Goal: Task Accomplishment & Management: Complete application form

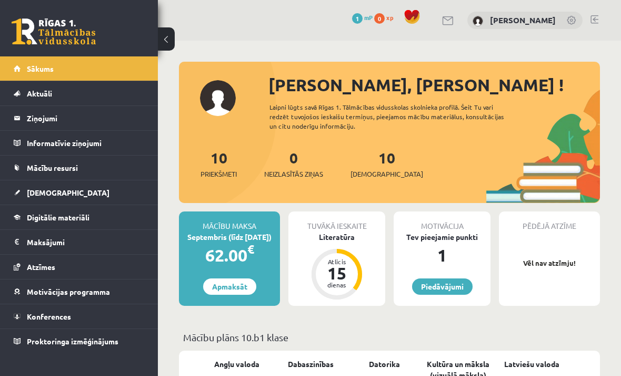
click at [362, 239] on div "Literatūra" at bounding box center [337, 236] width 97 height 11
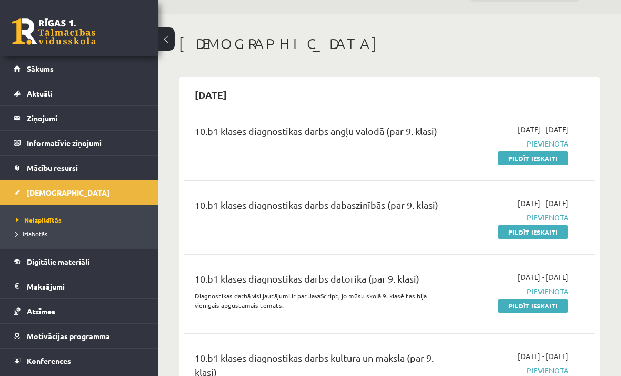
scroll to position [27, 0]
click at [539, 157] on link "Pildīt ieskaiti" at bounding box center [533, 158] width 71 height 14
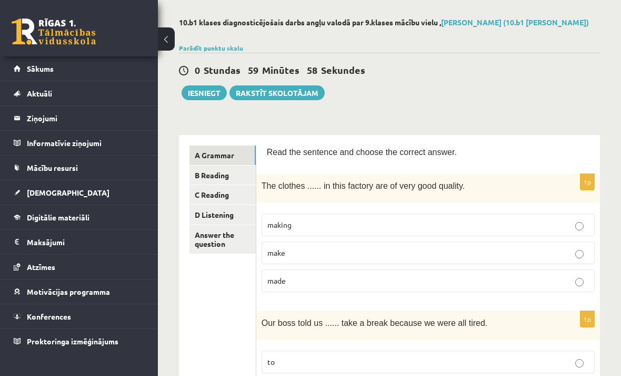
scroll to position [44, 0]
click at [524, 278] on p "made" at bounding box center [429, 279] width 322 height 11
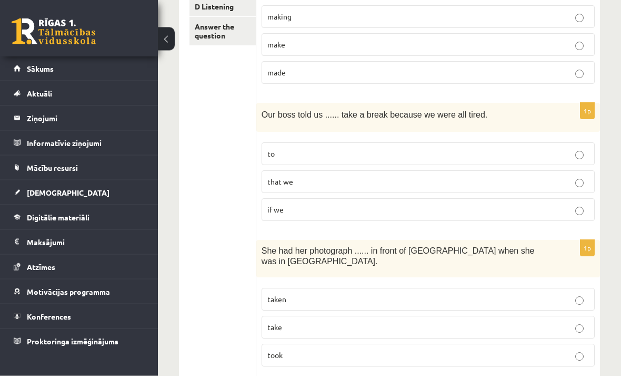
scroll to position [252, 0]
click at [517, 152] on p "to" at bounding box center [429, 152] width 322 height 11
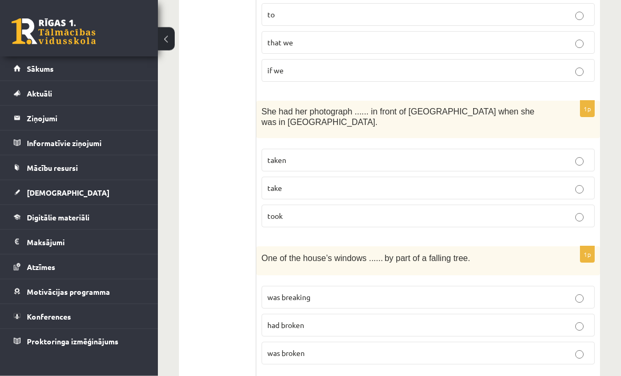
scroll to position [391, 0]
click at [533, 156] on p "taken" at bounding box center [429, 159] width 322 height 11
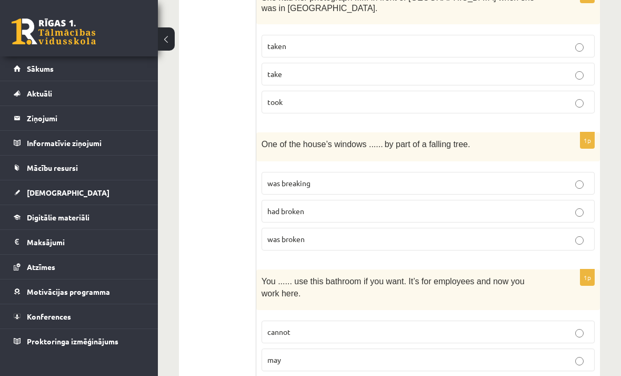
scroll to position [506, 0]
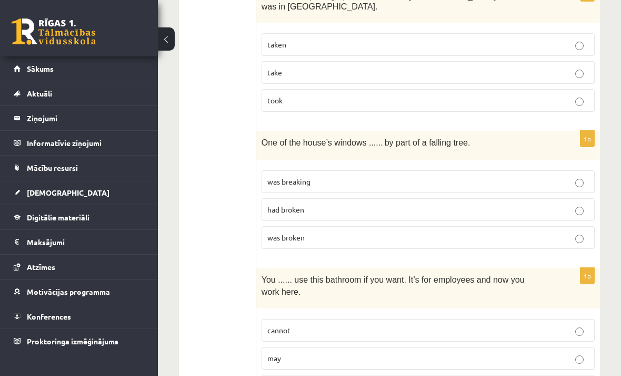
click at [546, 210] on p "had broken" at bounding box center [429, 209] width 322 height 11
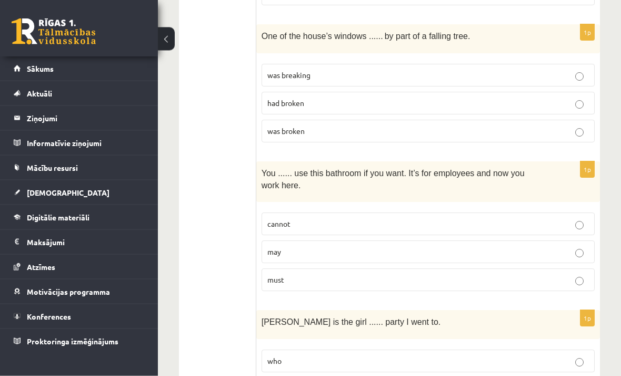
scroll to position [613, 0]
click at [466, 249] on p "may" at bounding box center [429, 251] width 322 height 11
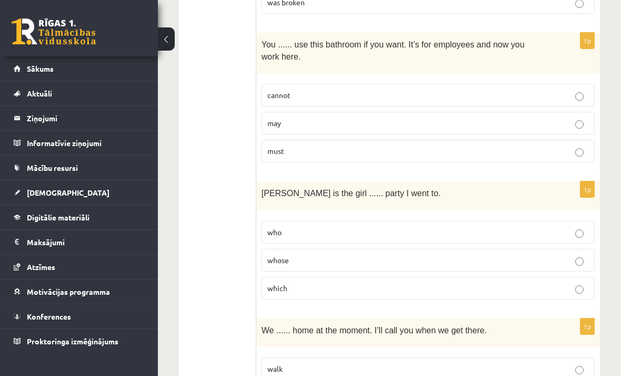
scroll to position [742, 0]
click at [485, 262] on label "whose" at bounding box center [428, 259] width 333 height 23
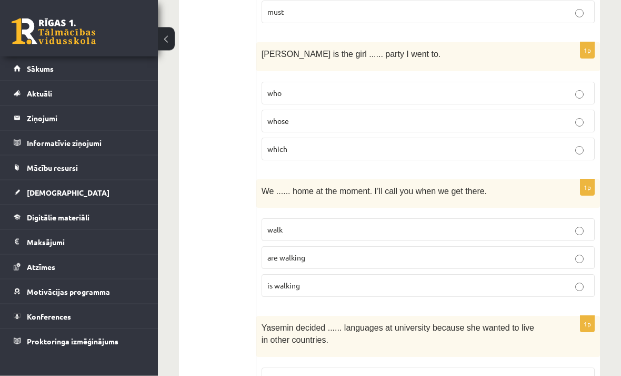
scroll to position [880, 0]
click at [437, 247] on label "are walking" at bounding box center [428, 257] width 333 height 23
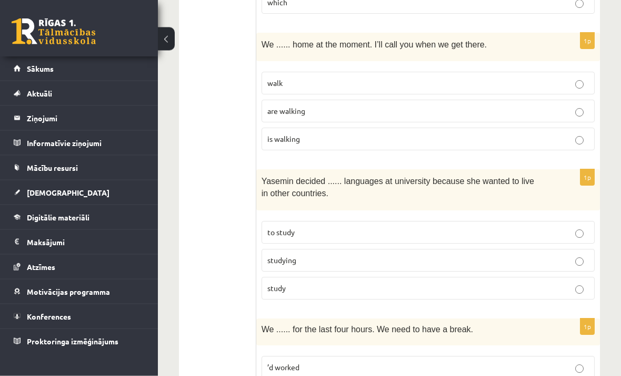
scroll to position [1026, 0]
click at [548, 227] on p "to study" at bounding box center [429, 231] width 322 height 11
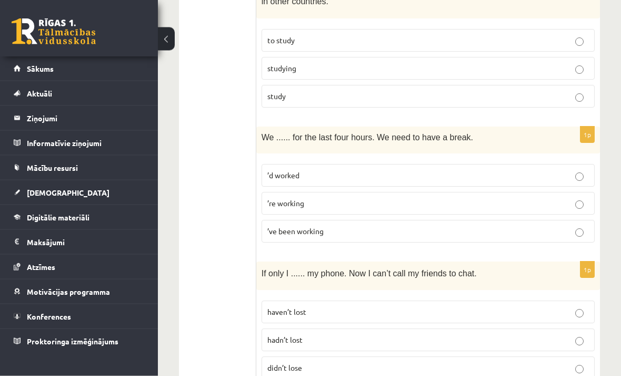
scroll to position [1218, 0]
click at [483, 228] on p "’ve been working" at bounding box center [429, 230] width 322 height 11
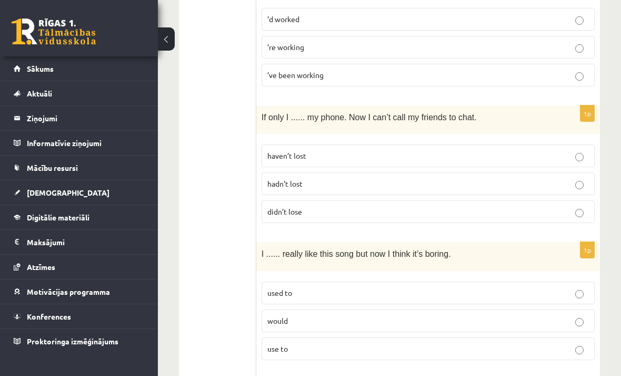
scroll to position [1371, 0]
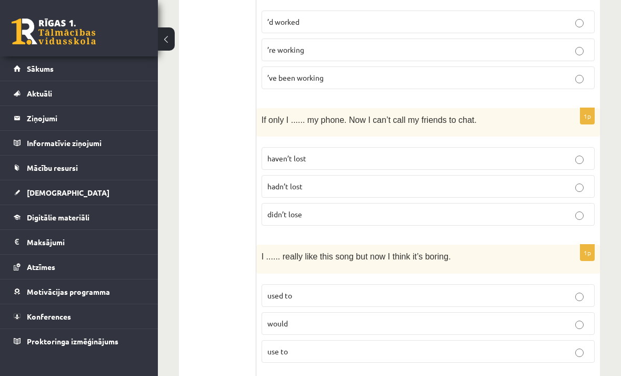
click at [524, 181] on p "hadn’t lost" at bounding box center [429, 186] width 322 height 11
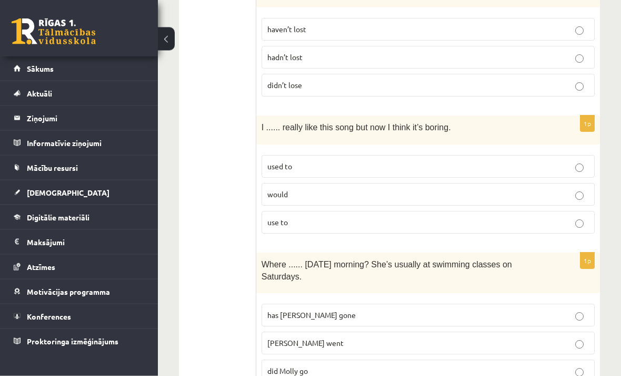
scroll to position [1501, 0]
click at [525, 161] on p "used to" at bounding box center [429, 166] width 322 height 11
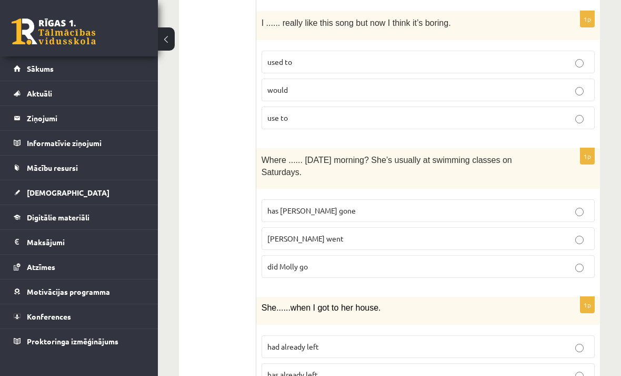
scroll to position [1607, 0]
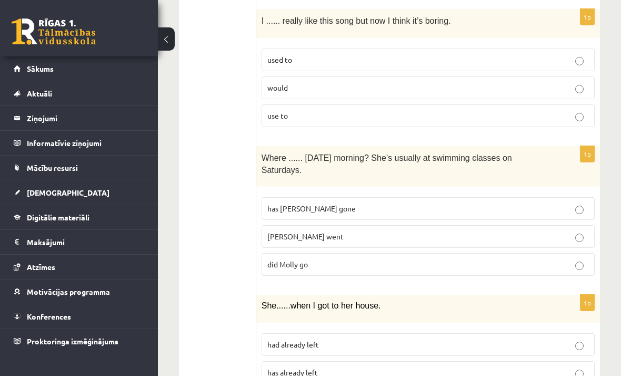
click at [450, 262] on p "did Molly go" at bounding box center [429, 264] width 322 height 11
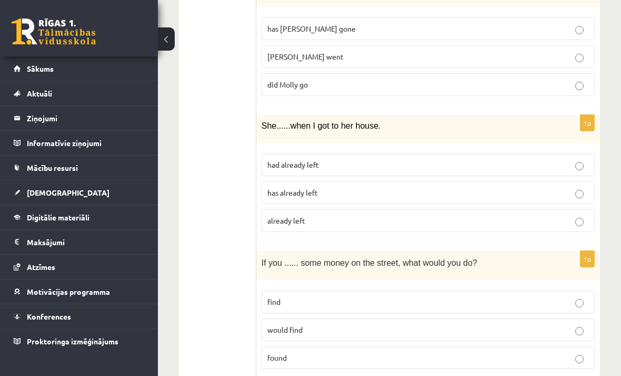
scroll to position [1786, 0]
click at [520, 165] on label "had already left" at bounding box center [428, 165] width 333 height 23
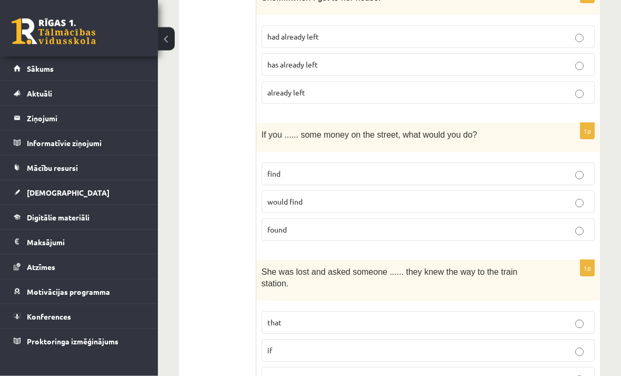
scroll to position [1914, 0]
click at [460, 228] on p "found" at bounding box center [429, 229] width 322 height 11
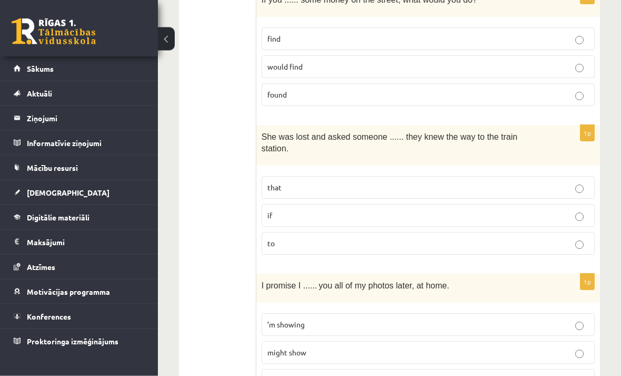
scroll to position [2049, 0]
click at [456, 210] on p "if" at bounding box center [429, 215] width 322 height 11
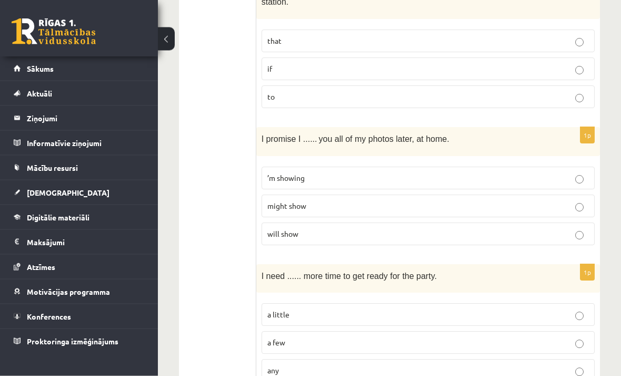
scroll to position [2196, 0]
click at [432, 231] on p "will show" at bounding box center [429, 233] width 322 height 11
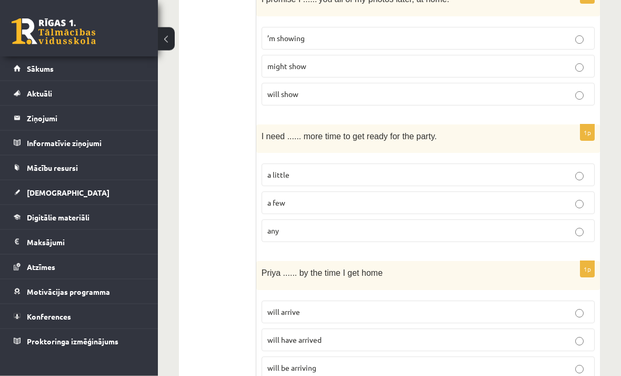
scroll to position [2338, 0]
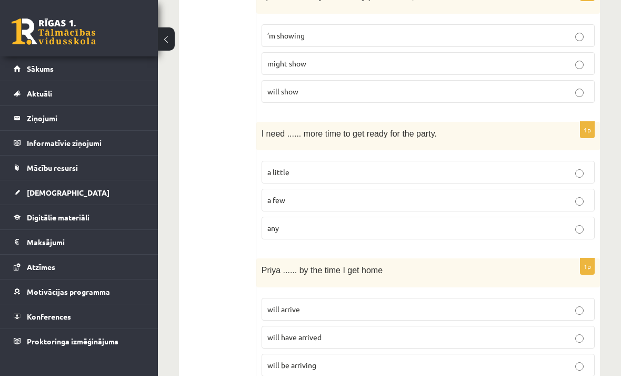
click at [443, 189] on label "a few" at bounding box center [428, 200] width 333 height 23
click at [452, 175] on label "a little" at bounding box center [428, 172] width 333 height 23
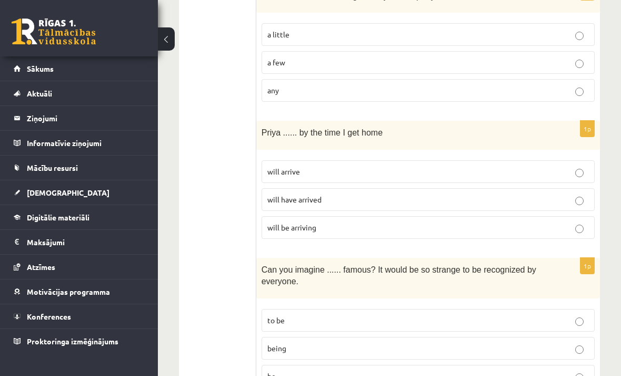
scroll to position [2475, 0]
click at [449, 171] on label "will arrive" at bounding box center [428, 172] width 333 height 23
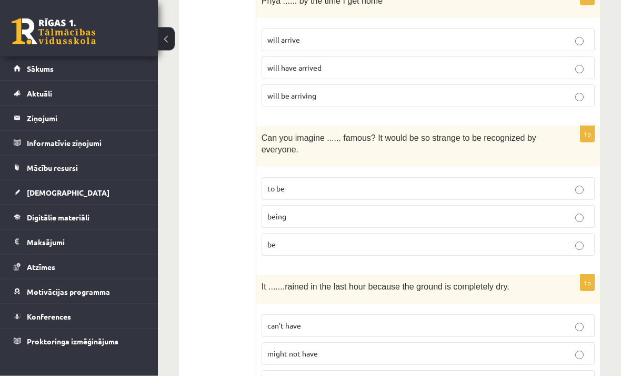
scroll to position [2614, 0]
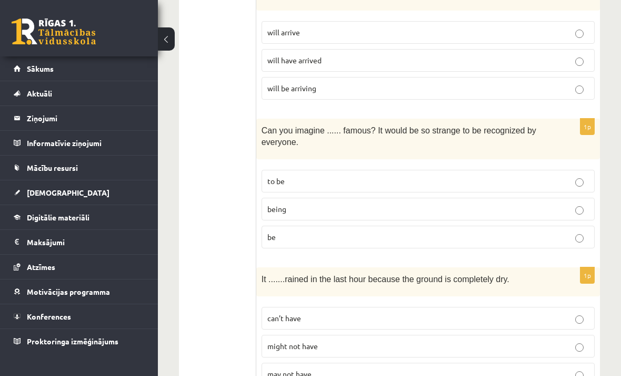
click at [437, 206] on p "being" at bounding box center [429, 208] width 322 height 11
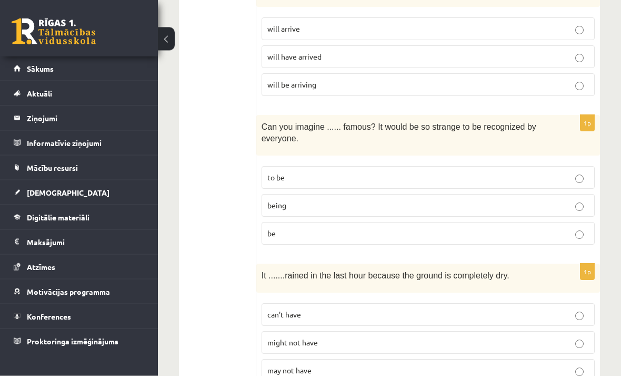
scroll to position [2621, 0]
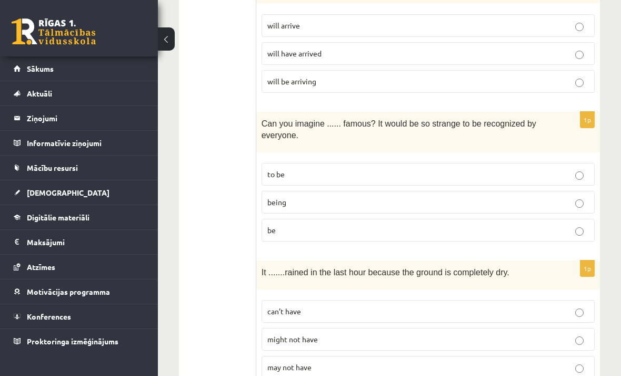
click at [483, 305] on p "can’t have" at bounding box center [429, 310] width 322 height 11
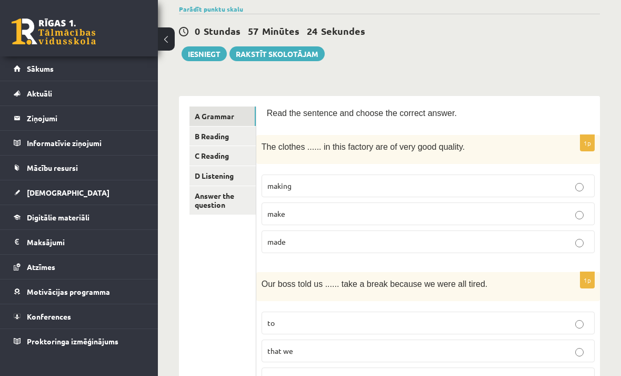
scroll to position [0, 0]
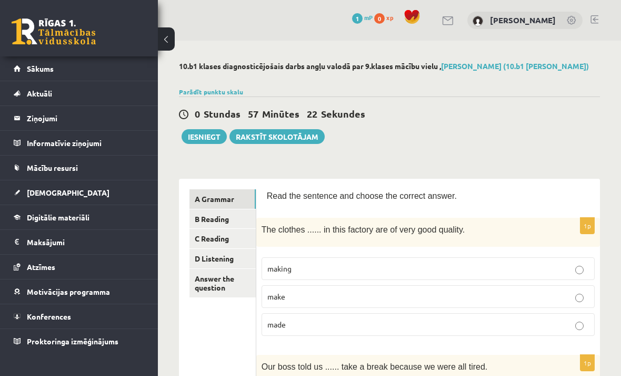
click at [198, 222] on link "B Reading" at bounding box center [223, 218] width 66 height 19
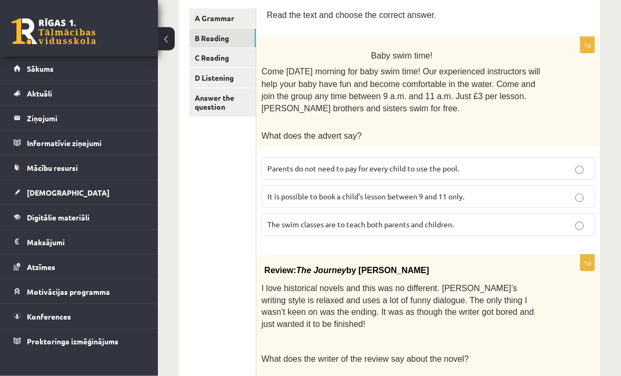
scroll to position [171, 0]
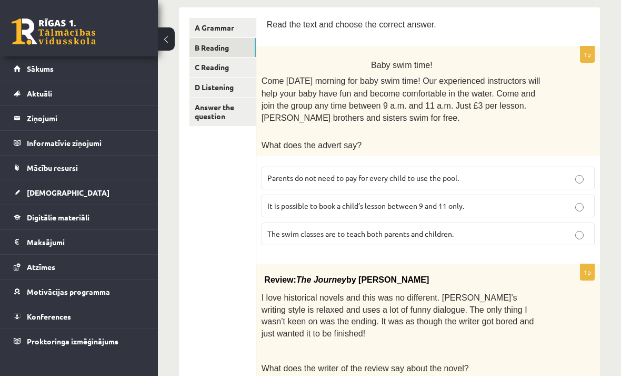
click at [467, 172] on p "Parents do not need to pay for every child to use the pool." at bounding box center [429, 177] width 322 height 11
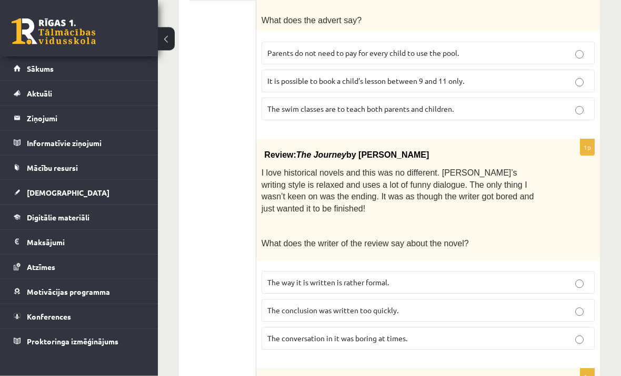
scroll to position [296, 0]
click at [466, 304] on p "The conclusion was written too quickly." at bounding box center [429, 309] width 322 height 11
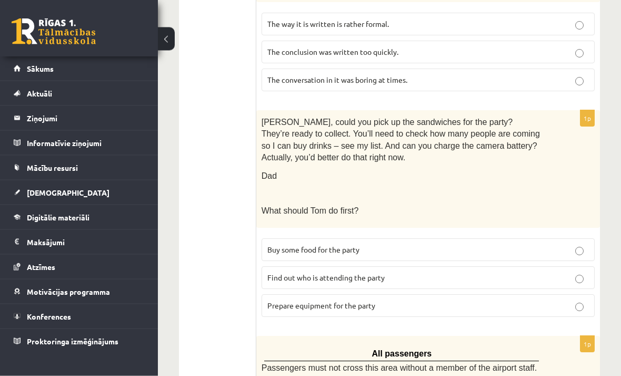
scroll to position [554, 0]
click at [431, 300] on p "Prepare equipment for the party" at bounding box center [429, 305] width 322 height 11
click at [518, 300] on p "Prepare equipment for the party" at bounding box center [429, 305] width 322 height 11
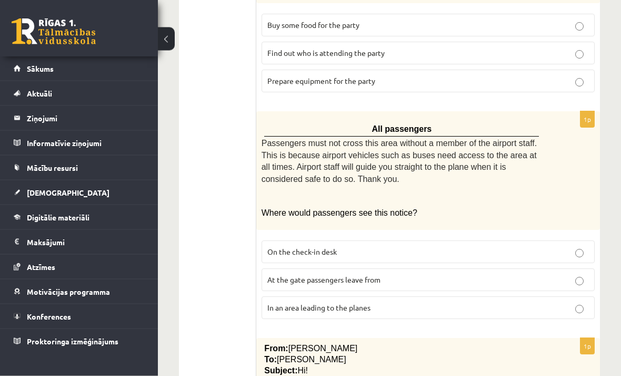
scroll to position [778, 0]
click at [511, 302] on p "In an area leading to the planes" at bounding box center [429, 307] width 322 height 11
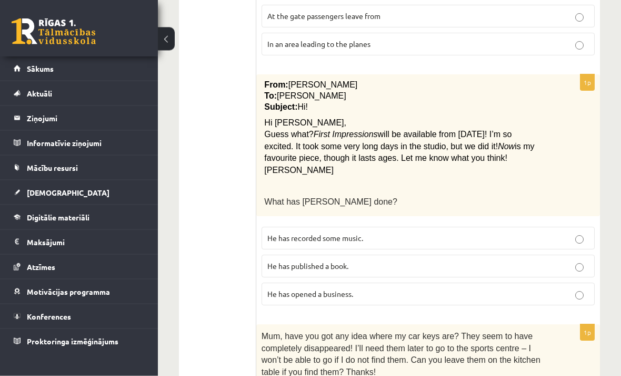
scroll to position [1044, 0]
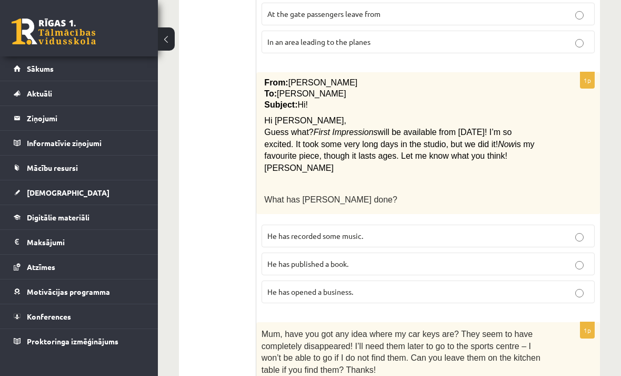
click at [465, 230] on p "He has recorded some music." at bounding box center [429, 235] width 322 height 11
click at [463, 230] on p "He has recorded some music." at bounding box center [429, 235] width 322 height 11
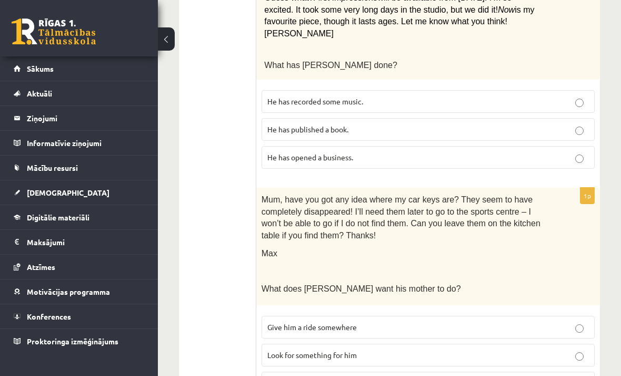
scroll to position [1183, 0]
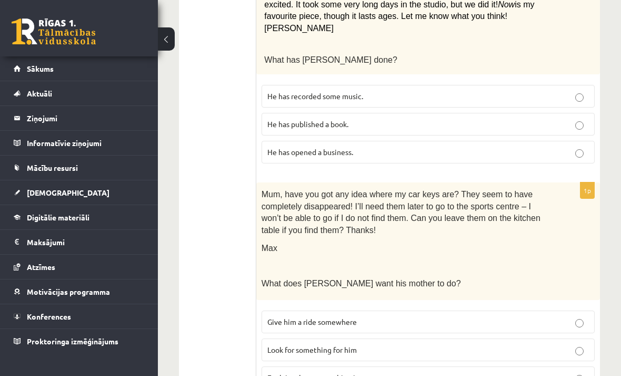
click at [439, 338] on label "Look for something for him" at bounding box center [428, 349] width 333 height 23
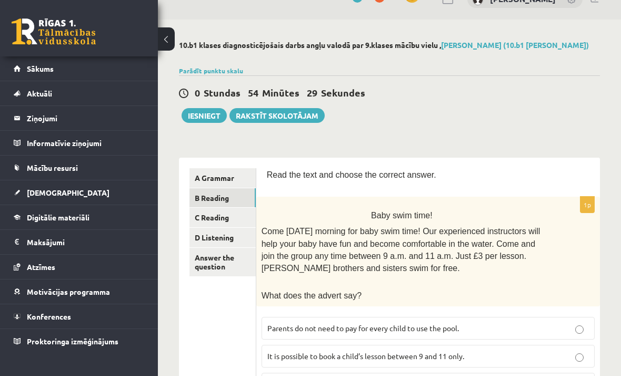
scroll to position [0, 0]
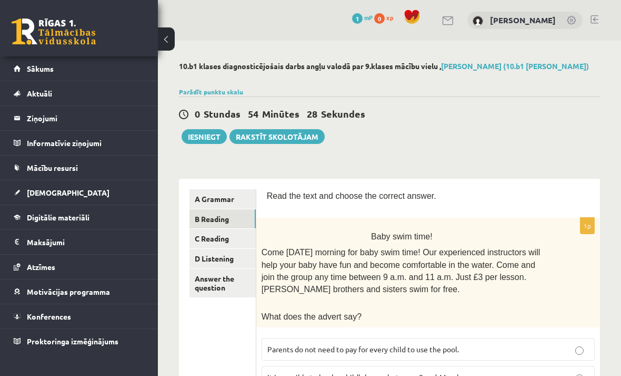
click at [204, 239] on link "C Reading" at bounding box center [223, 238] width 66 height 19
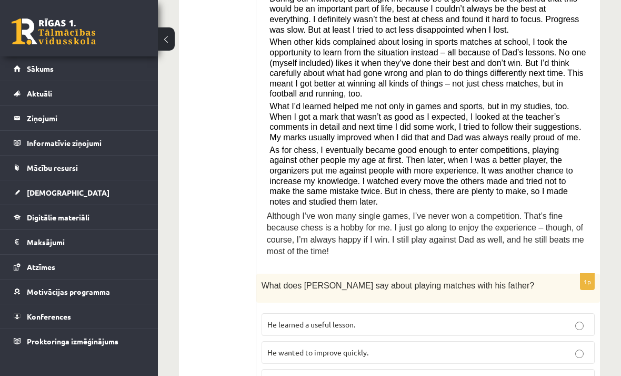
scroll to position [315, 0]
click at [448, 319] on p "He learned a useful lesson." at bounding box center [429, 324] width 322 height 11
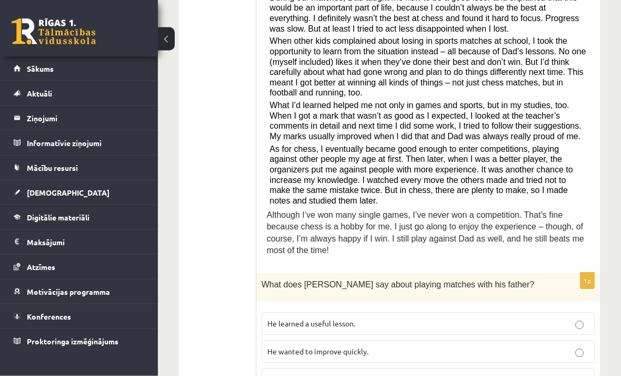
scroll to position [310, 0]
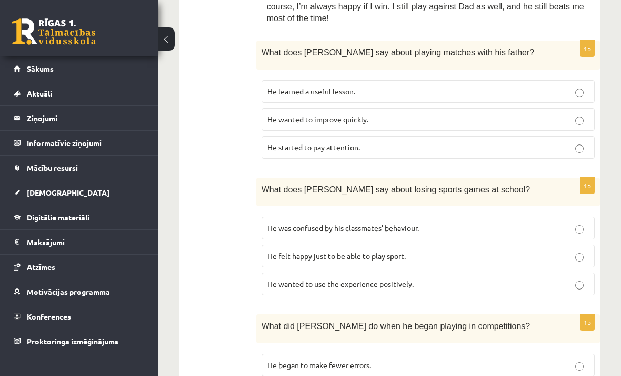
click at [477, 278] on p "He wanted to use the experience positively." at bounding box center [429, 283] width 322 height 11
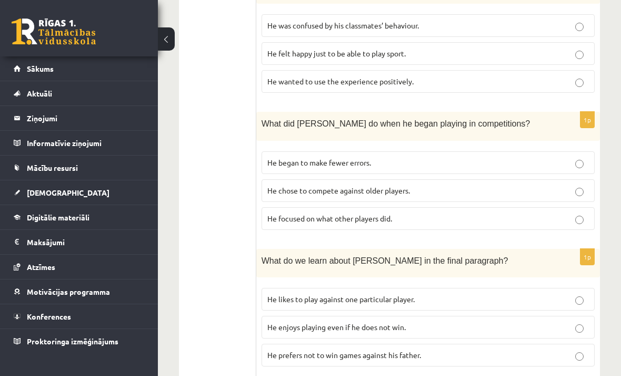
scroll to position [770, 0]
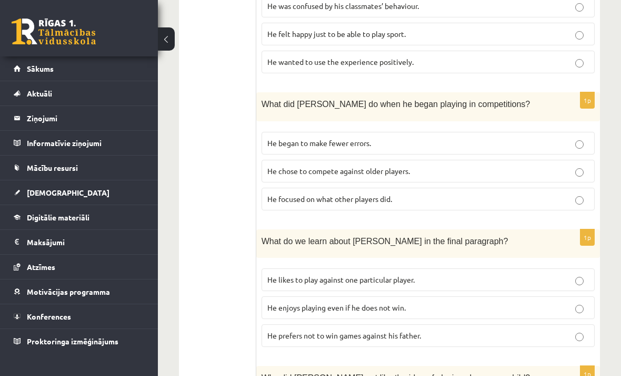
click at [508, 193] on p "He focused on what other players did." at bounding box center [429, 198] width 322 height 11
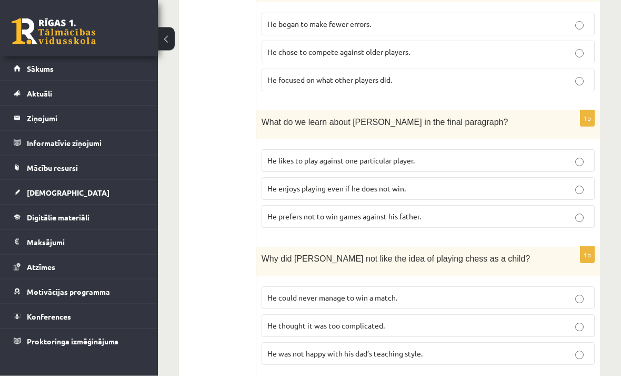
scroll to position [889, 0]
click at [466, 183] on p "He enjoys playing even if he does not win." at bounding box center [429, 188] width 322 height 11
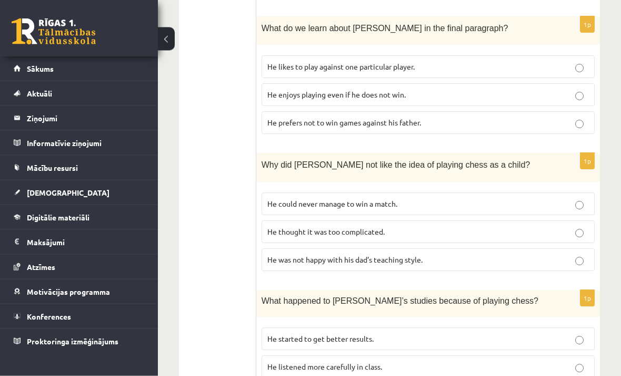
scroll to position [983, 0]
click at [429, 226] on p "He thought it was too complicated." at bounding box center [429, 231] width 322 height 11
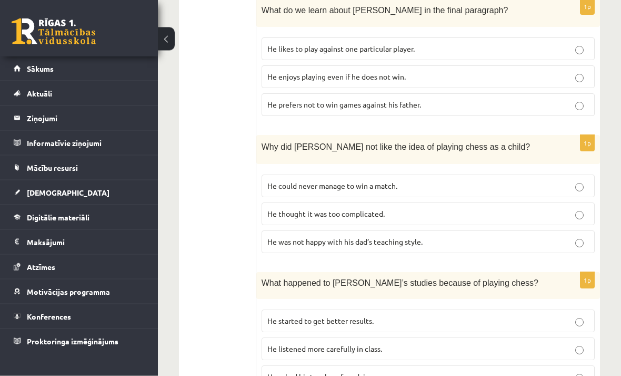
scroll to position [1005, 0]
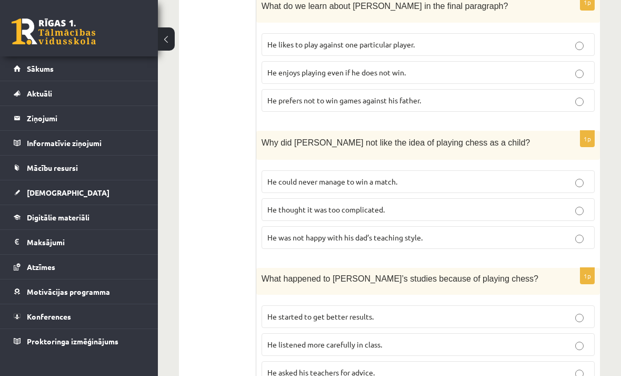
click at [452, 311] on p "He started to get better results." at bounding box center [429, 316] width 322 height 11
click at [423, 339] on p "He listened more carefully in class." at bounding box center [429, 344] width 322 height 11
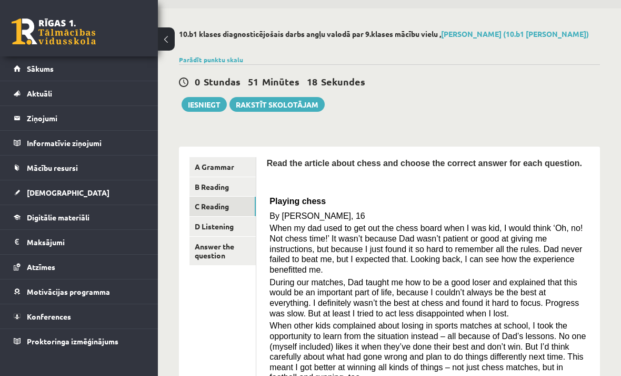
scroll to position [0, 0]
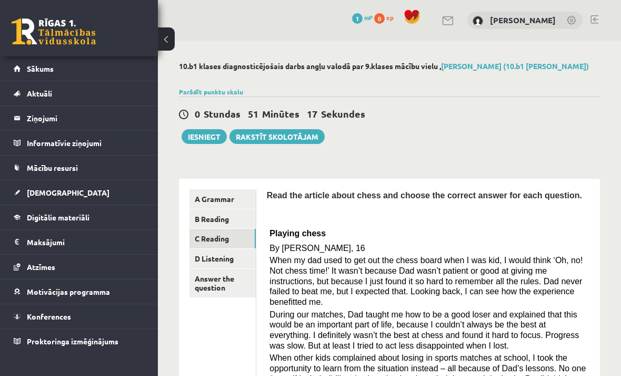
click at [200, 260] on link "D Listening" at bounding box center [223, 258] width 66 height 19
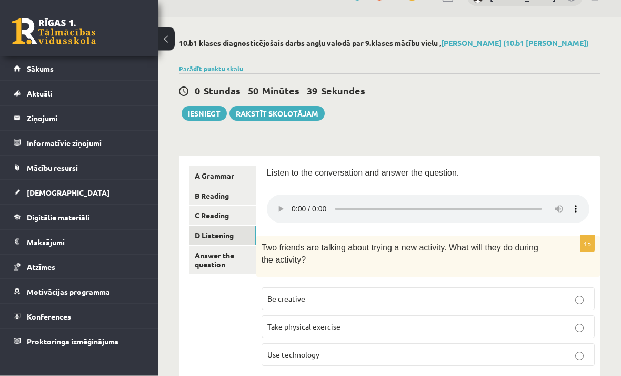
scroll to position [26, 0]
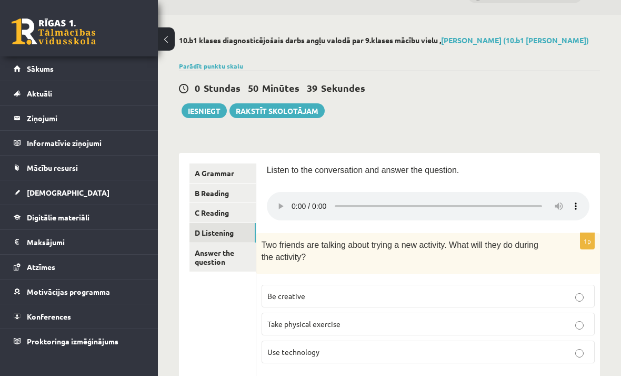
click at [275, 206] on audio at bounding box center [428, 206] width 323 height 28
click at [293, 197] on audio at bounding box center [428, 206] width 323 height 28
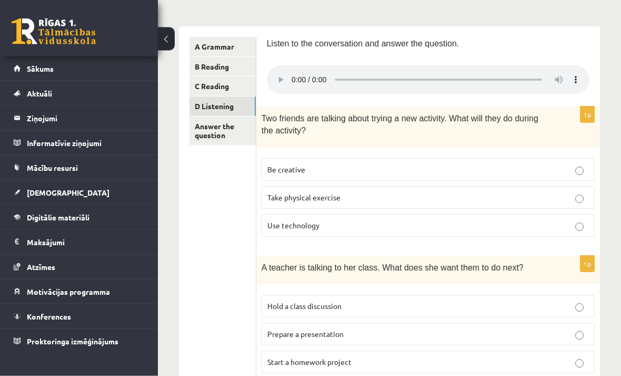
scroll to position [159, 0]
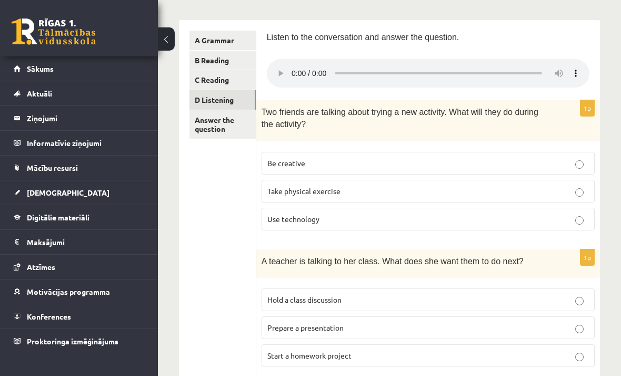
click at [456, 185] on p "Take physical exercise" at bounding box center [429, 190] width 322 height 11
click at [534, 157] on p "Be creative" at bounding box center [429, 162] width 322 height 11
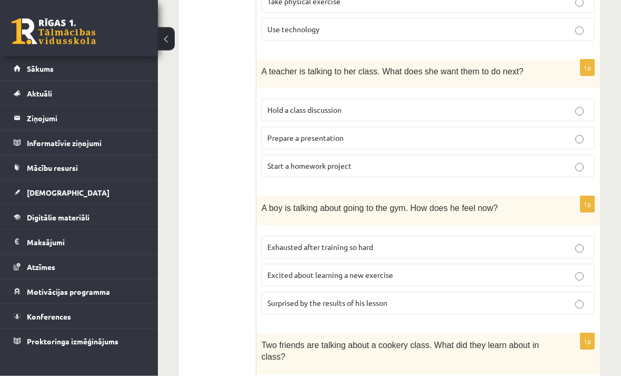
scroll to position [356, 0]
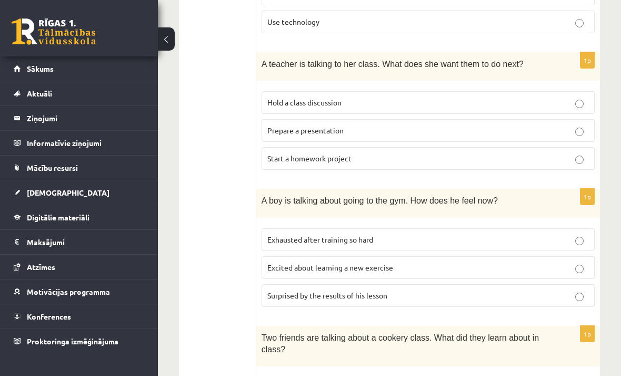
click at [531, 234] on p "Exhausted after training so hard" at bounding box center [429, 239] width 322 height 11
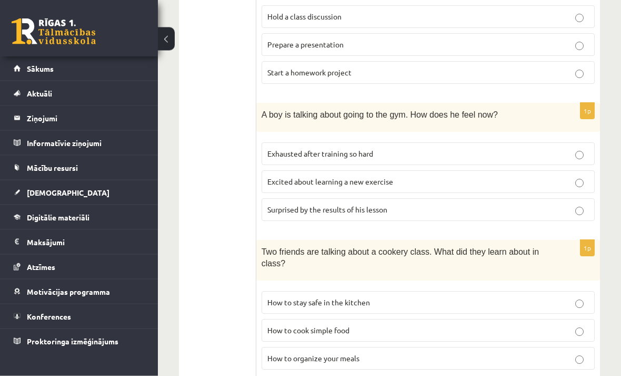
scroll to position [441, 0]
click at [517, 176] on p "Excited about learning a new exercise" at bounding box center [429, 181] width 322 height 11
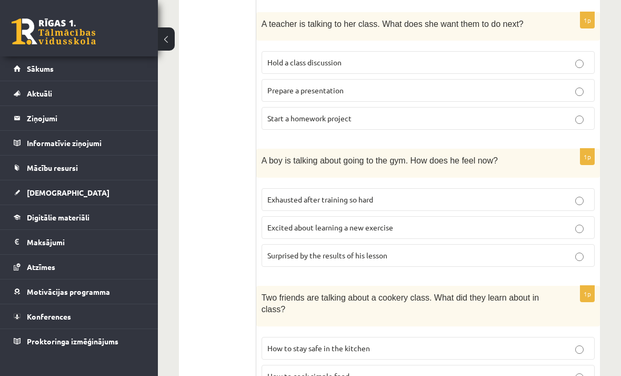
scroll to position [380, 0]
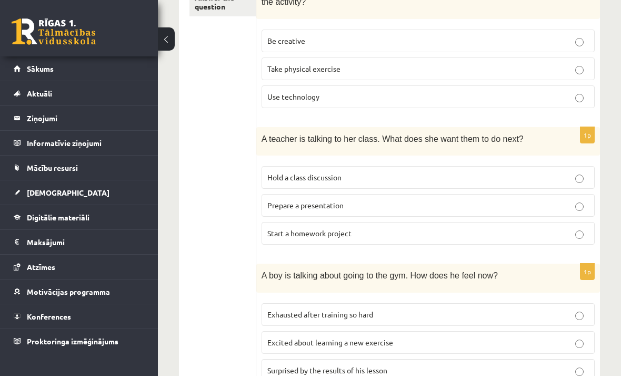
click at [553, 200] on p "Prepare a presentation" at bounding box center [429, 205] width 322 height 11
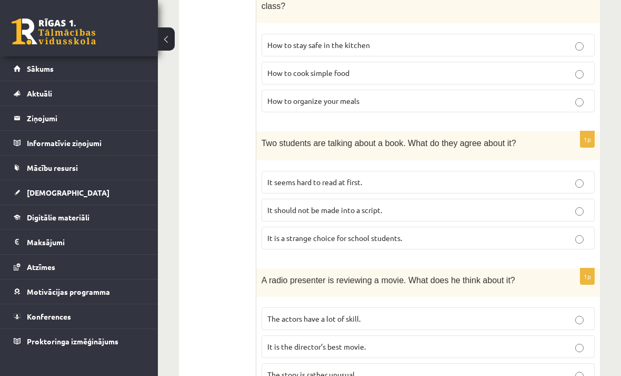
scroll to position [700, 0]
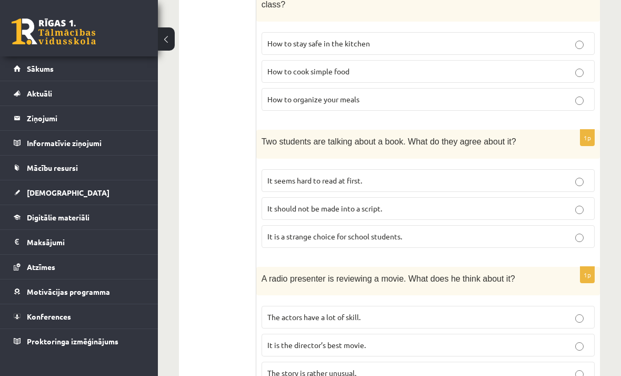
click at [492, 339] on p "It is the director’s best movie." at bounding box center [429, 344] width 322 height 11
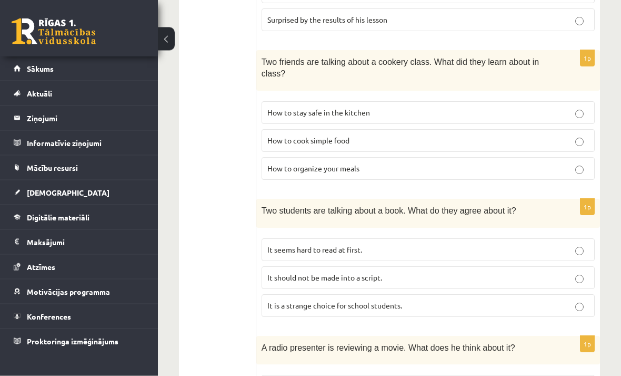
scroll to position [624, 0]
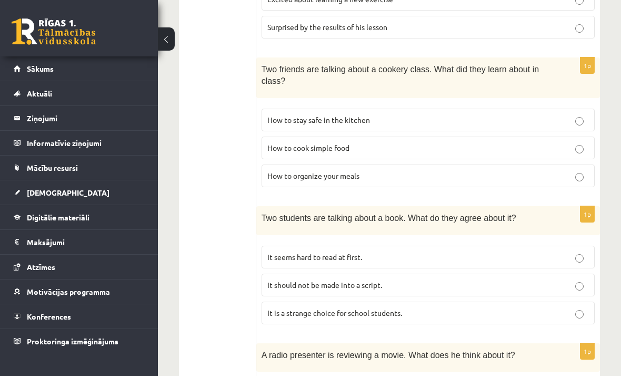
click at [560, 251] on p "It seems hard to read at first." at bounding box center [429, 256] width 322 height 11
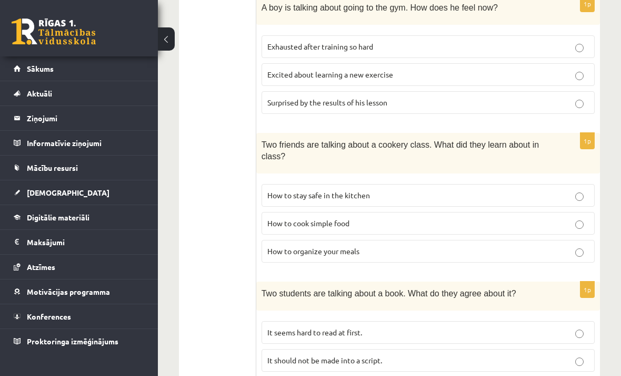
scroll to position [549, 0]
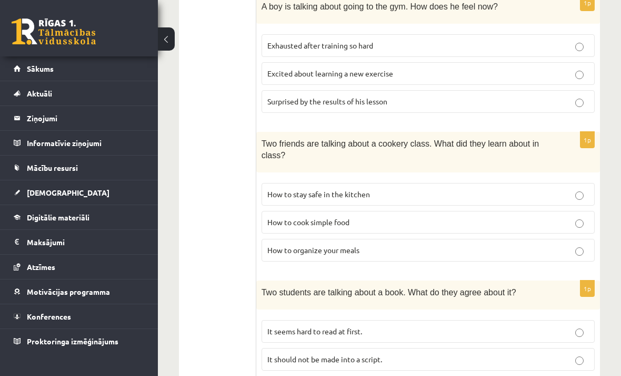
click at [566, 186] on label "How to stay safe in the kitchen" at bounding box center [428, 194] width 333 height 23
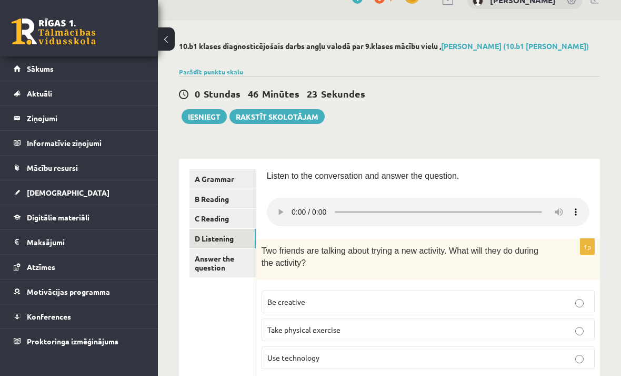
scroll to position [0, 0]
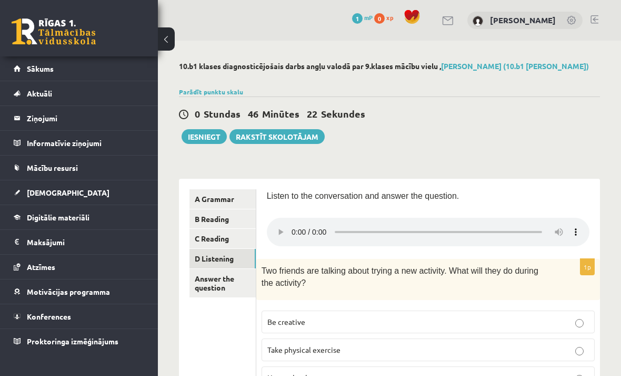
click at [200, 283] on link "Answer the question" at bounding box center [223, 283] width 66 height 28
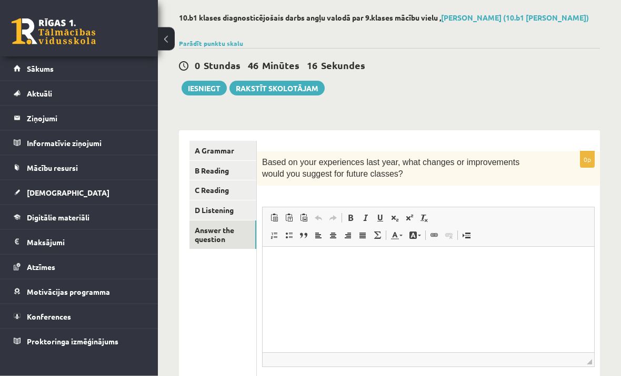
scroll to position [48, 0]
click at [525, 278] on html at bounding box center [429, 262] width 332 height 32
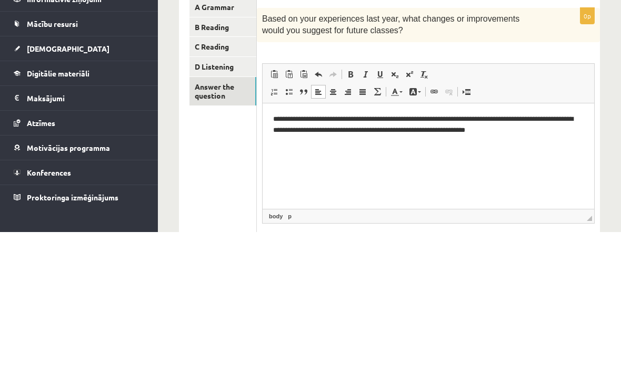
click at [609, 155] on div "10.b1 klases diagnosticējošais darbs angļu valodā par 9.klases mācību vielu , N…" at bounding box center [389, 225] width 463 height 465
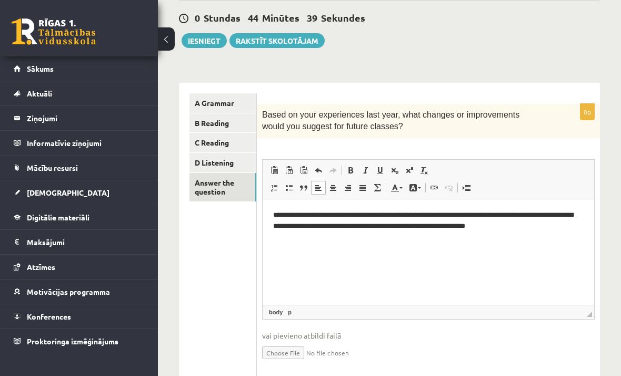
click at [212, 39] on button "Iesniegt" at bounding box center [204, 40] width 45 height 15
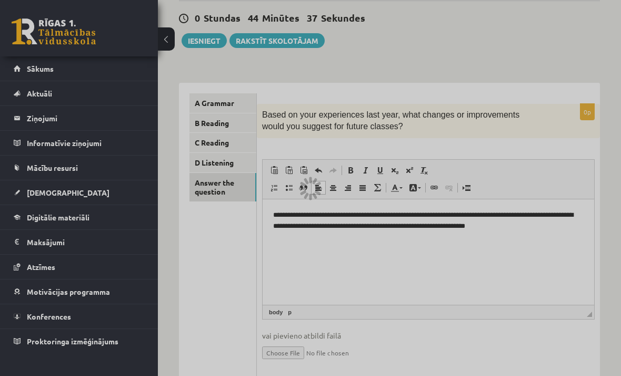
scroll to position [130, 0]
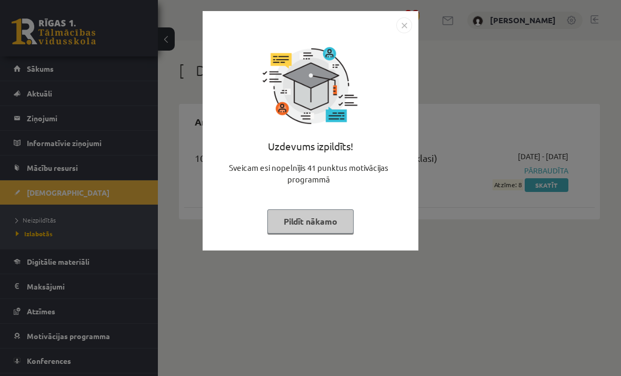
click at [408, 18] on img "Close" at bounding box center [405, 25] width 16 height 16
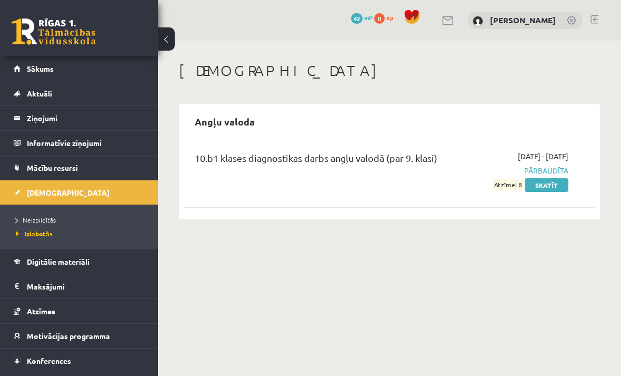
click at [24, 71] on link "Sākums" at bounding box center [79, 68] width 131 height 24
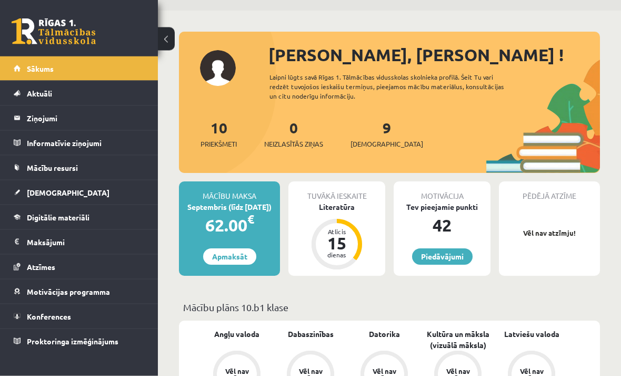
scroll to position [30, 0]
click at [38, 319] on span "Konferences" at bounding box center [49, 315] width 44 height 9
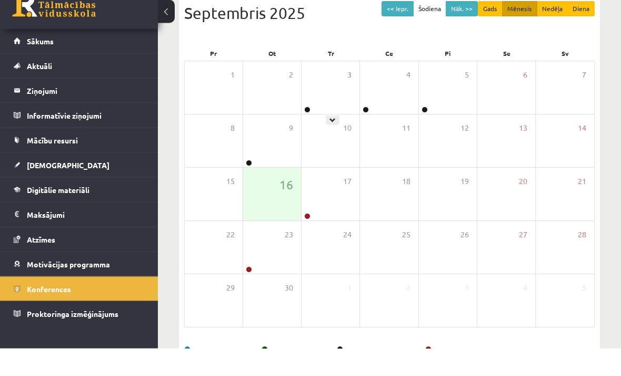
scroll to position [94, 0]
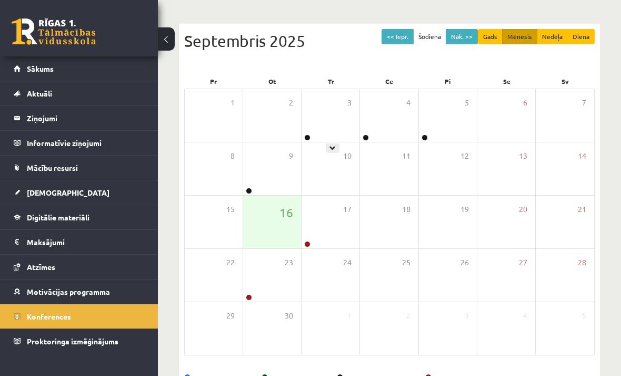
click at [322, 233] on div "17" at bounding box center [331, 221] width 58 height 53
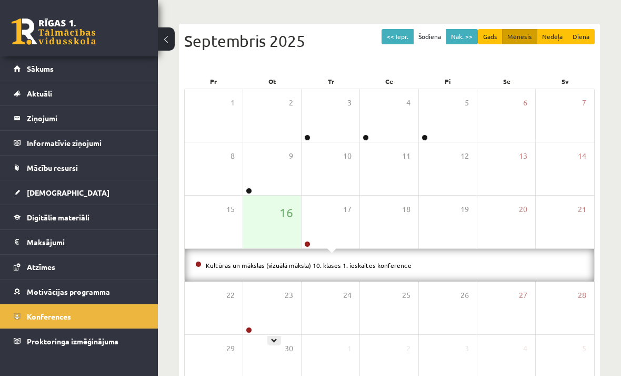
click at [282, 308] on div "23" at bounding box center [272, 307] width 58 height 53
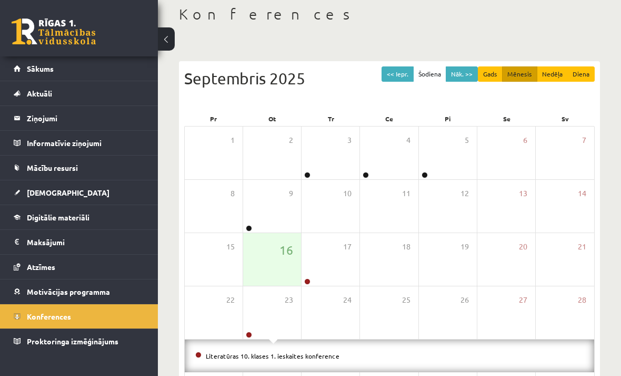
scroll to position [0, 0]
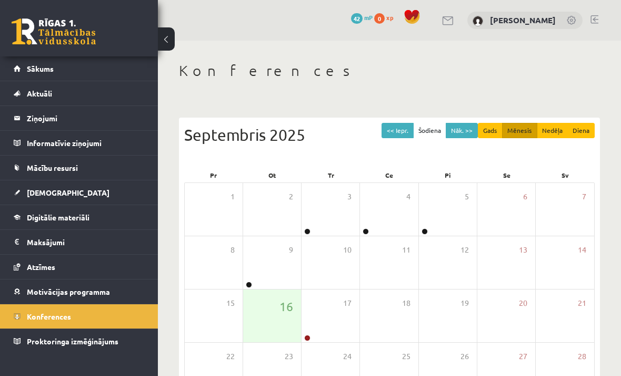
click at [539, 15] on link "[PERSON_NAME]" at bounding box center [523, 20] width 66 height 11
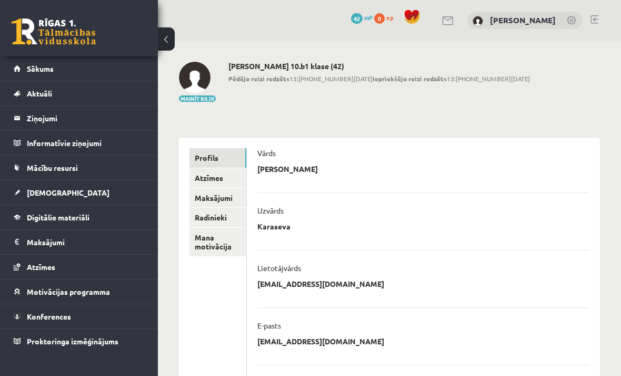
click at [26, 72] on link "Sākums" at bounding box center [79, 68] width 131 height 24
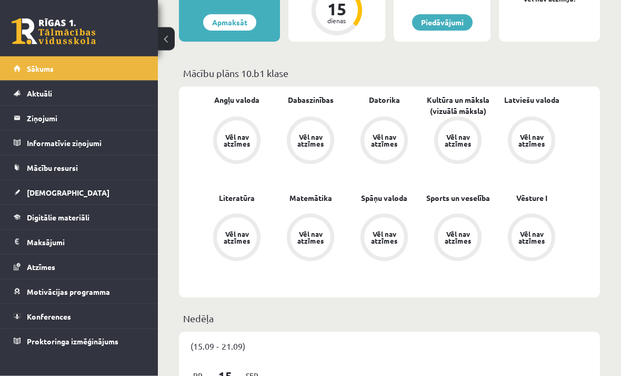
scroll to position [262, 0]
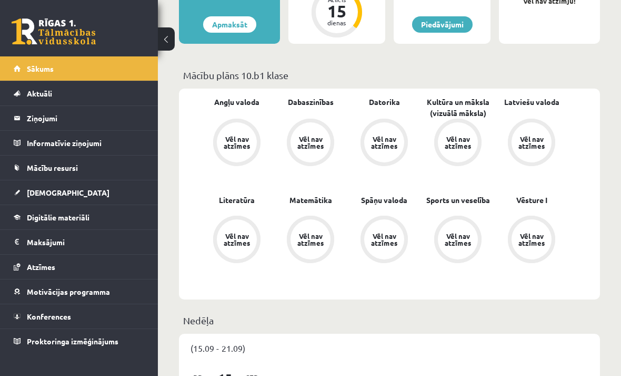
click at [21, 195] on link "[DEMOGRAPHIC_DATA]" at bounding box center [79, 192] width 131 height 24
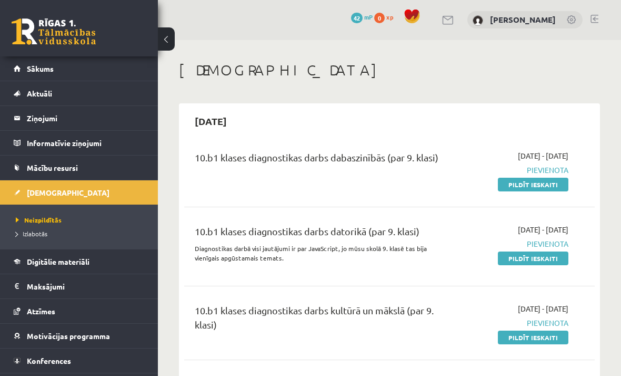
scroll to position [11, 0]
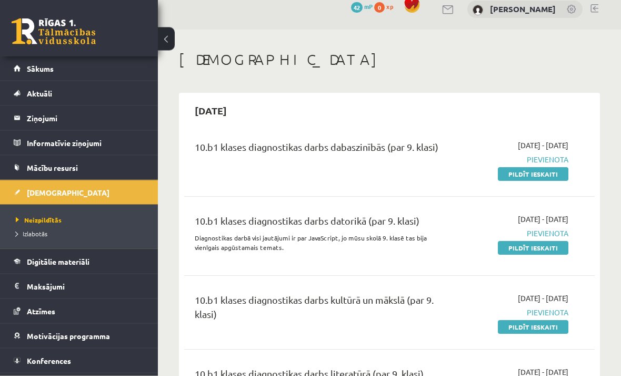
click at [458, 136] on div "10.b1 klases diagnostikas darbs dabaszinībās (par 9. klasi) [DATE] - [DATE] [GE…" at bounding box center [389, 160] width 411 height 61
click at [544, 175] on link "Pildīt ieskaiti" at bounding box center [533, 174] width 71 height 14
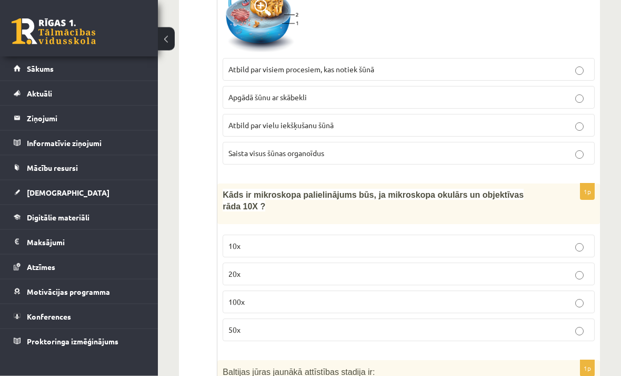
scroll to position [259, 0]
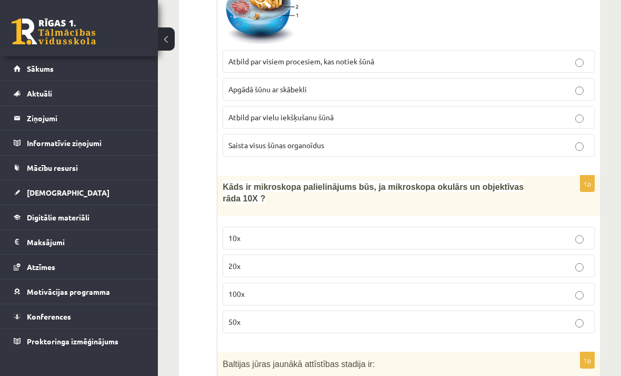
click at [559, 297] on p "100x" at bounding box center [409, 293] width 361 height 11
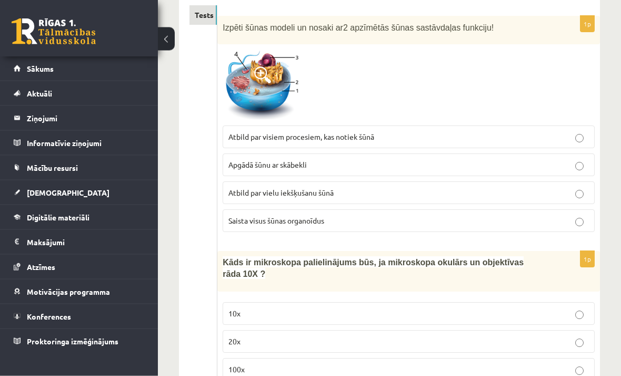
scroll to position [183, 0]
click at [483, 126] on label "Atbild par visiem procesiem, kas notiek šūnā" at bounding box center [409, 137] width 372 height 23
click at [454, 185] on label "Atbild par vielu iekšķušanu šūnā" at bounding box center [409, 193] width 372 height 23
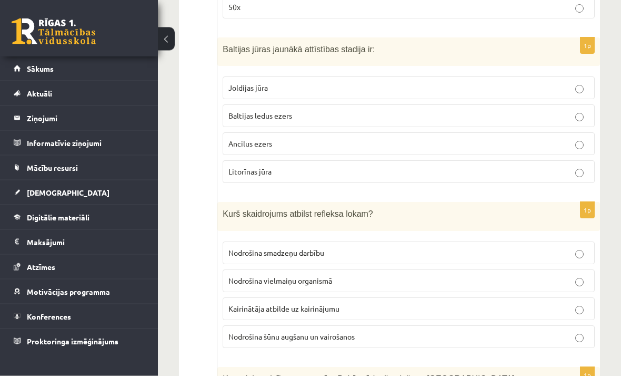
scroll to position [574, 0]
click at [528, 177] on label "Litorīnas jūra" at bounding box center [409, 171] width 372 height 23
click at [511, 307] on p "Kairinātāja atbilde uz kairinājumu" at bounding box center [409, 308] width 361 height 11
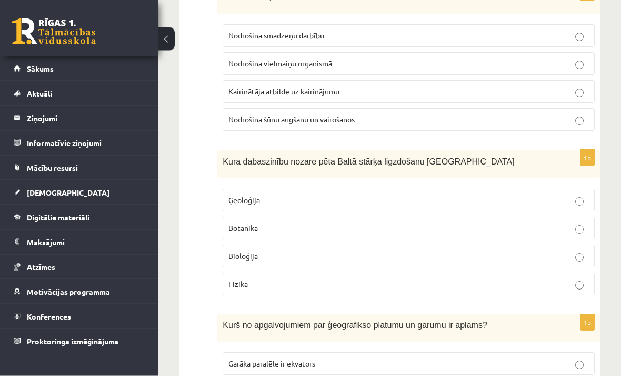
scroll to position [791, 0]
click at [550, 264] on label "Bioloģija" at bounding box center [409, 255] width 372 height 23
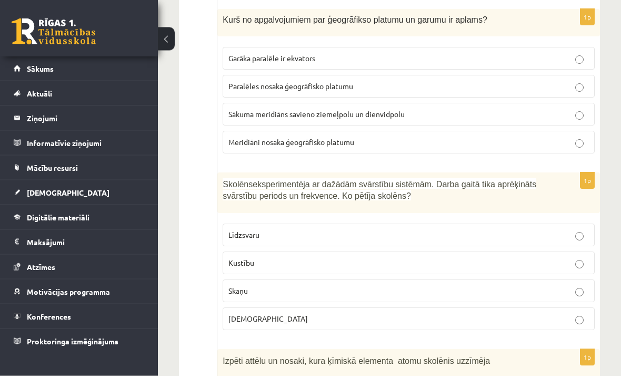
scroll to position [1095, 0]
click at [525, 147] on label "Meridiāni nosaka ģeogrāfisko platumu" at bounding box center [409, 142] width 372 height 23
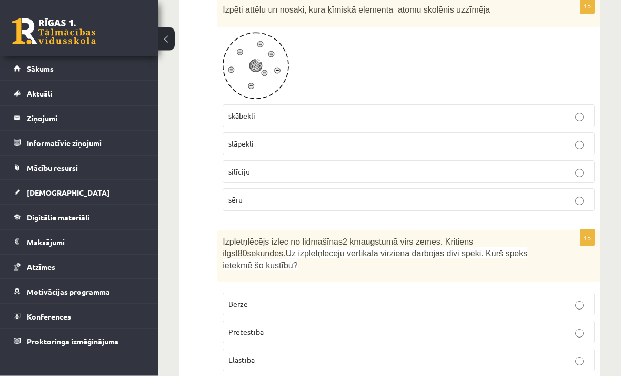
scroll to position [1446, 0]
click at [515, 113] on p "skābekli" at bounding box center [409, 115] width 361 height 11
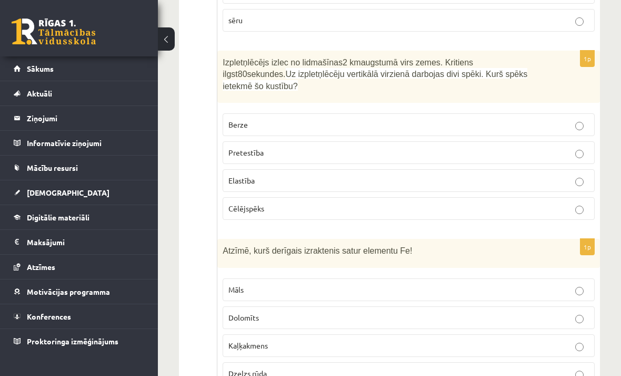
scroll to position [1625, 0]
click at [431, 152] on p "Pretestība" at bounding box center [409, 152] width 361 height 11
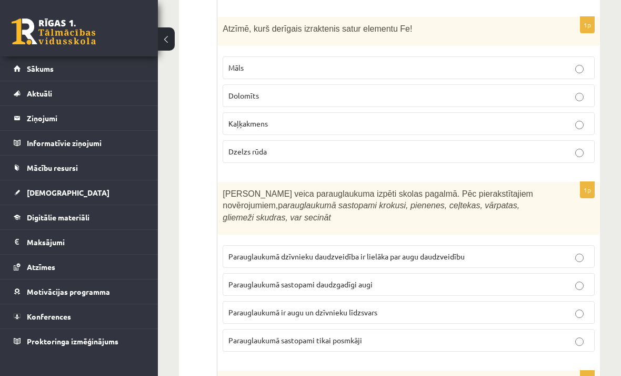
scroll to position [1847, 0]
click at [574, 119] on p "Kaļķakmens" at bounding box center [409, 124] width 361 height 11
click at [534, 146] on p "Dzelzs rūda" at bounding box center [409, 151] width 361 height 11
click at [540, 311] on p "Parauglaukumā ir augu un dzīvnieku līdzsvars" at bounding box center [409, 312] width 361 height 11
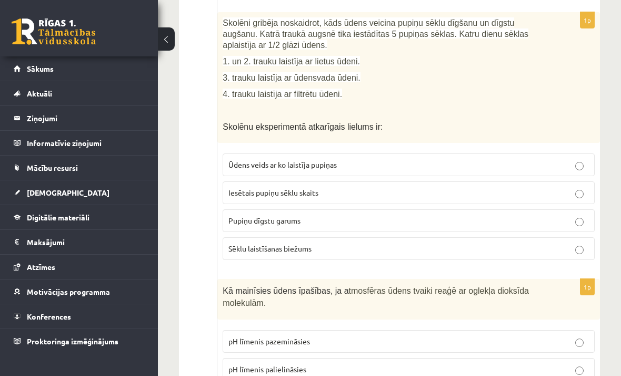
scroll to position [2557, 0]
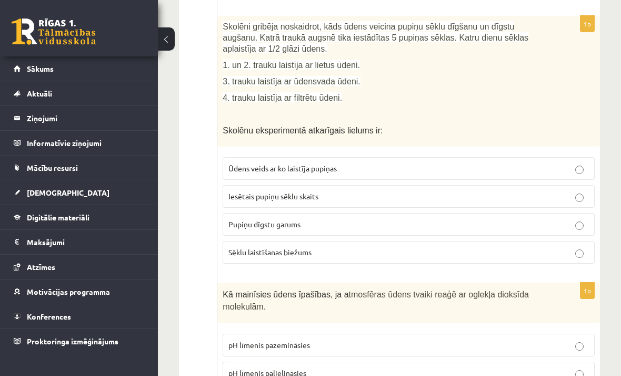
click at [566, 225] on label "Pupiņu dīgstu garums" at bounding box center [409, 224] width 372 height 23
click at [595, 213] on label "Pupiņu dīgstu garums" at bounding box center [409, 224] width 372 height 23
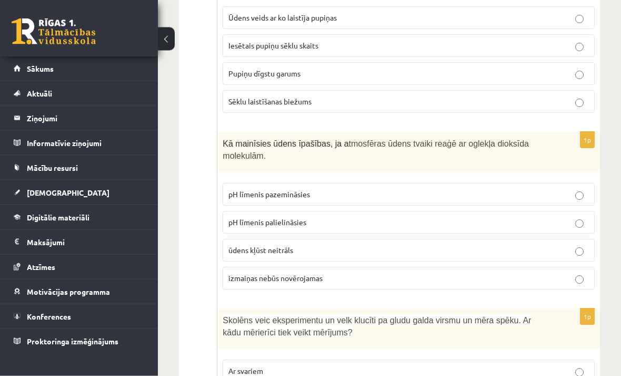
scroll to position [2708, 0]
click at [569, 189] on p "pH līmenis pazemināsies" at bounding box center [409, 194] width 361 height 11
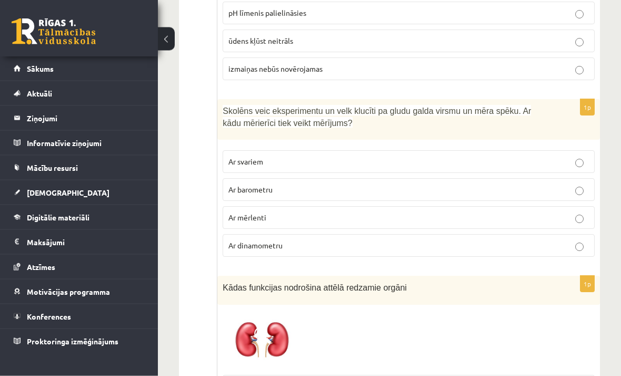
scroll to position [2917, 0]
click at [594, 186] on label "Ar barometru" at bounding box center [409, 189] width 372 height 23
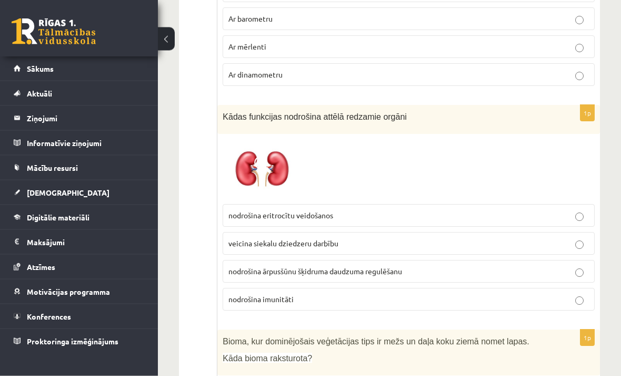
scroll to position [3087, 0]
click at [579, 240] on label "veicina siekalu dziedzeru darbību" at bounding box center [409, 243] width 372 height 23
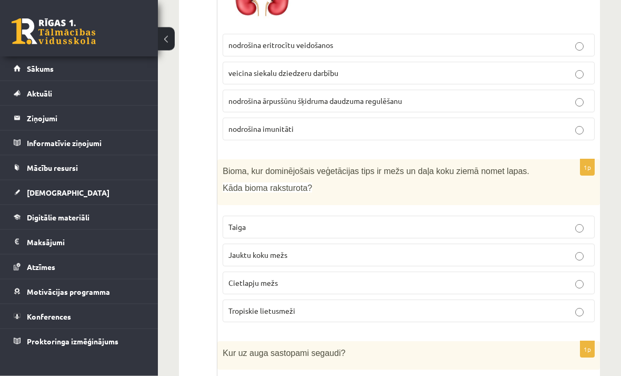
scroll to position [3257, 0]
click at [567, 250] on label "Jauktu koku mežs" at bounding box center [409, 254] width 372 height 23
click at [567, 221] on p "Taiga" at bounding box center [409, 226] width 361 height 11
click at [575, 279] on label "Cietlapju mežs" at bounding box center [409, 282] width 372 height 23
click at [570, 307] on label "Tropiskie lietusmeži" at bounding box center [409, 310] width 372 height 23
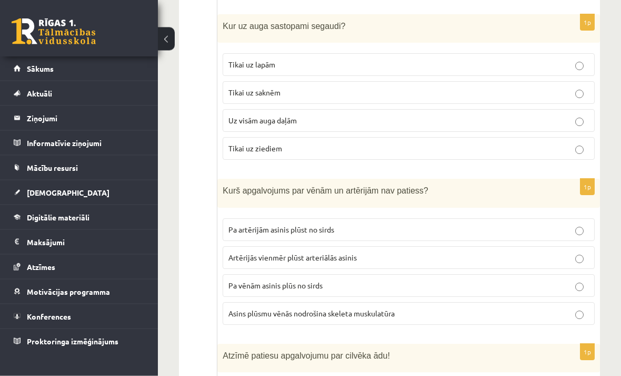
scroll to position [3584, 0]
click at [533, 115] on p "Uz visām auga daļām" at bounding box center [409, 120] width 361 height 11
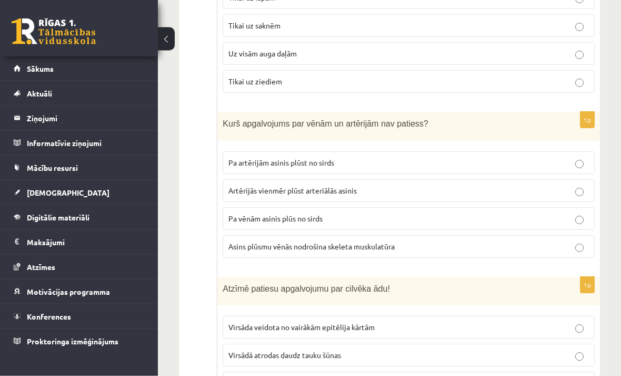
scroll to position [3651, 0]
click at [563, 189] on label "Artērijās vienmēr plūst arteriālās asinis" at bounding box center [409, 190] width 372 height 23
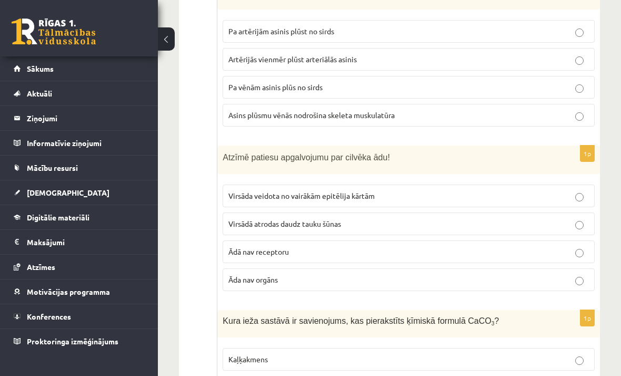
scroll to position [3790, 0]
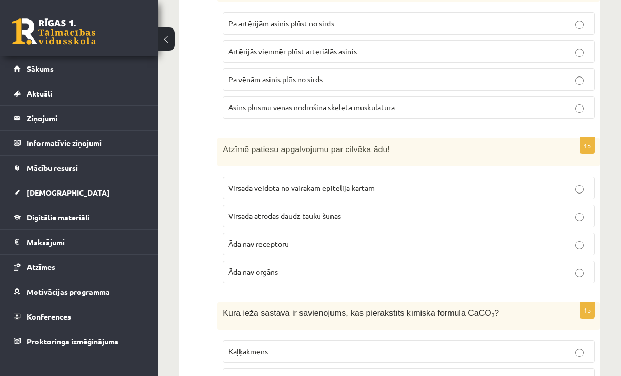
click at [571, 182] on p "Virsāda veidota no vairākām epitēlija kārtām" at bounding box center [409, 187] width 361 height 11
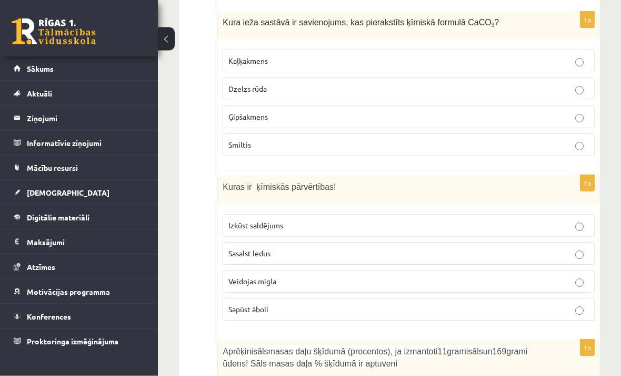
scroll to position [4081, 0]
click at [535, 303] on p "Sapūst āboli" at bounding box center [409, 308] width 361 height 11
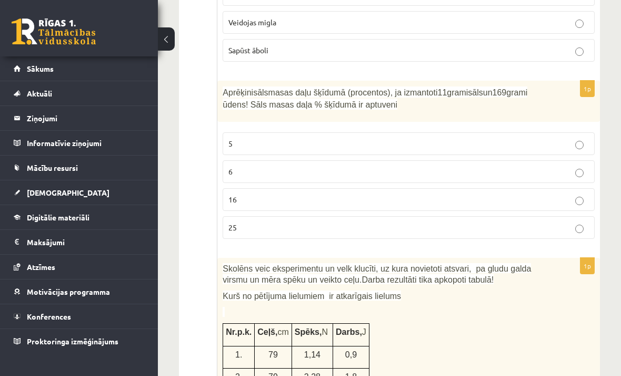
scroll to position [4344, 0]
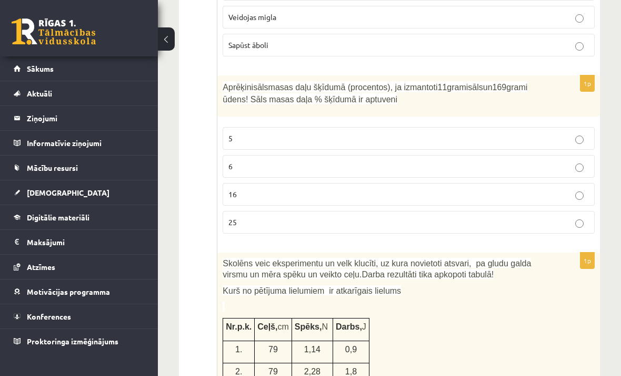
click at [571, 159] on label "6" at bounding box center [409, 166] width 372 height 23
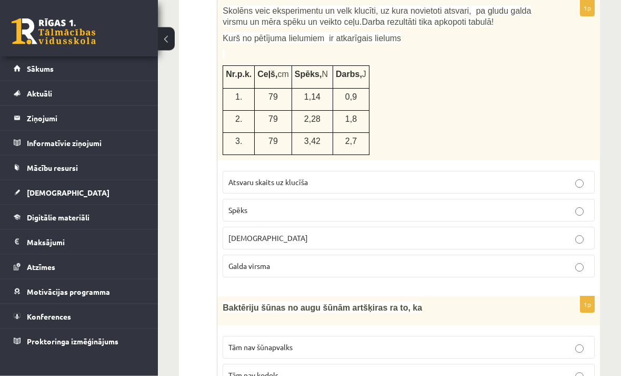
scroll to position [4573, 0]
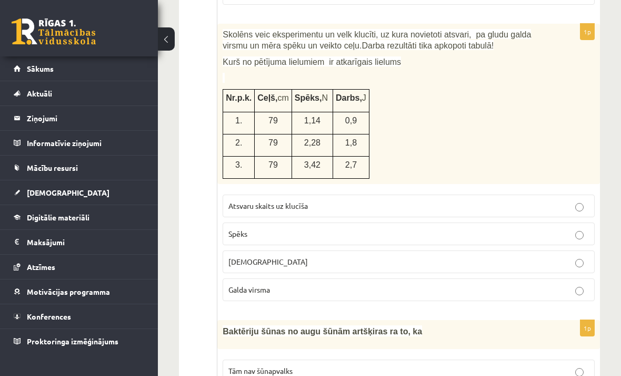
click at [497, 285] on label "Galda virsma" at bounding box center [409, 289] width 372 height 23
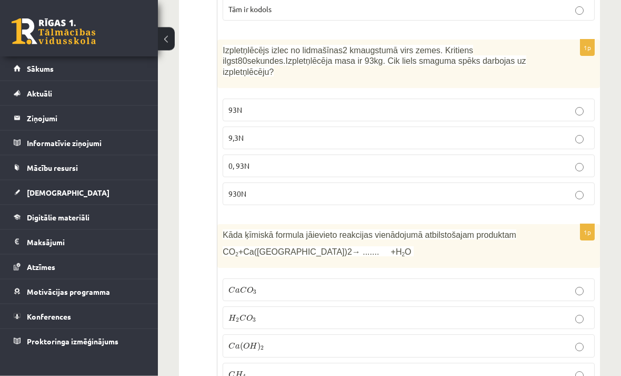
scroll to position [5020, 0]
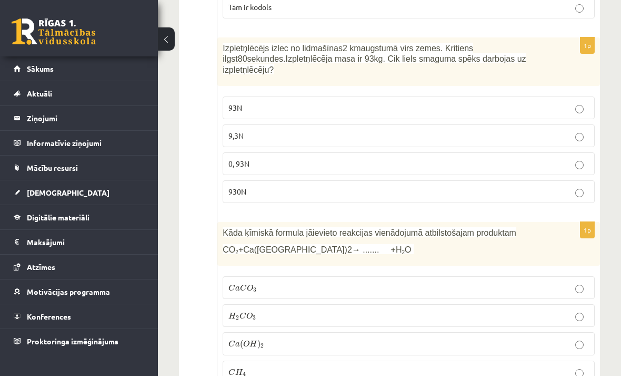
click at [409, 186] on p "930N" at bounding box center [409, 191] width 361 height 11
click at [504, 282] on p "C a C O 3 C a C O 3" at bounding box center [409, 287] width 361 height 11
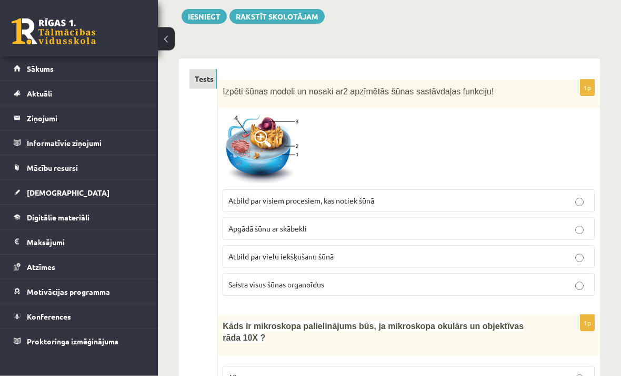
scroll to position [0, 0]
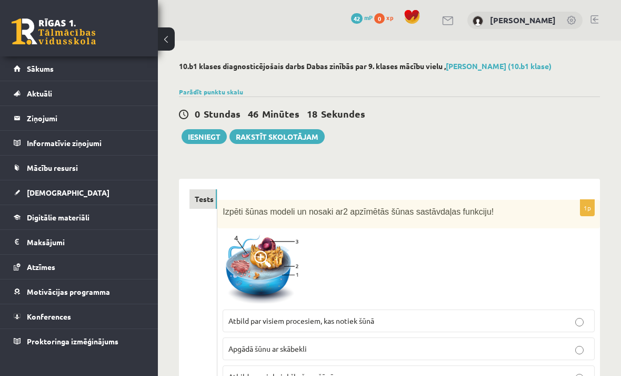
click at [205, 135] on button "Iesniegt" at bounding box center [204, 136] width 45 height 15
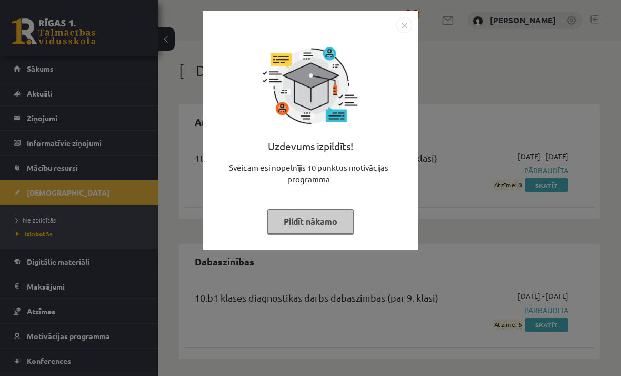
click at [408, 25] on img "Close" at bounding box center [405, 25] width 16 height 16
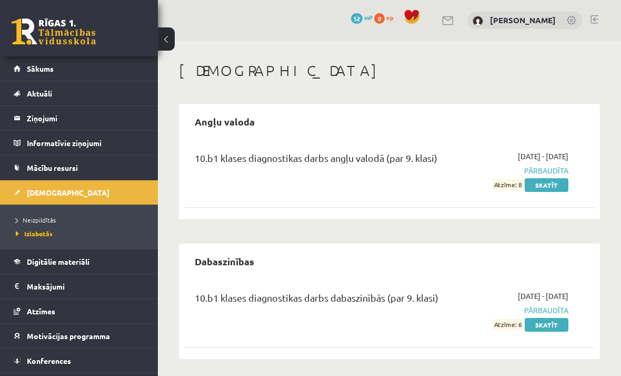
click at [22, 191] on link "[DEMOGRAPHIC_DATA]" at bounding box center [79, 192] width 131 height 24
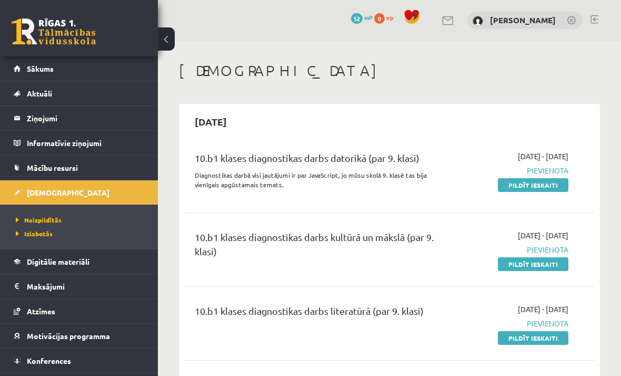
click at [544, 190] on link "Pildīt ieskaiti" at bounding box center [533, 185] width 71 height 14
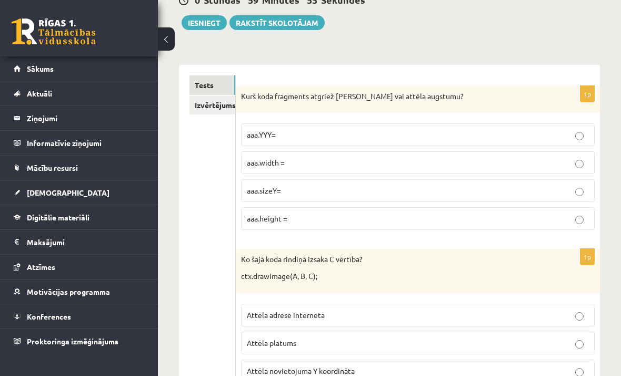
scroll to position [129, 0]
click at [509, 209] on label "aaa.height =" at bounding box center [418, 219] width 354 height 23
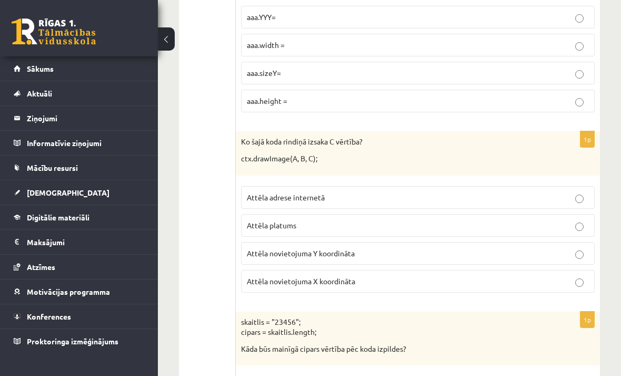
scroll to position [250, 0]
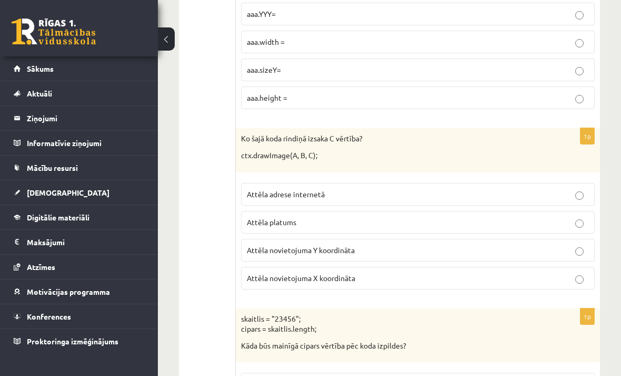
click at [522, 230] on label "Attēla platums" at bounding box center [418, 222] width 354 height 23
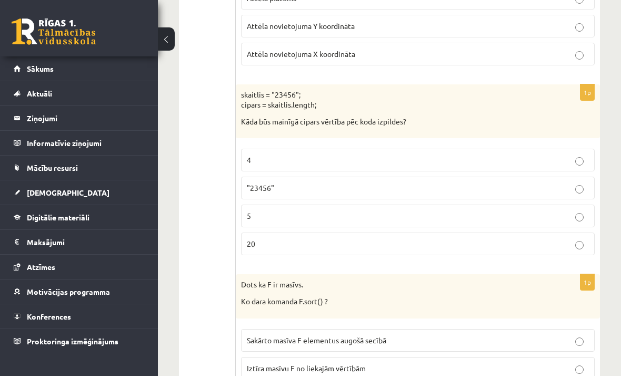
scroll to position [478, 0]
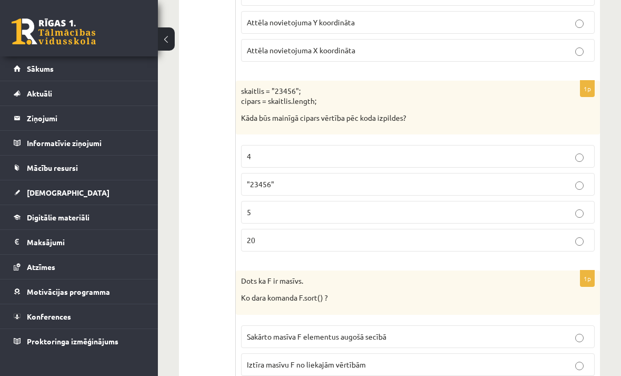
click at [524, 246] on label "20" at bounding box center [418, 240] width 354 height 23
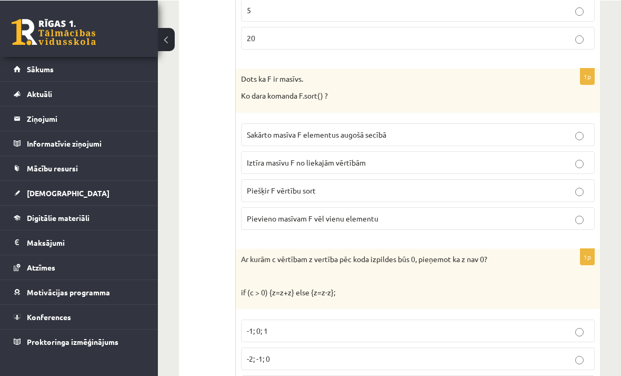
scroll to position [679, 0]
click at [489, 134] on p "Sakārto masīva F elementus augošā secībā" at bounding box center [418, 134] width 342 height 11
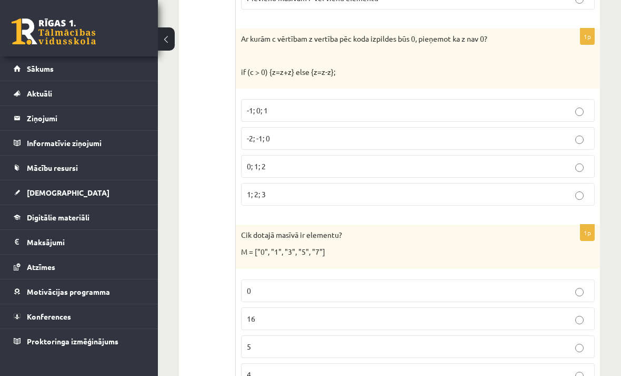
scroll to position [905, 0]
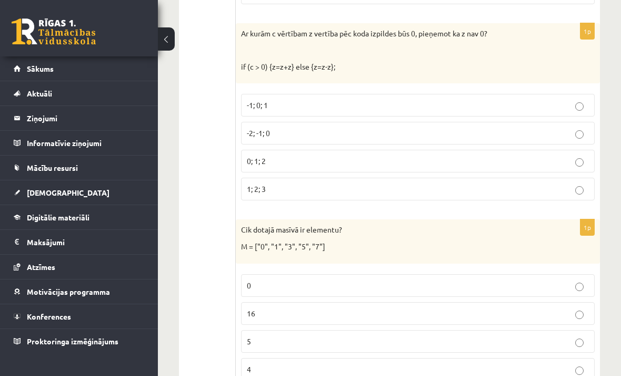
click at [509, 335] on p "5" at bounding box center [418, 340] width 342 height 11
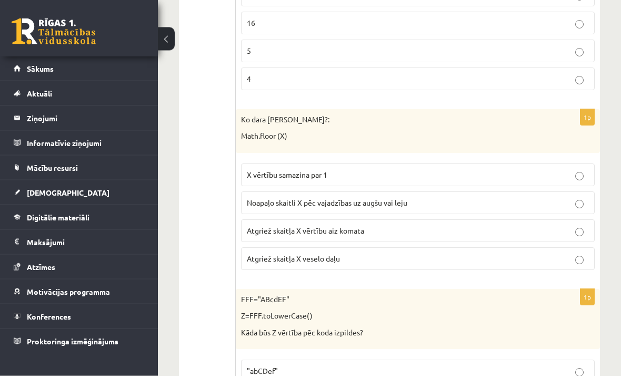
scroll to position [1195, 0]
click at [528, 197] on p "Noapaļo skaitli X pēc vajadzības uz augšu vai leju" at bounding box center [418, 202] width 342 height 11
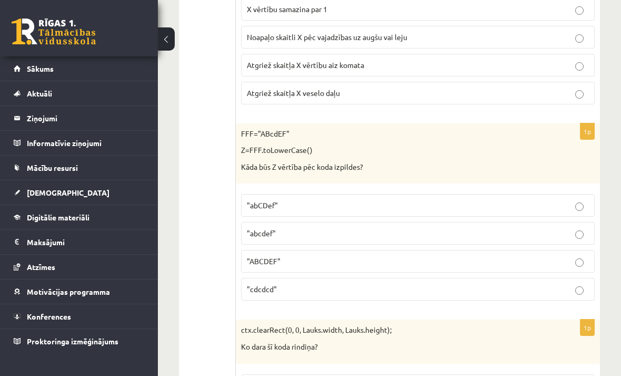
scroll to position [1361, 0]
click at [466, 227] on p ""abcdef"" at bounding box center [418, 232] width 342 height 11
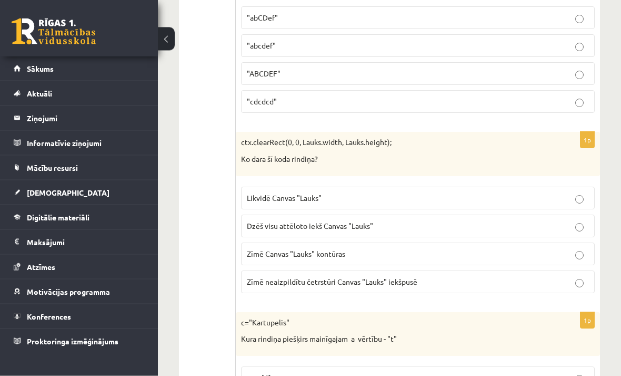
scroll to position [1548, 0]
click at [519, 192] on p "Likvidē Canvas "Lauks"" at bounding box center [418, 197] width 342 height 11
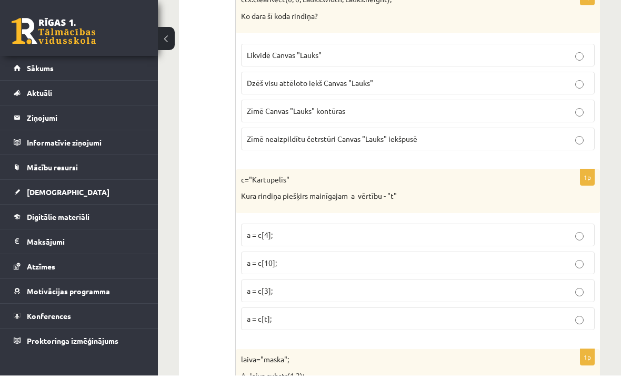
scroll to position [1691, 0]
click at [477, 313] on p "a = c[t];" at bounding box center [418, 318] width 342 height 11
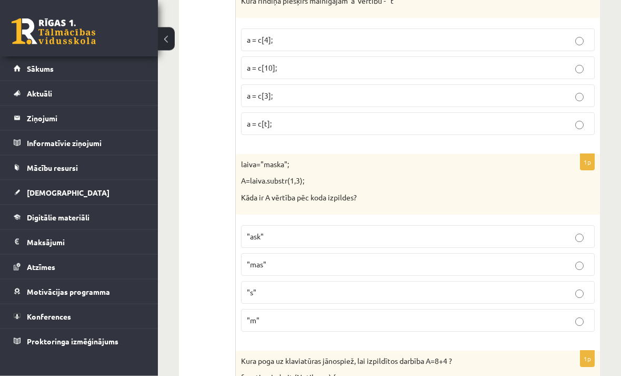
scroll to position [1886, 0]
click at [480, 266] on label ""mas"" at bounding box center [418, 264] width 354 height 23
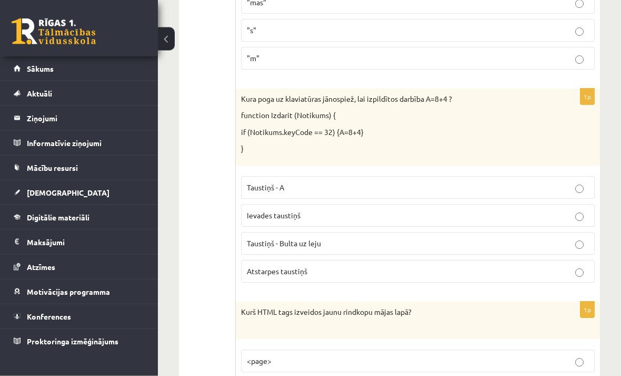
scroll to position [2147, 0]
click at [570, 182] on p "Taustiņš - A" at bounding box center [418, 187] width 342 height 11
click at [568, 210] on p "Ievades taustiņš" at bounding box center [418, 215] width 342 height 11
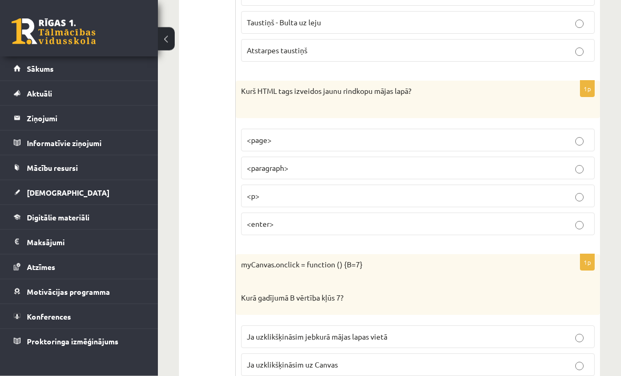
scroll to position [2368, 0]
click at [291, 190] on p "<p>" at bounding box center [418, 195] width 342 height 11
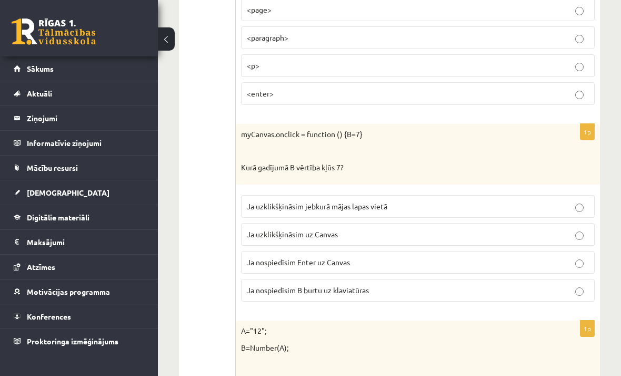
scroll to position [2499, 0]
click at [507, 228] on p "Ja uzklikšķināsim uz Canvas" at bounding box center [418, 233] width 342 height 11
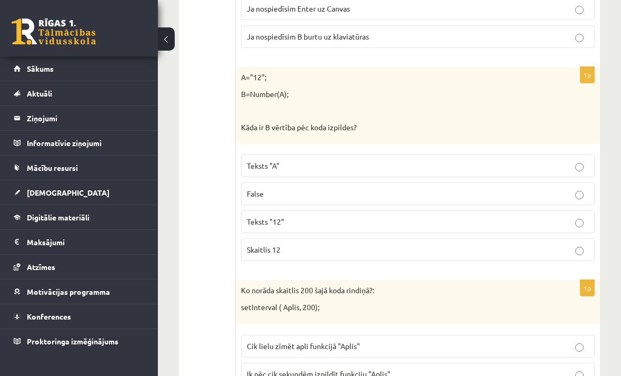
scroll to position [2751, 0]
click at [460, 244] on p "Skaitlis 12" at bounding box center [418, 249] width 342 height 11
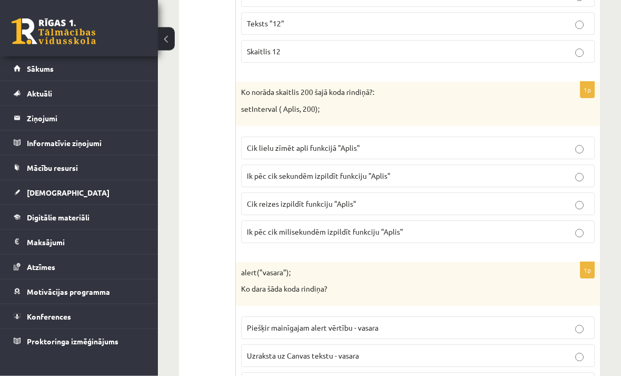
scroll to position [2949, 0]
click at [387, 220] on label "Ik pēc cik milisekundēm izpildīt funkciju "Aplis"" at bounding box center [418, 231] width 354 height 23
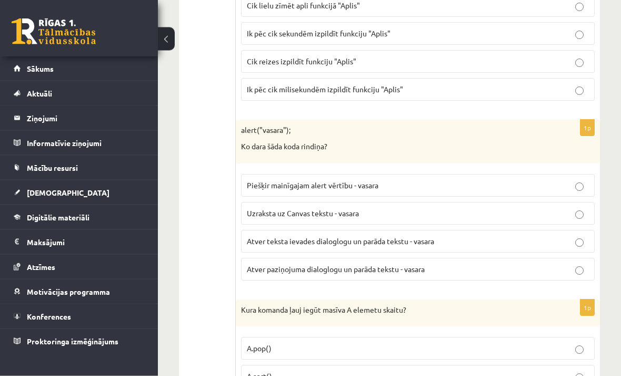
scroll to position [3092, 0]
click at [414, 180] on p "Piešķir mainīgajam alert vērtību - vasara" at bounding box center [418, 185] width 342 height 11
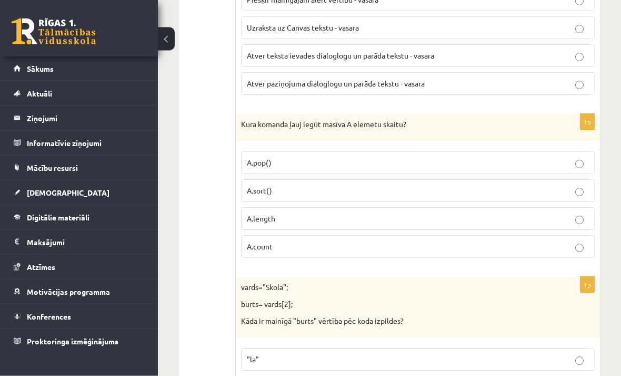
scroll to position [3277, 0]
click at [379, 241] on p "A.count" at bounding box center [418, 246] width 342 height 11
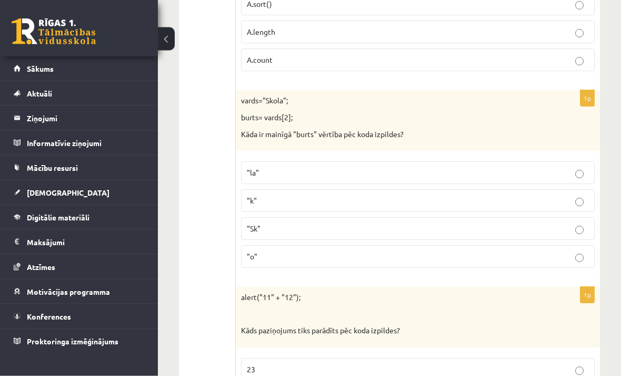
scroll to position [3463, 0]
click at [319, 251] on p ""o"" at bounding box center [418, 256] width 342 height 11
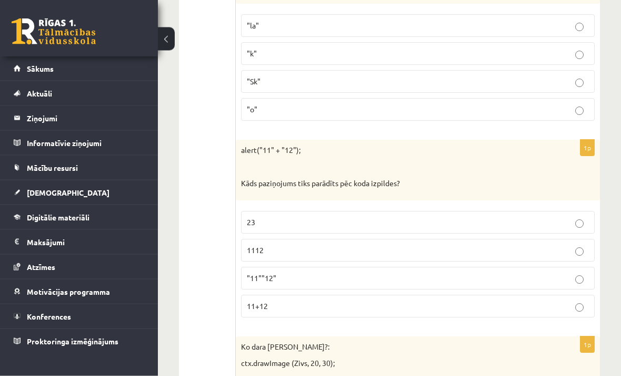
scroll to position [3611, 0]
click at [338, 215] on p "23" at bounding box center [418, 220] width 342 height 11
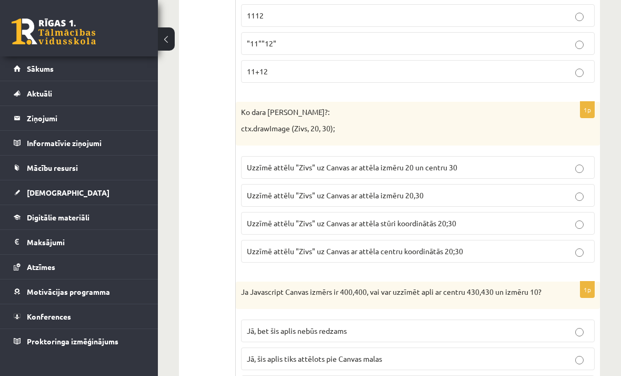
scroll to position [3849, 0]
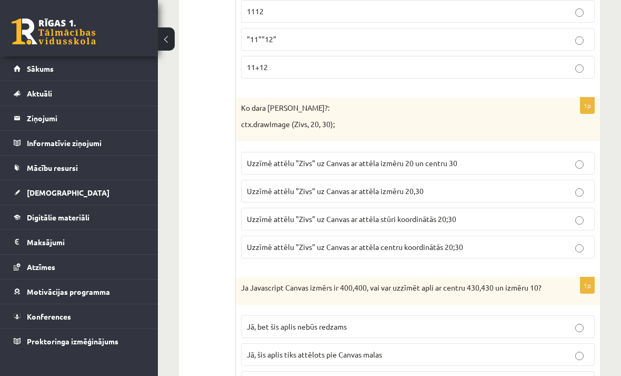
click at [539, 211] on label "Uzzīmē attēlu "Zivs" uz Canvas ar attēla stūri koordinātās 20;30" at bounding box center [418, 219] width 354 height 23
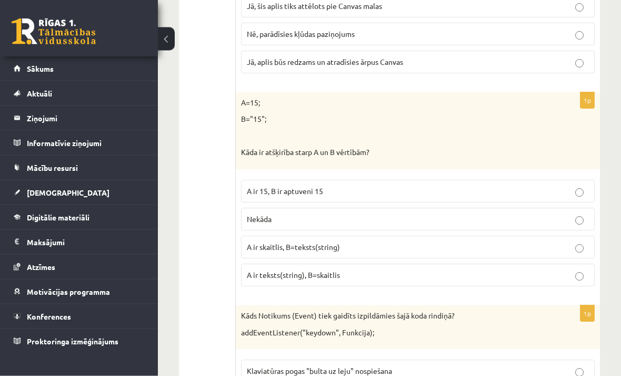
scroll to position [4197, 0]
click at [554, 180] on label "A ir 15, B ir aptuveni 15" at bounding box center [418, 191] width 354 height 23
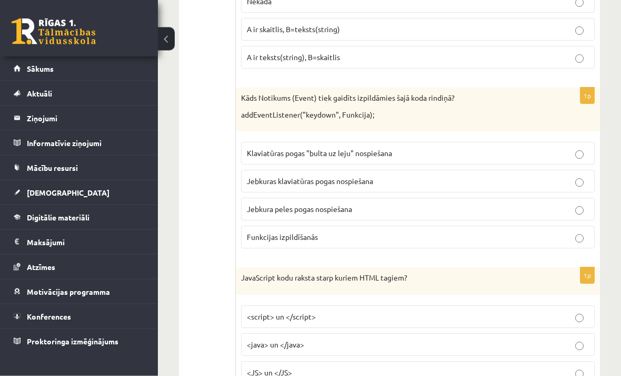
scroll to position [4415, 0]
click at [531, 147] on p "Klaviatūras pogas "bulta uz leju" nospiešana" at bounding box center [418, 152] width 342 height 11
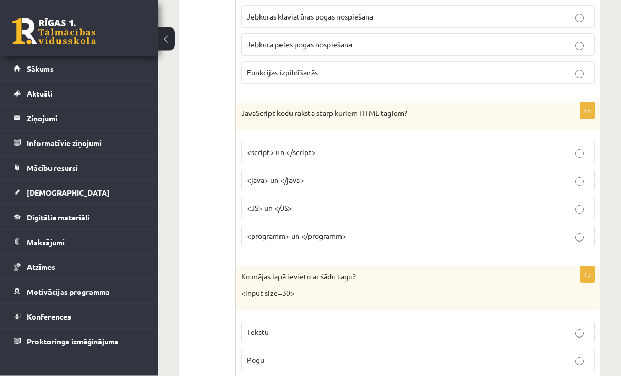
scroll to position [4579, 0]
click at [534, 146] on p "<script> un </script>" at bounding box center [418, 151] width 342 height 11
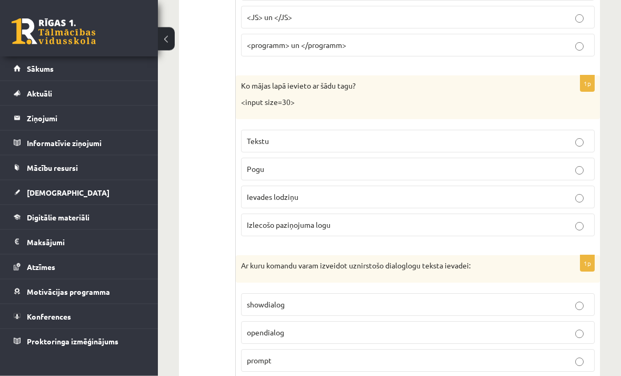
scroll to position [4770, 0]
click at [386, 191] on p "Ievades lodziņu" at bounding box center [418, 196] width 342 height 11
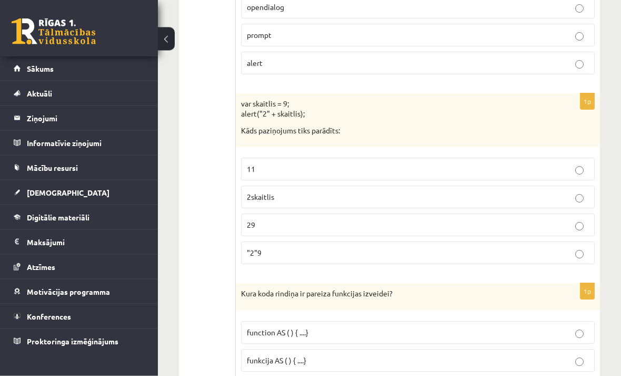
scroll to position [5095, 0]
click at [529, 247] on p ""2"9" at bounding box center [418, 252] width 342 height 11
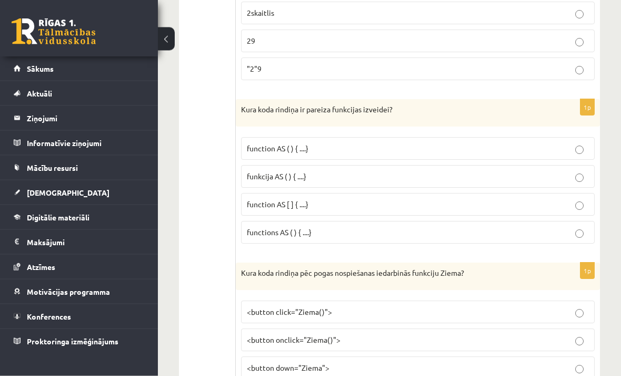
scroll to position [5278, 0]
click at [550, 143] on p "function AS ( ) { ....}" at bounding box center [418, 148] width 342 height 11
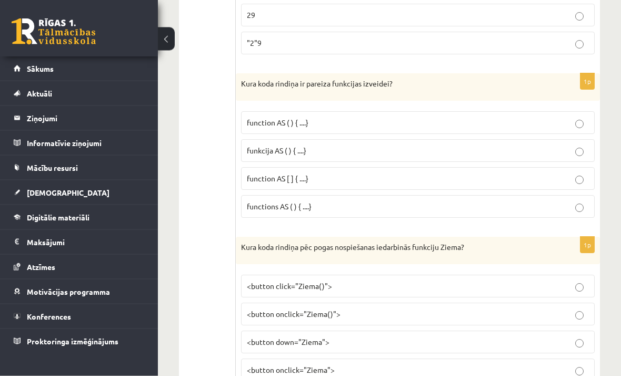
scroll to position [5304, 0]
click at [529, 145] on p "funkcija AS ( ) { ....}" at bounding box center [418, 150] width 342 height 11
click at [511, 280] on p "<button click="Ziema()">" at bounding box center [418, 285] width 342 height 11
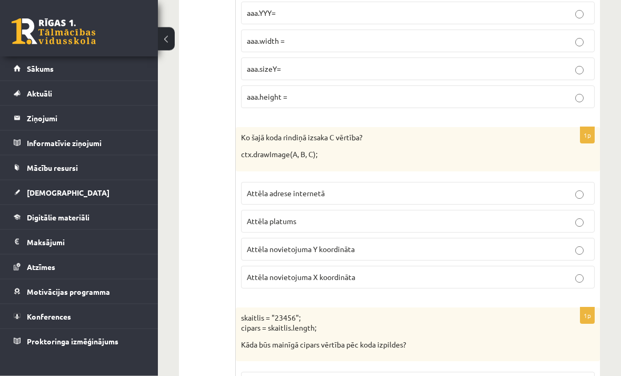
scroll to position [0, 0]
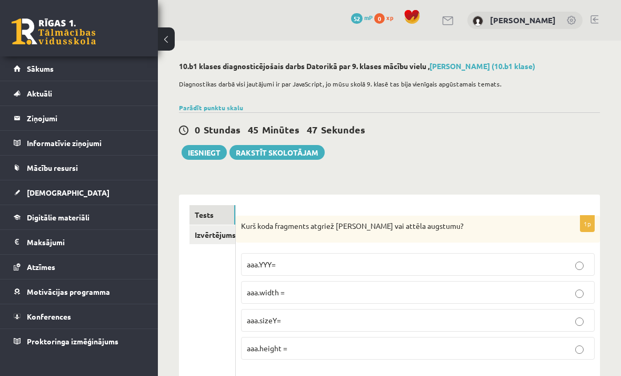
click at [207, 153] on button "Iesniegt" at bounding box center [204, 152] width 45 height 15
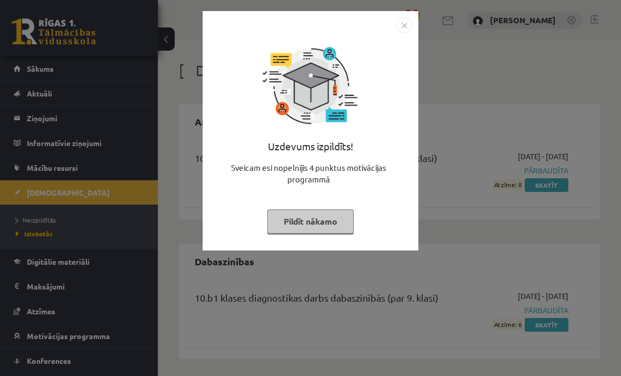
click at [338, 225] on button "Pildīt nākamo" at bounding box center [311, 221] width 86 height 24
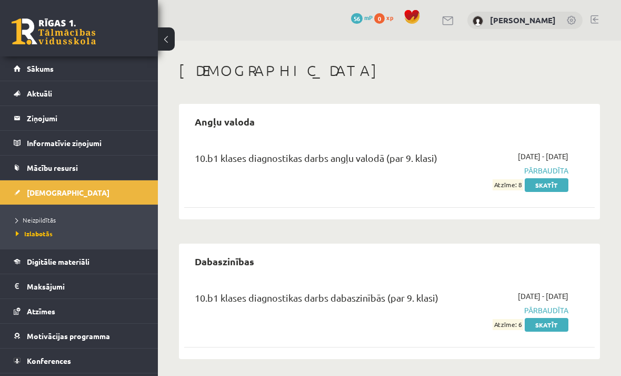
click at [50, 224] on link "Neizpildītās" at bounding box center [82, 219] width 132 height 9
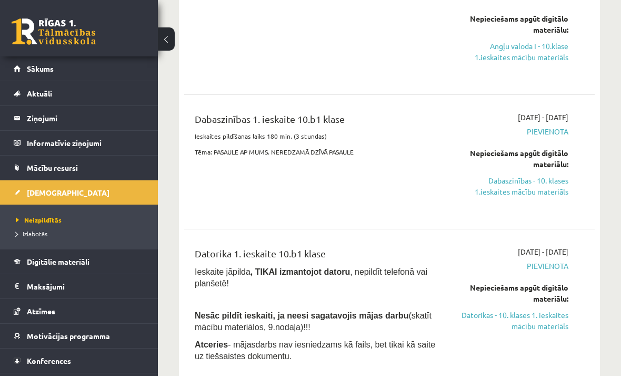
scroll to position [320, 0]
click at [558, 265] on span "Pievienota" at bounding box center [512, 266] width 114 height 11
click at [555, 264] on span "Pievienota" at bounding box center [512, 266] width 114 height 11
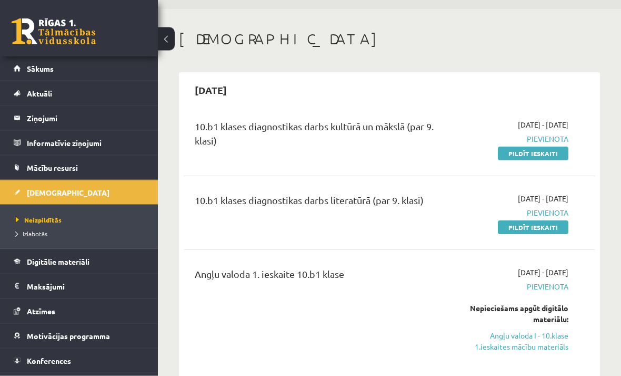
scroll to position [32, 0]
click at [550, 158] on link "Pildīt ieskaiti" at bounding box center [533, 153] width 71 height 14
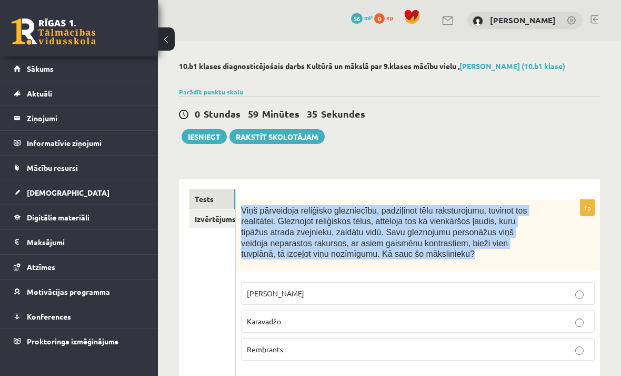
click at [531, 132] on div "0 Stundas 59 Minūtes 35 Sekundes Iesniegt Rakstīt skolotājam" at bounding box center [389, 119] width 421 height 47
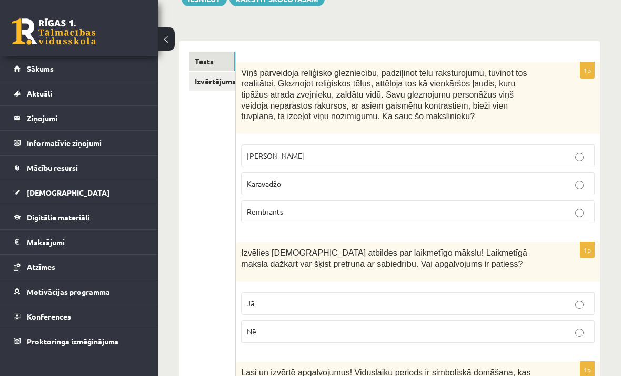
scroll to position [154, 0]
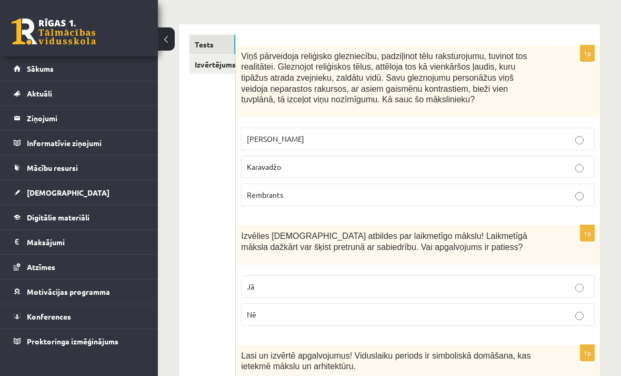
click at [488, 165] on p "Karavadžo" at bounding box center [418, 166] width 342 height 11
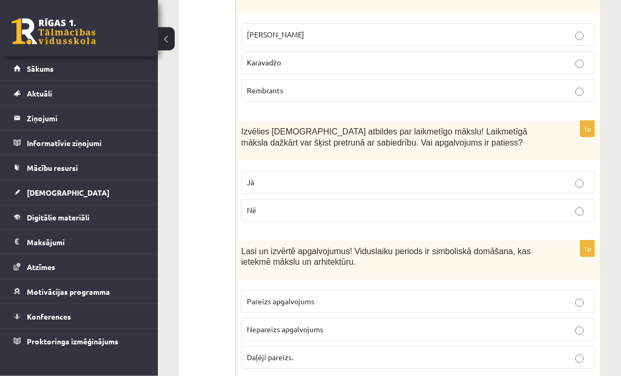
scroll to position [259, 0]
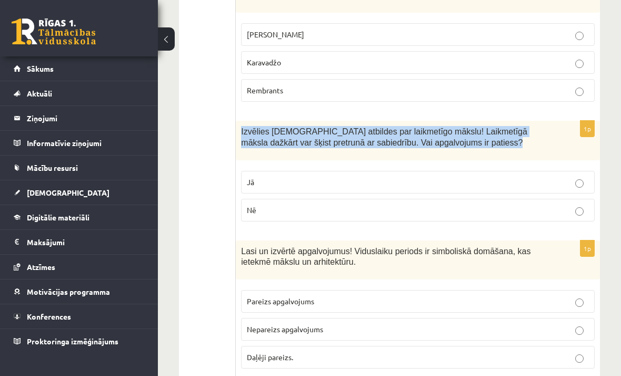
copy div "Izvēlies [DEMOGRAPHIC_DATA] atbildes par laikmetīgo mākslu! Laikmetīgā māksla d…"
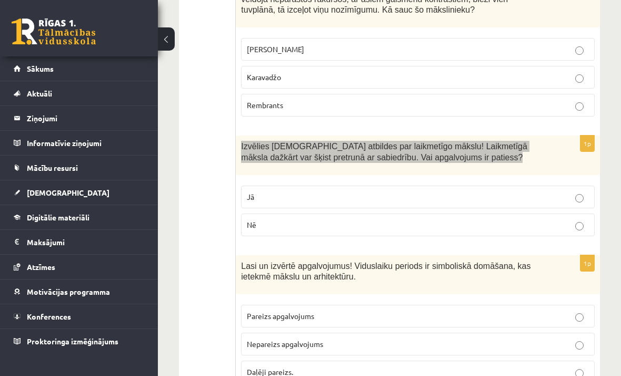
scroll to position [250, 0]
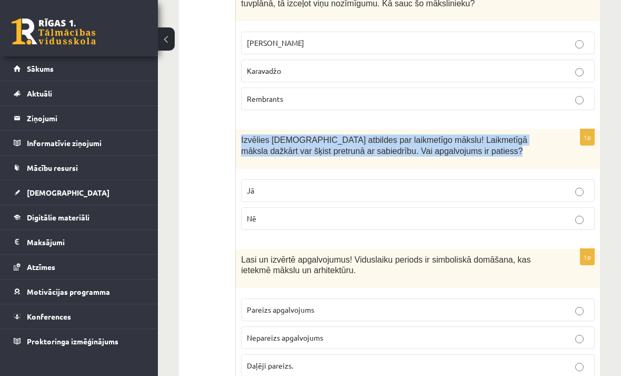
click at [499, 185] on p "Jā" at bounding box center [418, 190] width 342 height 11
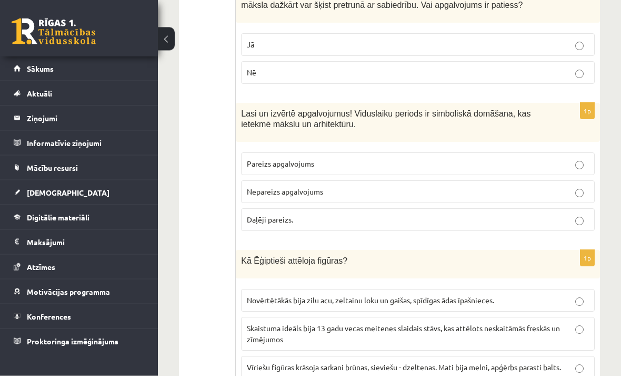
scroll to position [396, 0]
click at [558, 158] on p "Pareizs apgalvojums" at bounding box center [418, 163] width 342 height 11
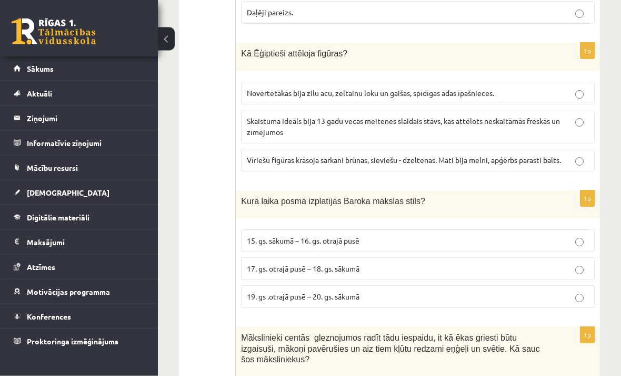
scroll to position [603, 0]
click at [436, 155] on span "Vīriešu figūras krāsoja sarkani brūnas, sieviešu - dzeltenas. Mati bija melni, …" at bounding box center [404, 159] width 314 height 9
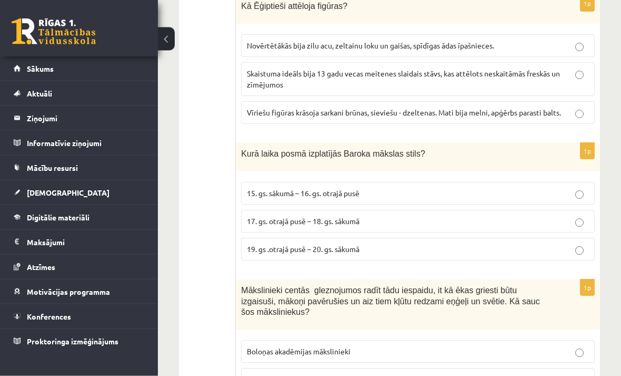
scroll to position [650, 0]
click at [389, 215] on p "17. gs. otrajā pusē – 18. gs. sākumā" at bounding box center [418, 220] width 342 height 11
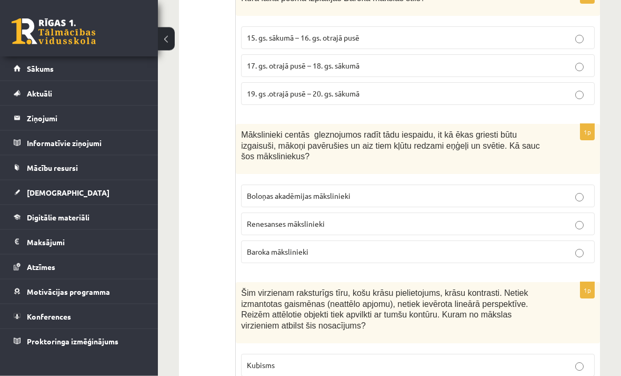
scroll to position [806, 0]
click at [422, 194] on p "Boloņas akadēmijas mākslinieki" at bounding box center [418, 195] width 342 height 11
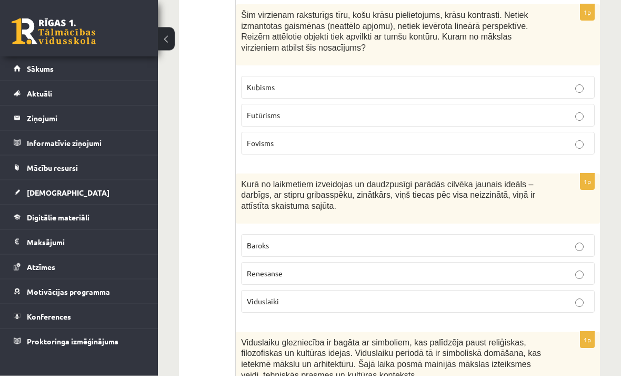
scroll to position [1083, 0]
click at [515, 140] on p "Fovisms" at bounding box center [418, 142] width 342 height 11
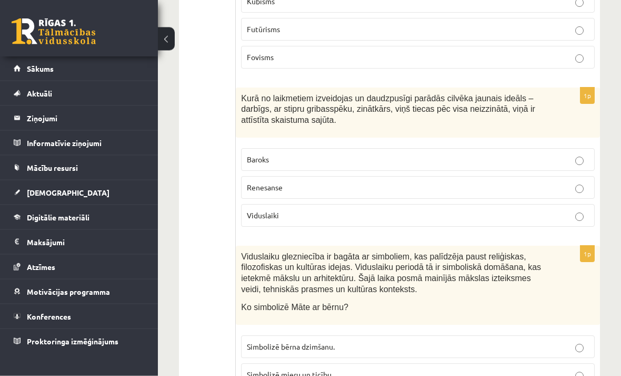
scroll to position [1169, 0]
click at [486, 182] on p "Renesanse" at bounding box center [418, 187] width 342 height 11
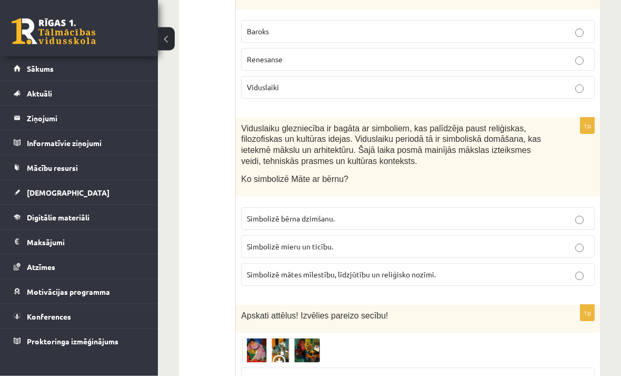
scroll to position [1301, 0]
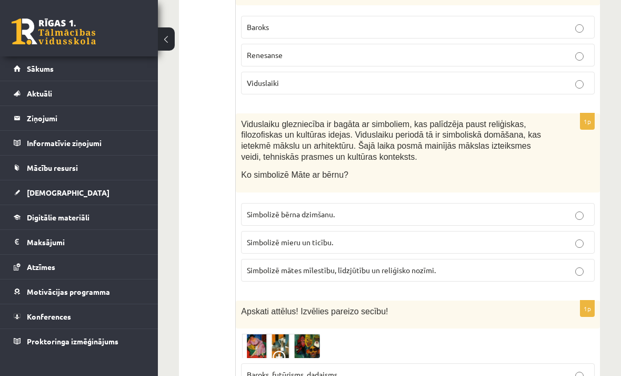
click at [496, 268] on label "Simbolizē mātes mīlestību, līdzjūtību un reliģisko nozīmi." at bounding box center [418, 270] width 354 height 23
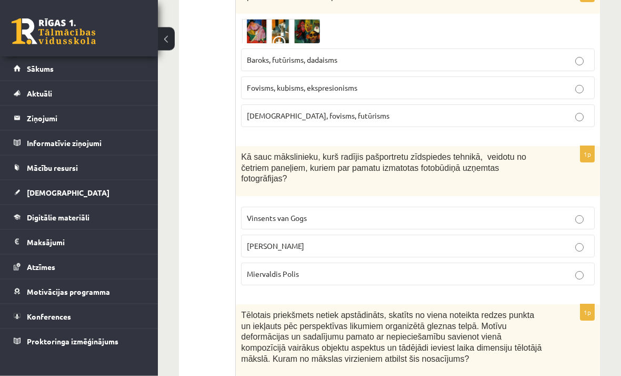
scroll to position [1616, 0]
click at [562, 240] on p "[PERSON_NAME]" at bounding box center [418, 245] width 342 height 11
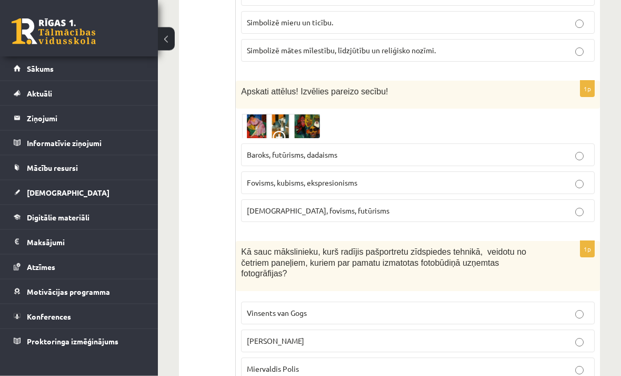
scroll to position [1519, 0]
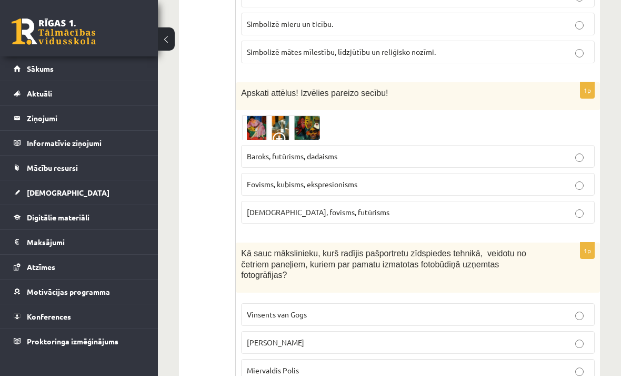
click at [265, 119] on img at bounding box center [280, 127] width 79 height 24
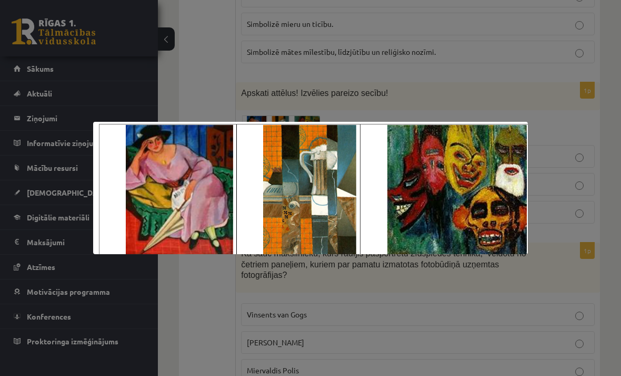
click at [517, 93] on div at bounding box center [310, 188] width 621 height 376
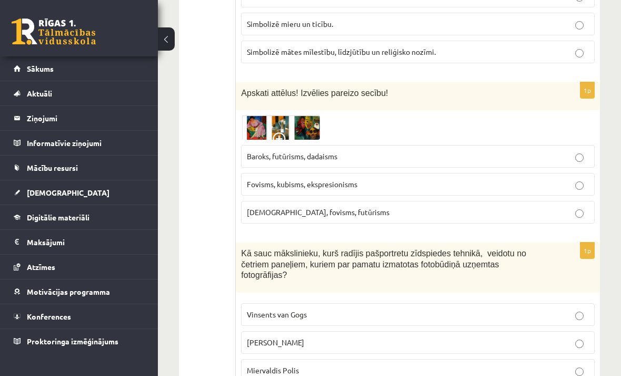
click at [418, 179] on p "Fovisms, kubisms, ekspresionisms" at bounding box center [418, 184] width 342 height 11
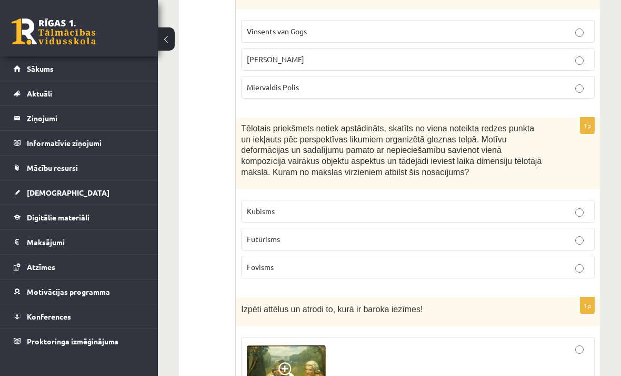
scroll to position [1804, 0]
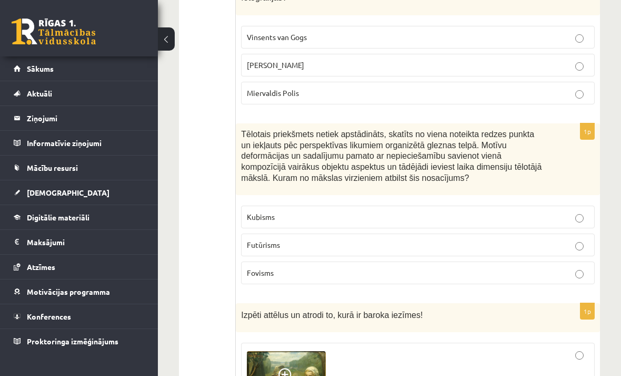
click at [510, 239] on p "Futūrisms" at bounding box center [418, 244] width 342 height 11
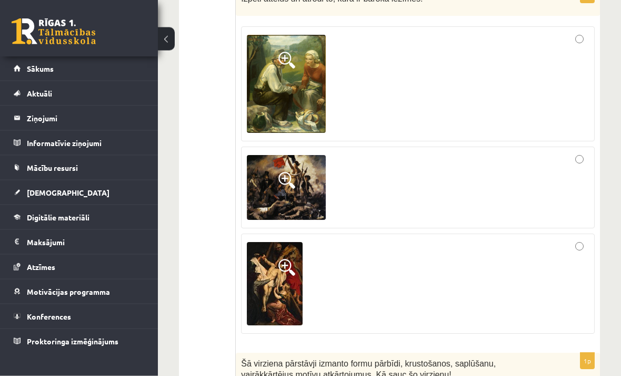
scroll to position [2112, 0]
click at [545, 294] on div at bounding box center [418, 283] width 342 height 88
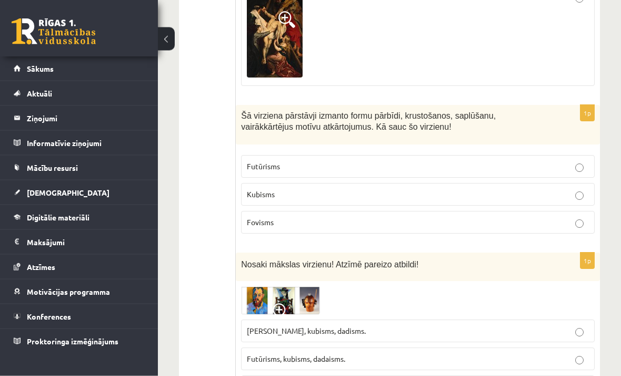
scroll to position [2360, 0]
click at [516, 216] on p "Fovisms" at bounding box center [418, 221] width 342 height 11
click at [556, 187] on label "Kubisms" at bounding box center [418, 194] width 354 height 23
click at [562, 161] on p "Futūrisms" at bounding box center [418, 166] width 342 height 11
click at [537, 211] on label "Fovisms" at bounding box center [418, 222] width 354 height 23
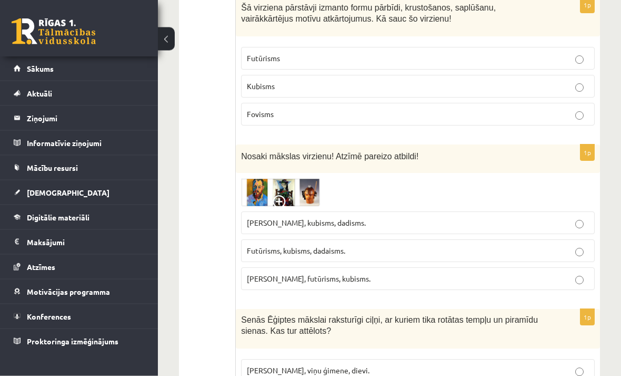
scroll to position [2468, 0]
click at [287, 178] on img at bounding box center [280, 192] width 79 height 28
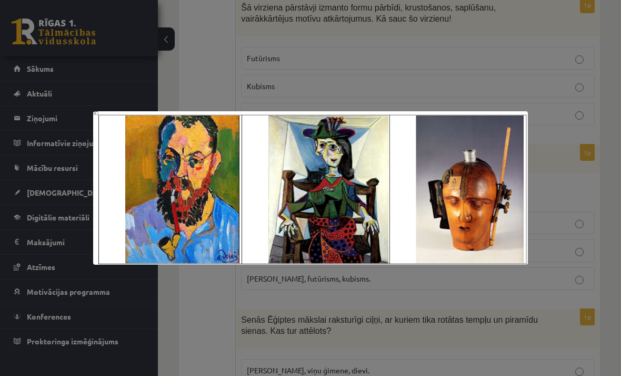
click at [570, 204] on div at bounding box center [310, 188] width 621 height 376
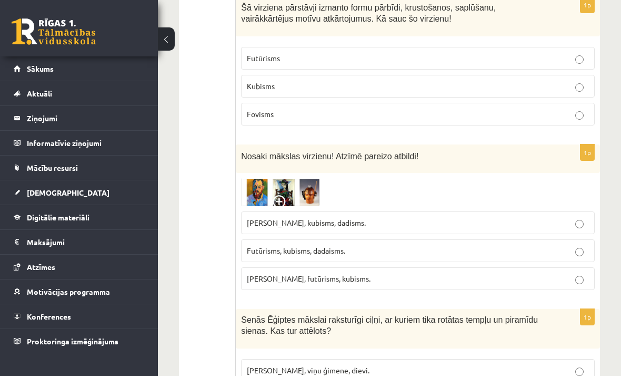
click at [514, 217] on p "Fovisms, kubisms, dadisms." at bounding box center [418, 222] width 342 height 11
click at [492, 245] on p "Futūrisms, kubisms, dadaisms." at bounding box center [418, 250] width 342 height 11
click at [528, 211] on label "Fovisms, kubisms, dadisms." at bounding box center [418, 222] width 354 height 23
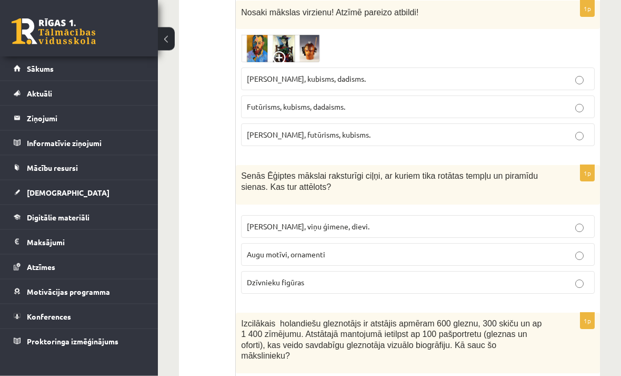
scroll to position [2639, 0]
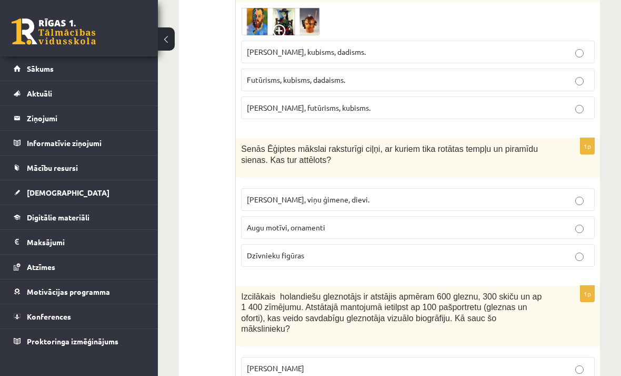
click at [425, 195] on label "Faraoni, viņu ģimene, dievi." at bounding box center [418, 199] width 354 height 23
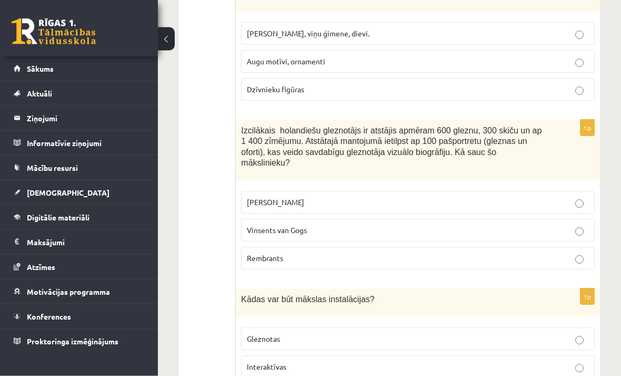
scroll to position [2805, 0]
click at [408, 221] on label "Vinsents van Gogs" at bounding box center [418, 230] width 354 height 23
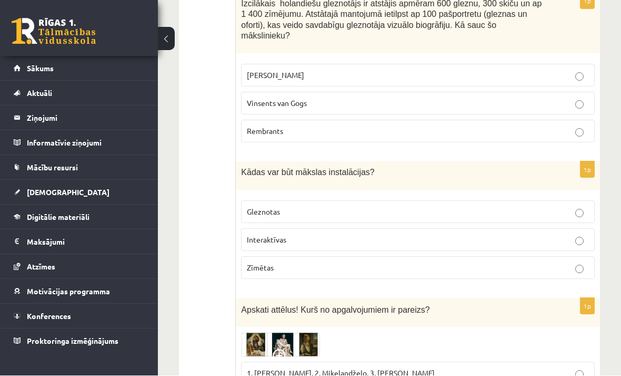
scroll to position [2931, 0]
click at [454, 234] on p "Interaktīvas" at bounding box center [418, 239] width 342 height 11
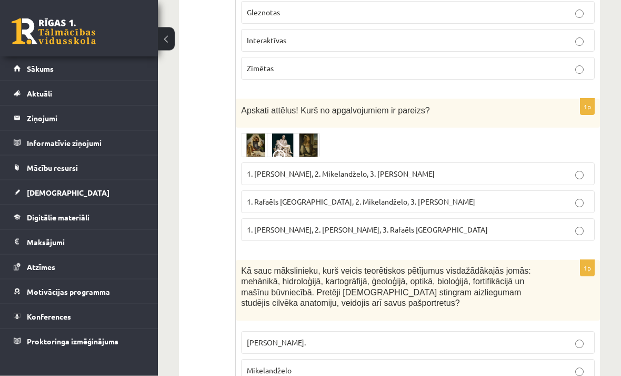
scroll to position [3131, 0]
click at [268, 140] on img at bounding box center [280, 145] width 79 height 24
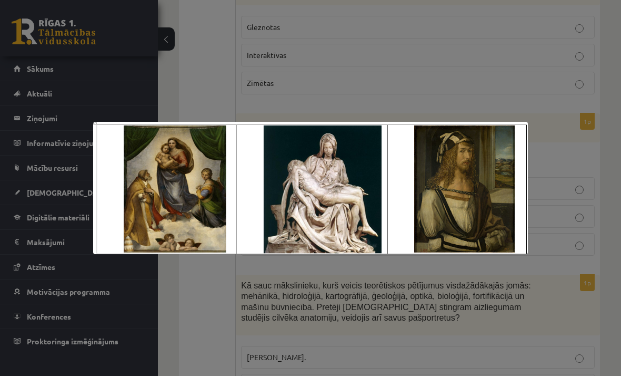
scroll to position [3121, 0]
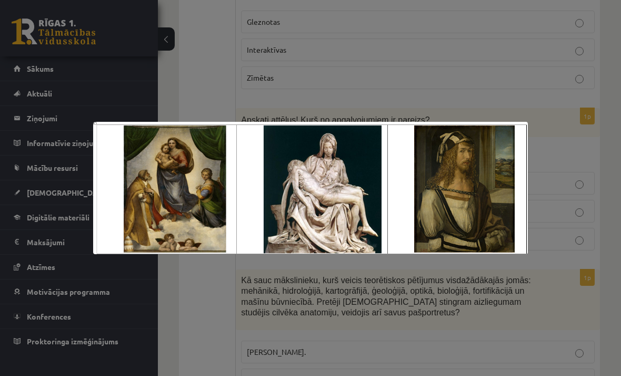
click at [589, 175] on div at bounding box center [310, 188] width 621 height 376
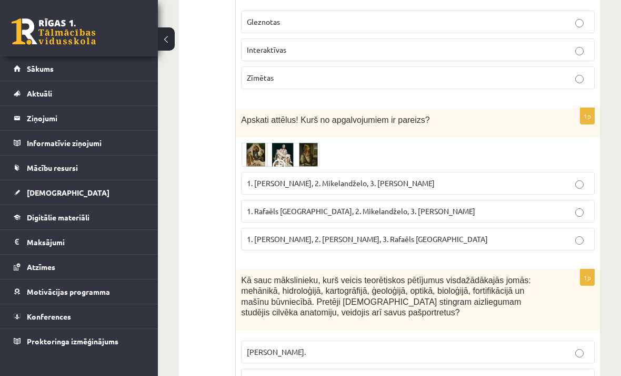
click at [446, 206] on span "1. Rafaēls Sancio da Urbīno, 2. Mikelandželo, 3. Albrehts Dīrers" at bounding box center [361, 210] width 229 height 9
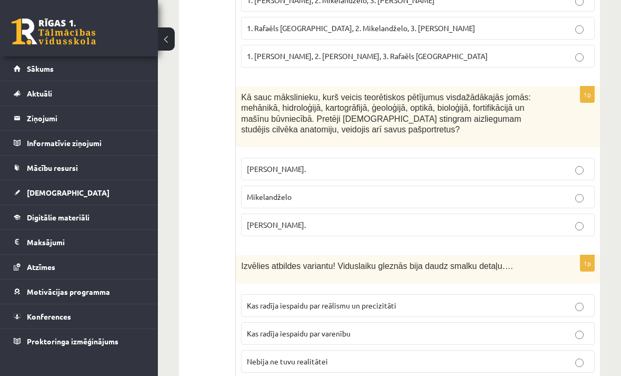
scroll to position [3308, 0]
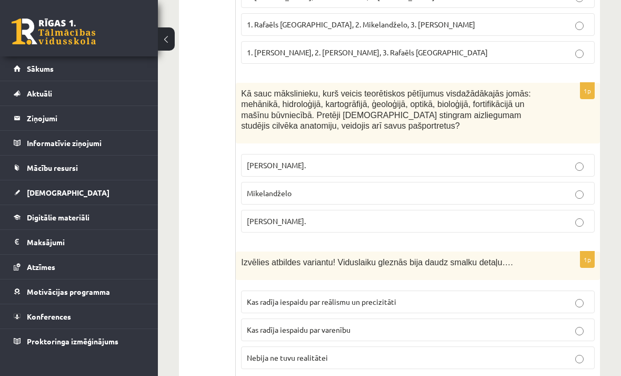
click at [370, 215] on p "Leonardo da Vinči." at bounding box center [418, 220] width 342 height 11
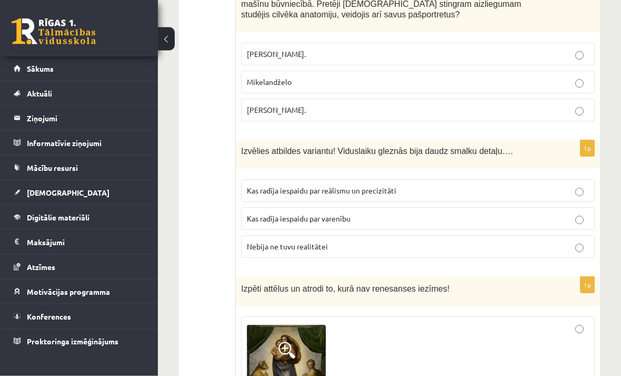
scroll to position [3419, 0]
click at [448, 184] on p "Kas radīja iespaidu par reālismu un precizitāti" at bounding box center [418, 189] width 342 height 11
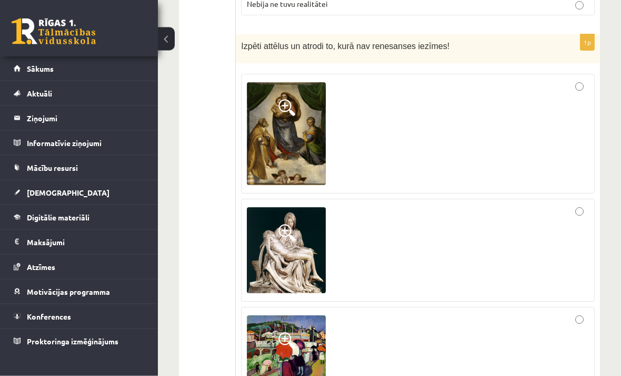
scroll to position [3661, 0]
click at [468, 345] on div at bounding box center [418, 347] width 342 height 70
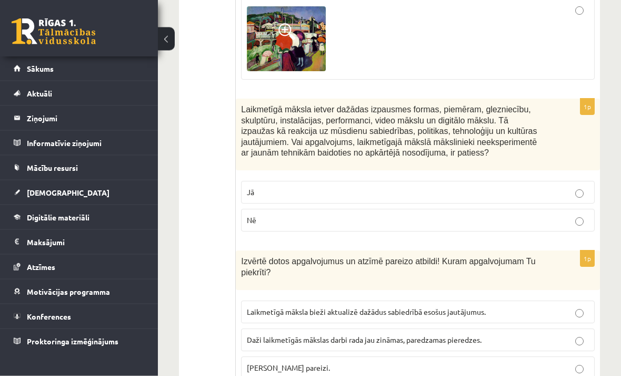
scroll to position [3970, 0]
click at [441, 186] on p "Jā" at bounding box center [418, 191] width 342 height 11
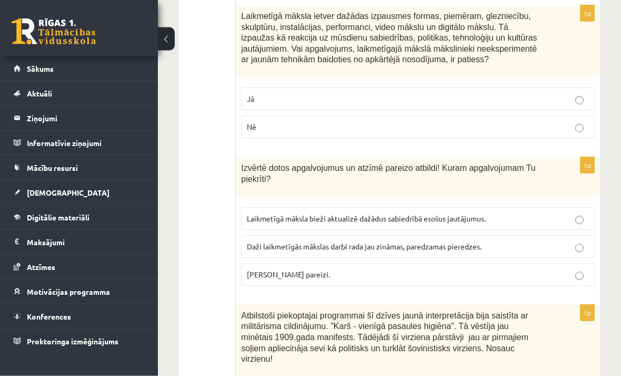
scroll to position [4063, 0]
click at [548, 269] on p "Abi apgalvojumi pareizi." at bounding box center [418, 274] width 342 height 11
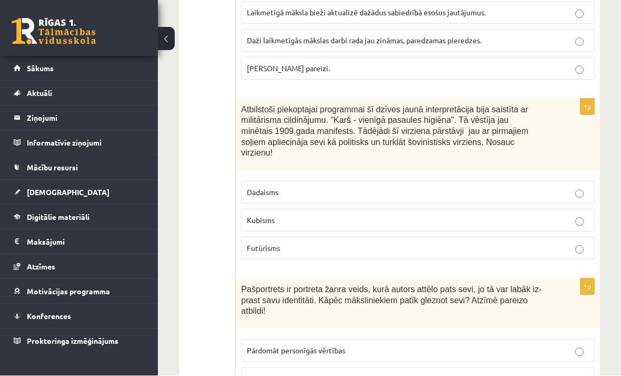
scroll to position [4269, 0]
click at [522, 186] on p "Dadaisms" at bounding box center [418, 191] width 342 height 11
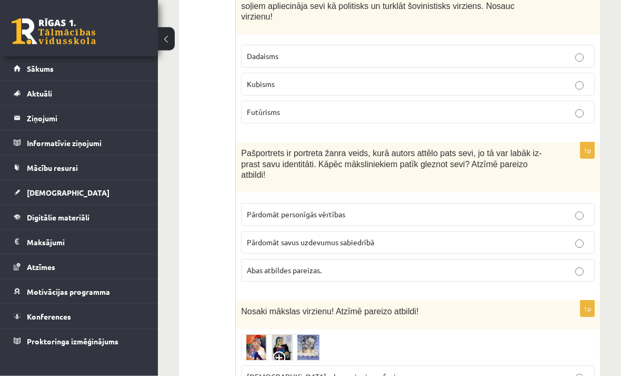
scroll to position [4406, 0]
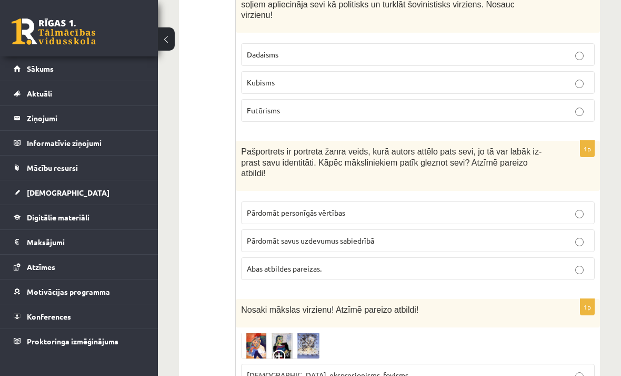
click at [452, 263] on p "Abas atbildes pareizas." at bounding box center [418, 268] width 342 height 11
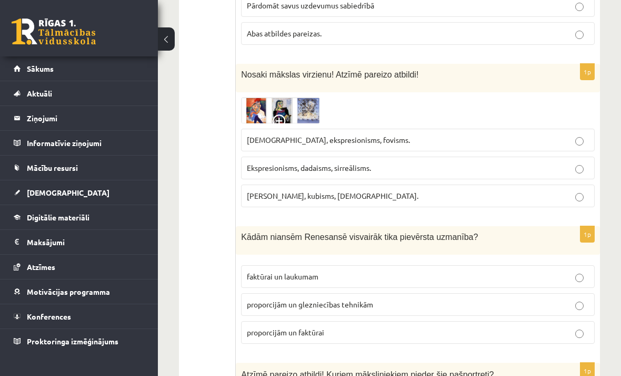
scroll to position [4642, 0]
click at [261, 97] on img at bounding box center [280, 110] width 79 height 26
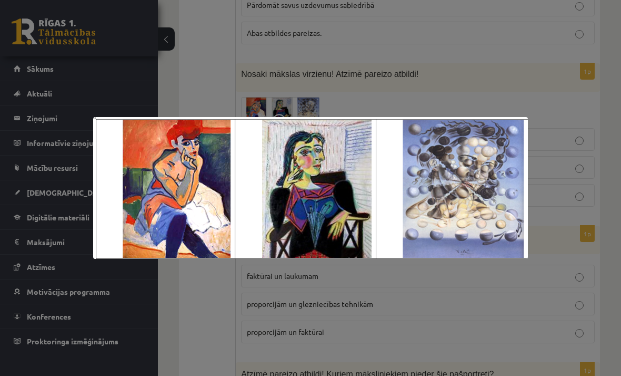
click at [532, 94] on div at bounding box center [310, 188] width 621 height 376
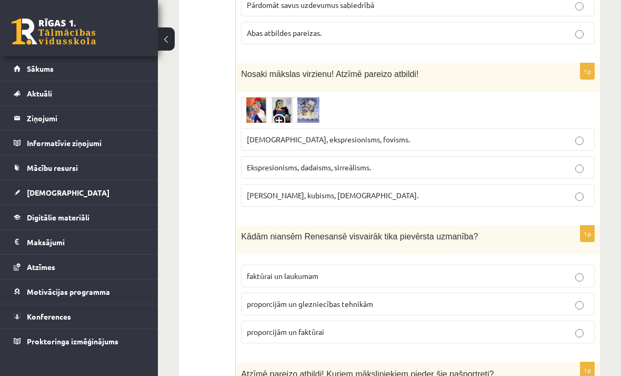
click at [438, 190] on p "Fovisms, kubisms, sirreālisms." at bounding box center [418, 195] width 342 height 11
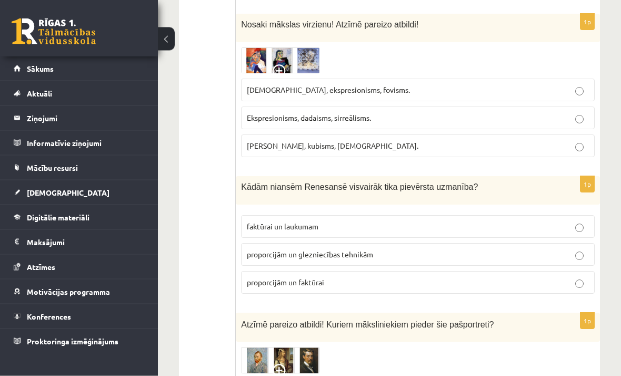
scroll to position [4692, 0]
click at [458, 112] on p "Ekspresionisms, dadaisms, sirreālisms." at bounding box center [418, 117] width 342 height 11
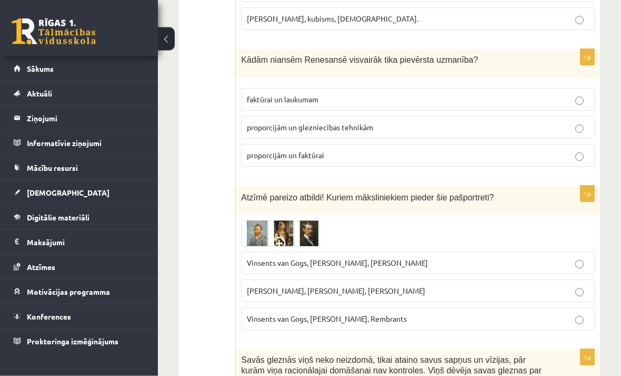
scroll to position [4815, 0]
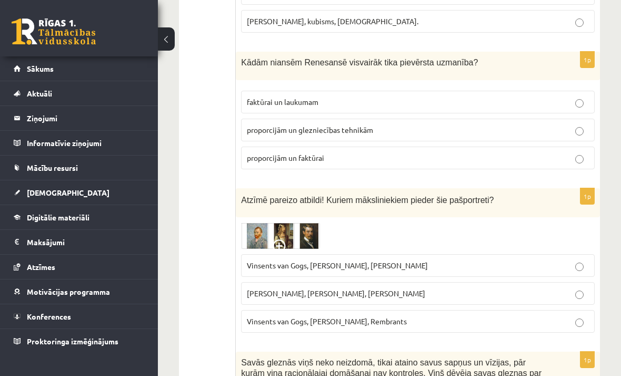
click at [528, 124] on p "proporcijām un glezniecības tehnikām" at bounding box center [418, 129] width 342 height 11
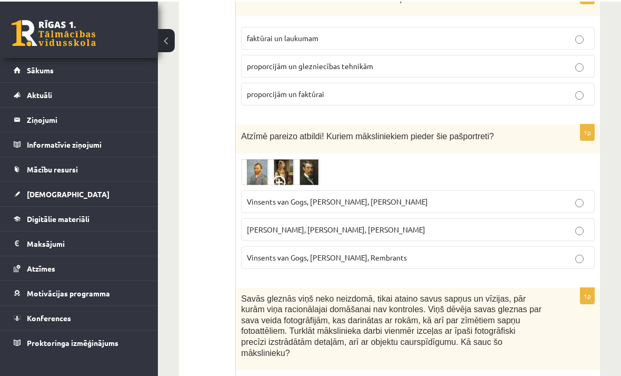
scroll to position [4879, 0]
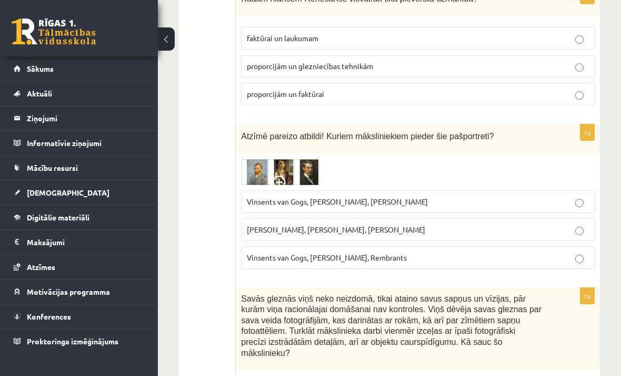
click at [412, 252] on p "Vinsents van Gogs, Kārlis Padegs, Rembrants" at bounding box center [418, 257] width 342 height 11
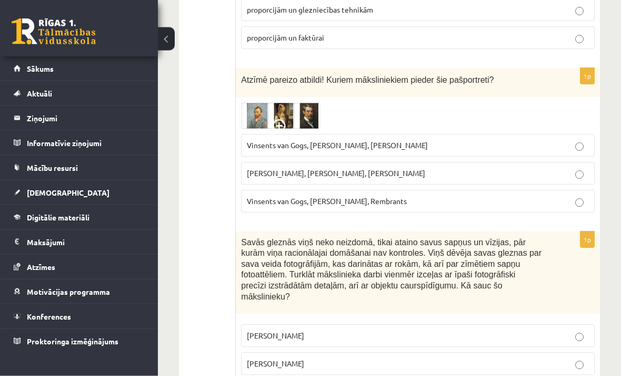
scroll to position [4944, 0]
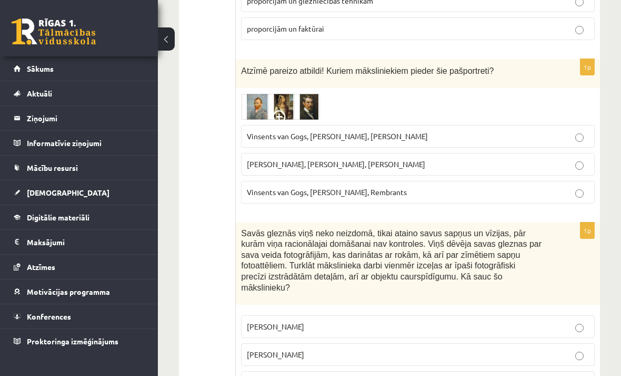
click at [530, 349] on p "Salvadors Dalī" at bounding box center [418, 354] width 342 height 11
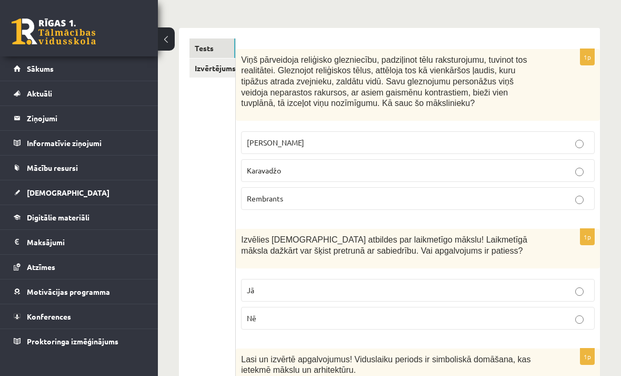
scroll to position [0, 0]
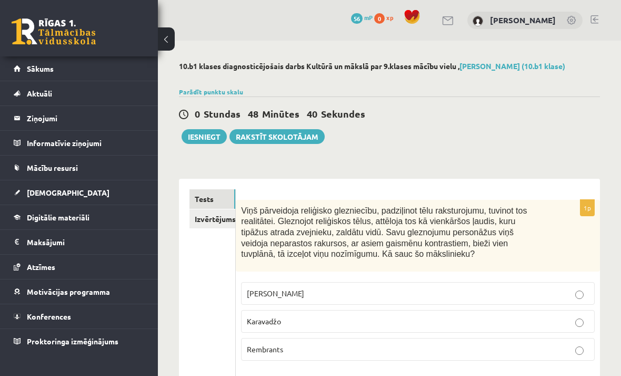
click at [216, 221] on link "Izvērtējums!" at bounding box center [213, 218] width 46 height 19
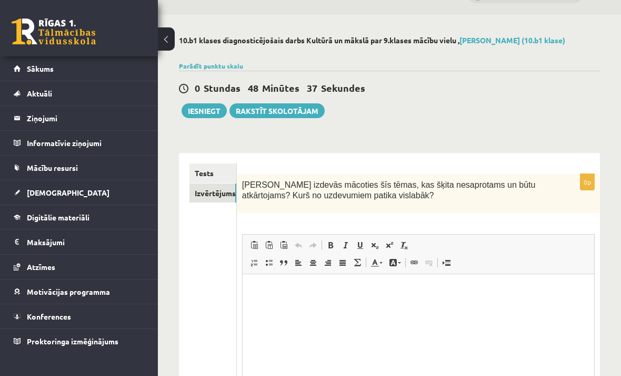
scroll to position [27, 0]
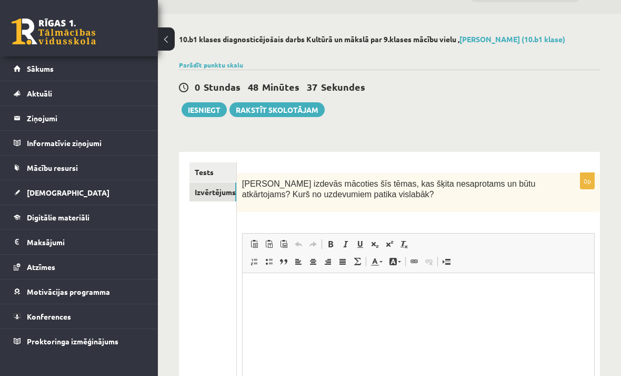
click at [496, 305] on html at bounding box center [418, 289] width 352 height 32
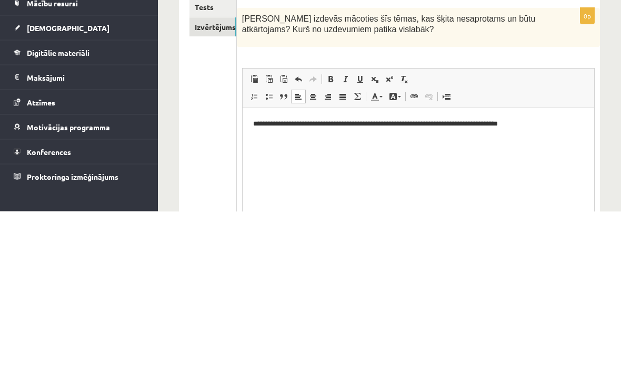
click at [616, 117] on div "10.b1 klases diagnosticējošais darbs Kultūrā un mākslā par 9.klases mācību viel…" at bounding box center [389, 249] width 463 height 470
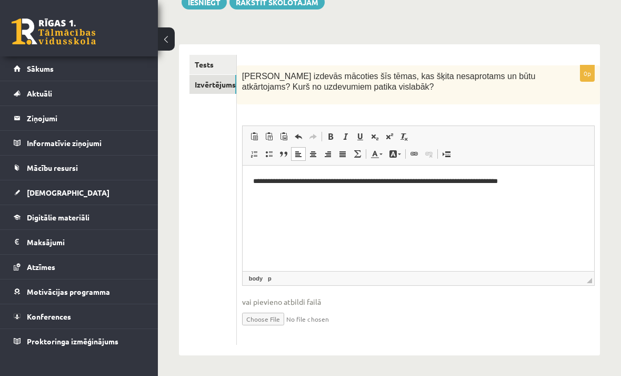
click at [186, 7] on button "Iesniegt" at bounding box center [204, 2] width 45 height 15
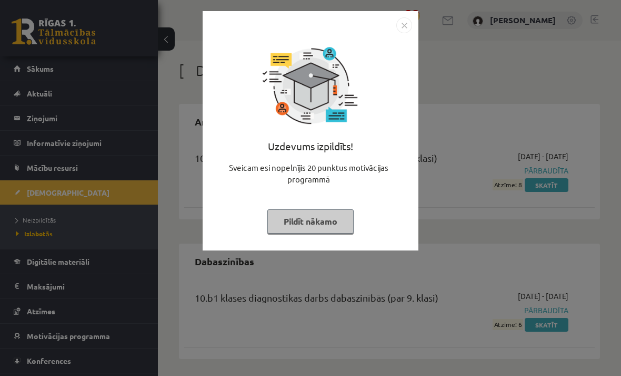
click at [403, 32] on img "Close" at bounding box center [405, 25] width 16 height 16
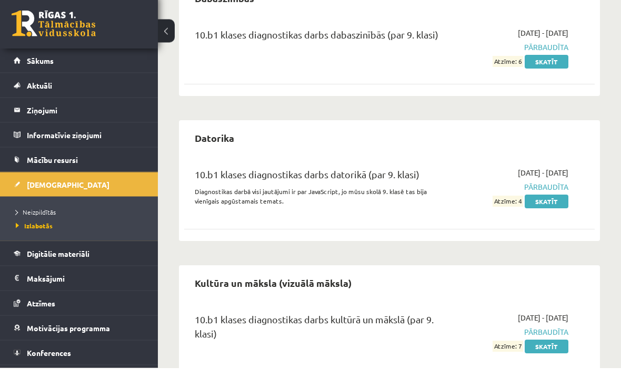
scroll to position [254, 0]
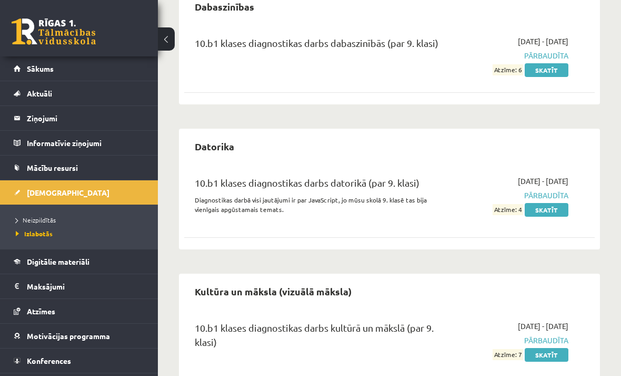
click at [30, 216] on span "Neizpildītās" at bounding box center [36, 219] width 40 height 8
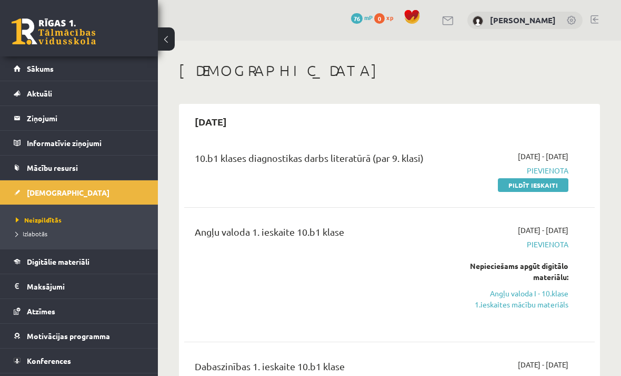
click at [550, 185] on link "Pildīt ieskaiti" at bounding box center [533, 185] width 71 height 14
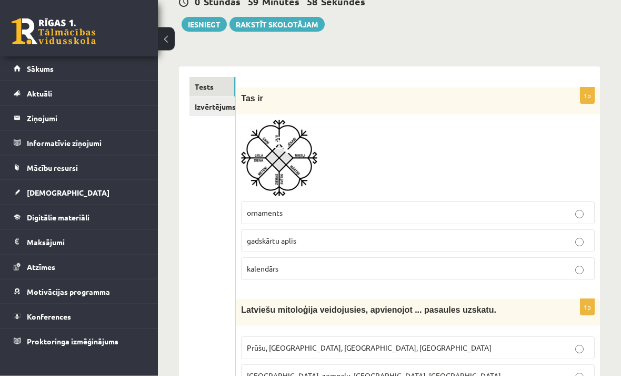
scroll to position [112, 0]
click at [465, 274] on label "kalendārs" at bounding box center [418, 268] width 354 height 23
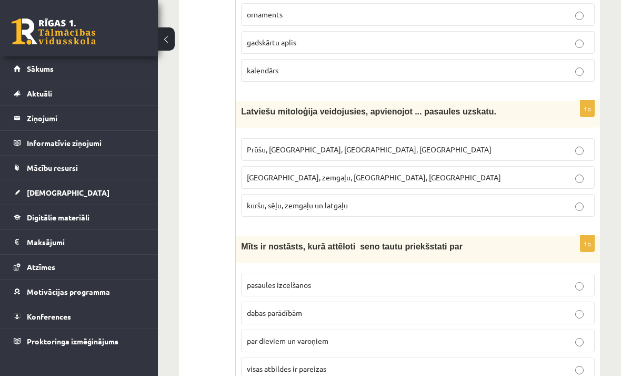
scroll to position [312, 0]
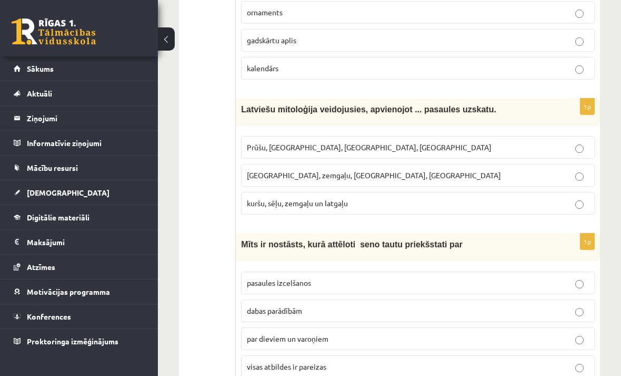
click at [555, 155] on label "Prūšu, sēļu, zemgaļu, latgaļu" at bounding box center [418, 147] width 354 height 23
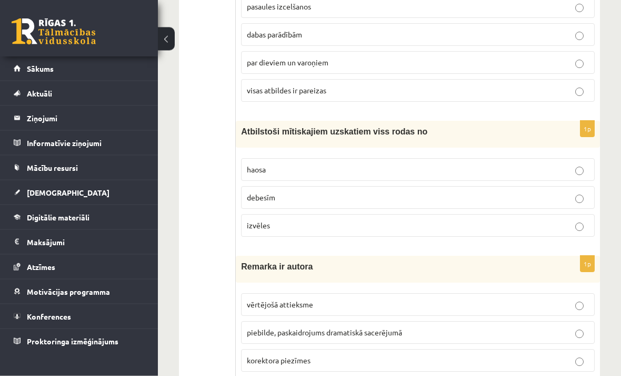
scroll to position [588, 0]
click at [497, 332] on p "piebilde, paskaidrojums dramatiskā sacerējumā" at bounding box center [418, 332] width 342 height 11
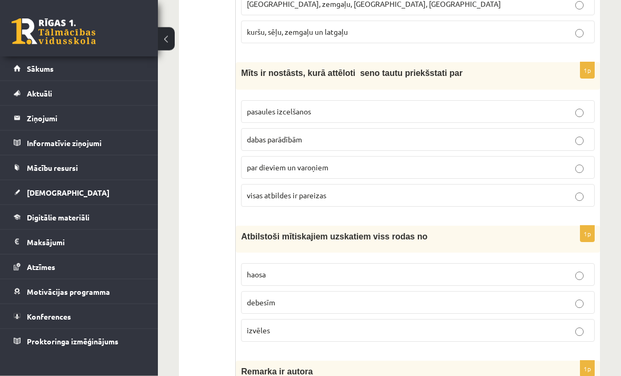
scroll to position [478, 0]
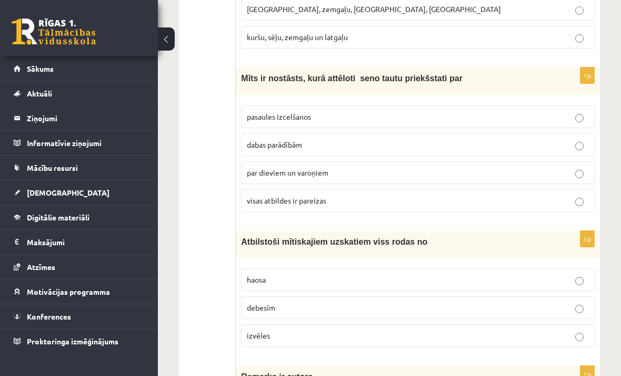
click at [486, 202] on p "visas atbildes ir pareizas" at bounding box center [418, 200] width 342 height 11
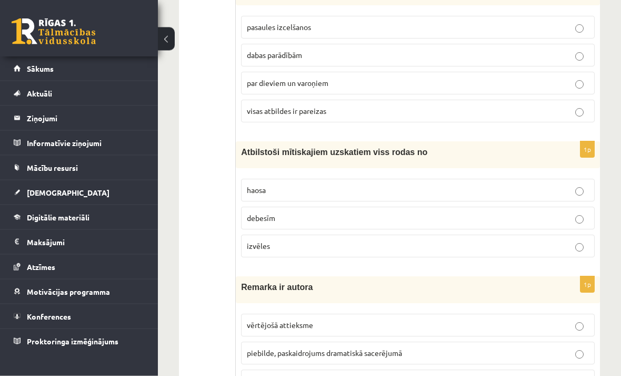
scroll to position [575, 0]
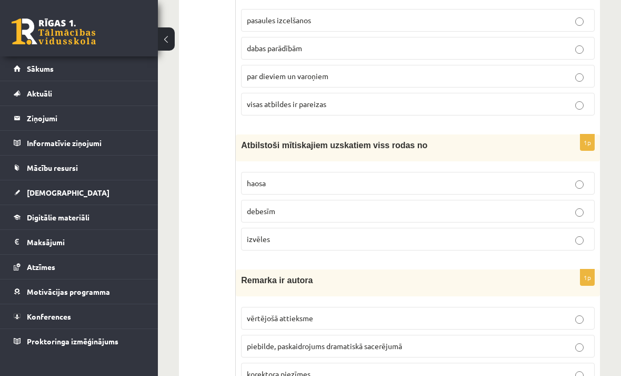
click at [509, 248] on label "izvēles" at bounding box center [418, 239] width 354 height 23
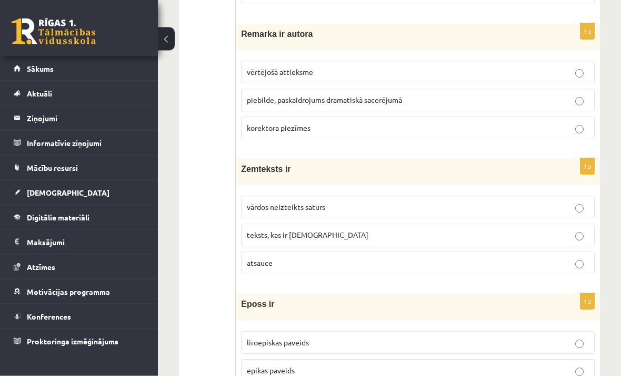
scroll to position [844, 0]
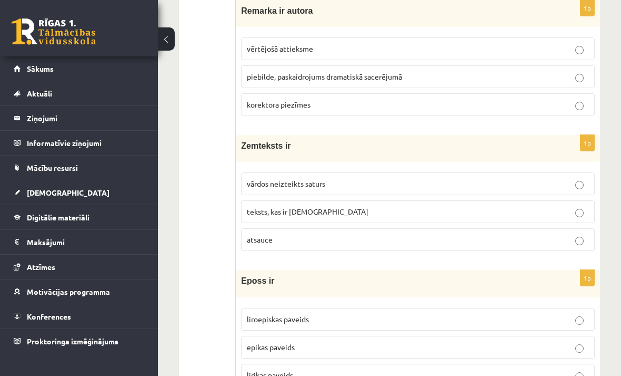
click at [522, 208] on p "teksts, kas ir iekavās" at bounding box center [418, 211] width 342 height 11
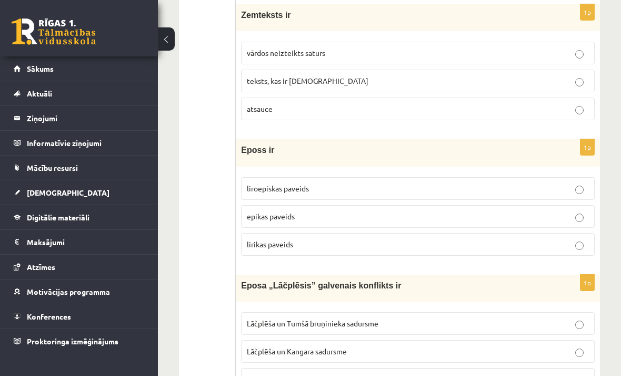
scroll to position [979, 0]
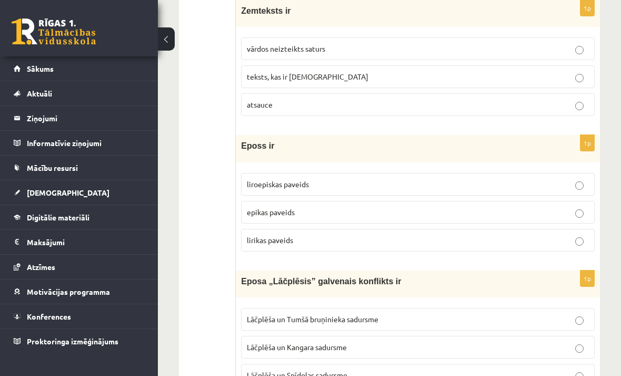
click at [517, 181] on p "liroepiskas paveids" at bounding box center [418, 184] width 342 height 11
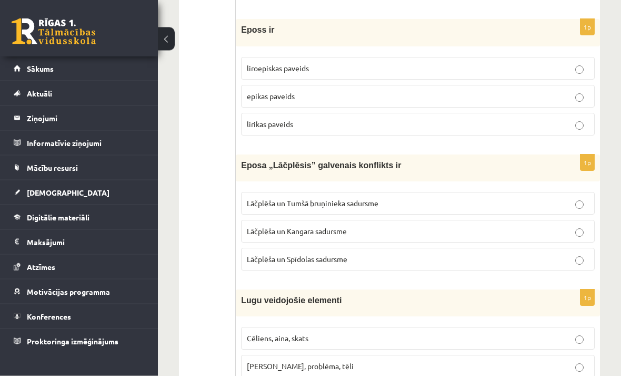
scroll to position [1094, 0]
click at [521, 201] on p "Lāčplēša un Tumšā bruņinieka sadursme" at bounding box center [418, 203] width 342 height 11
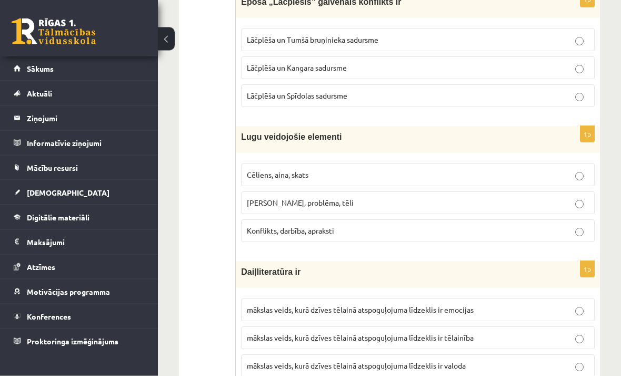
scroll to position [1258, 0]
click at [517, 172] on p "Cēliens, aina, skats" at bounding box center [418, 174] width 342 height 11
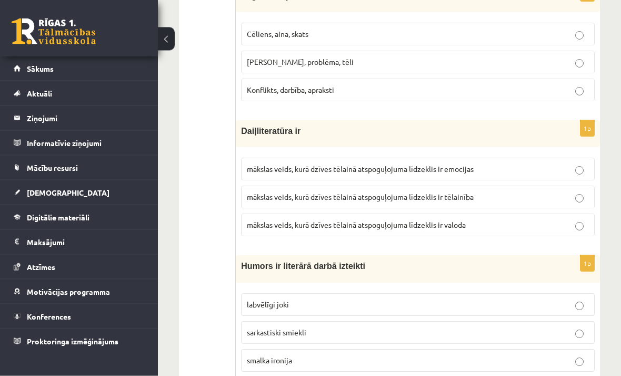
scroll to position [1398, 0]
click at [560, 193] on p "mākslas veids, kurā dzīves tēlainā atspoguļojuma līdzeklis ir tēlainība" at bounding box center [418, 196] width 342 height 11
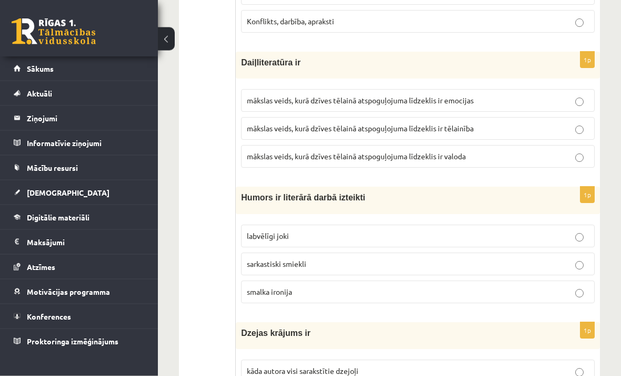
scroll to position [1467, 0]
click at [559, 164] on label "mākslas veids, kurā dzīves tēlainā atspoguļojuma līdzeklis ir valoda" at bounding box center [418, 156] width 354 height 23
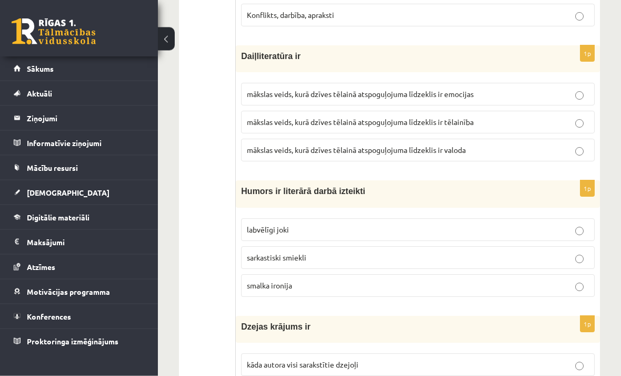
scroll to position [1526, 0]
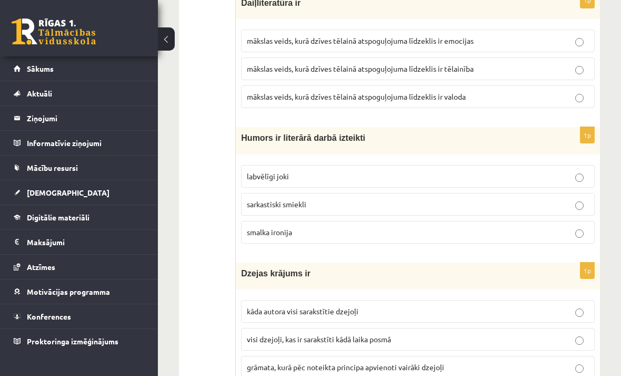
click at [559, 172] on p "labvēlīgi joki" at bounding box center [418, 176] width 342 height 11
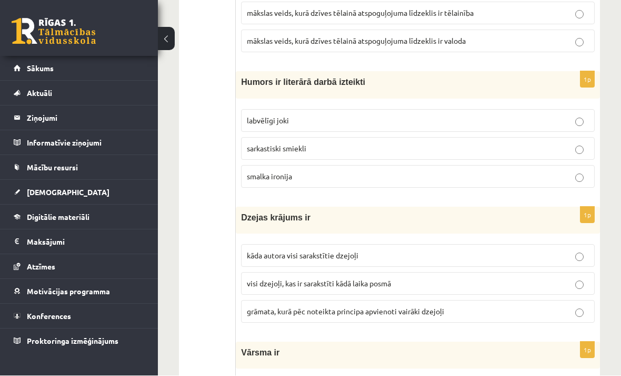
scroll to position [1582, 0]
click at [550, 250] on p "kāda autora visi sarakstītie dzejoļi" at bounding box center [418, 255] width 342 height 11
click at [517, 313] on label "grāmata, kurā pēc noteikta principa apvienoti vairāki dzejoļi" at bounding box center [418, 311] width 354 height 23
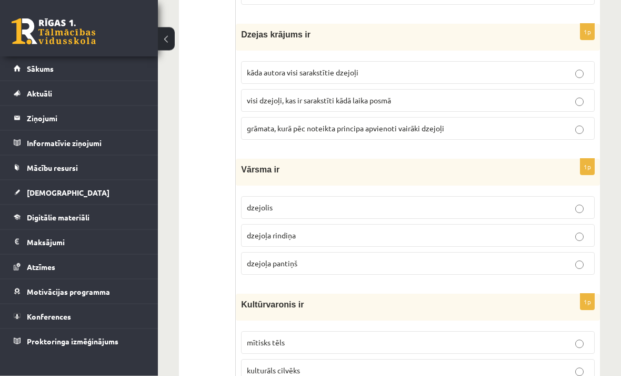
scroll to position [1765, 0]
click at [506, 239] on label "dzejoļa rindiņa" at bounding box center [418, 235] width 354 height 23
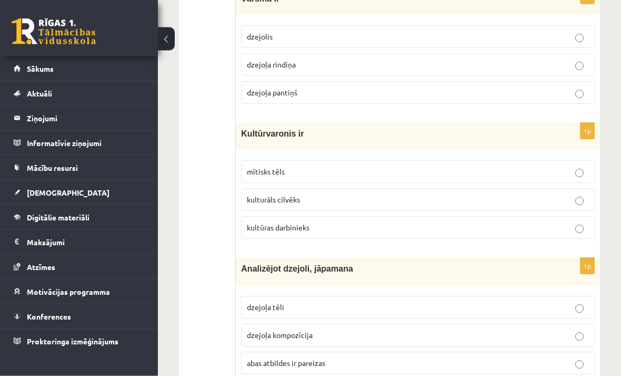
scroll to position [1936, 0]
click at [569, 194] on p "kulturāls cilvēks" at bounding box center [418, 199] width 342 height 11
click at [578, 160] on label "mītisks tēls" at bounding box center [418, 171] width 354 height 23
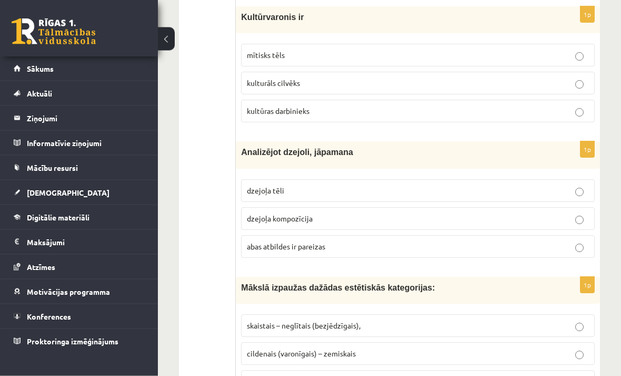
scroll to position [2056, 0]
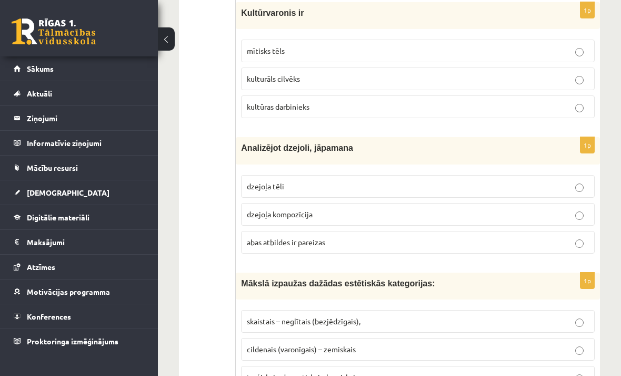
click at [533, 209] on p "dzejoļa kompozīcija" at bounding box center [418, 214] width 342 height 11
click at [535, 240] on p "abas atbildes ir pareizas" at bounding box center [418, 241] width 342 height 11
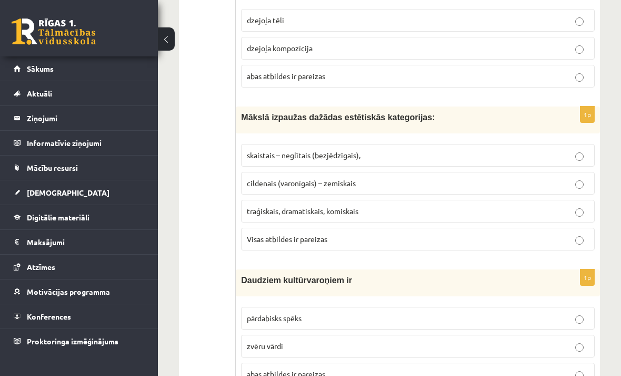
scroll to position [2233, 0]
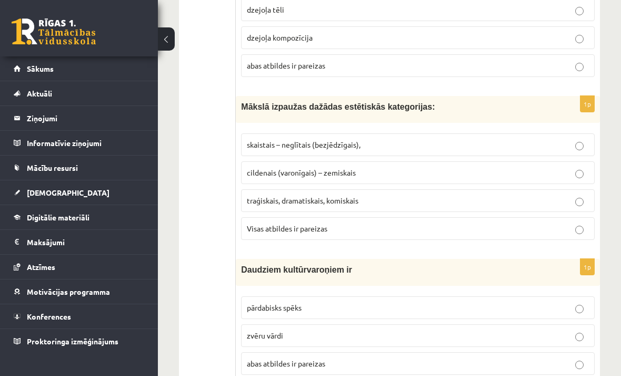
click at [553, 201] on label "traģiskais, dramatiskais, komiskais" at bounding box center [418, 200] width 354 height 23
click at [529, 232] on label "Visas atbildes ir pareizas" at bounding box center [418, 228] width 354 height 23
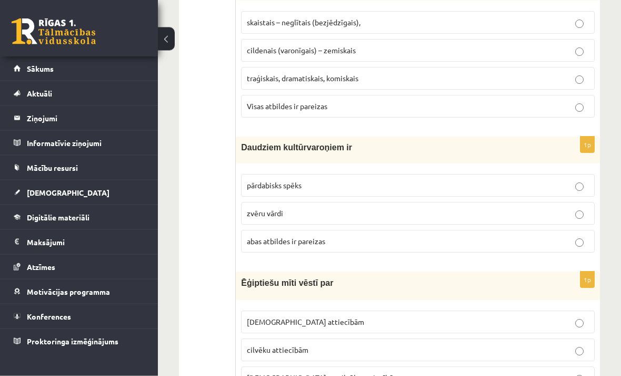
scroll to position [2355, 0]
click at [548, 180] on p "pārdabisks spēks" at bounding box center [418, 185] width 342 height 11
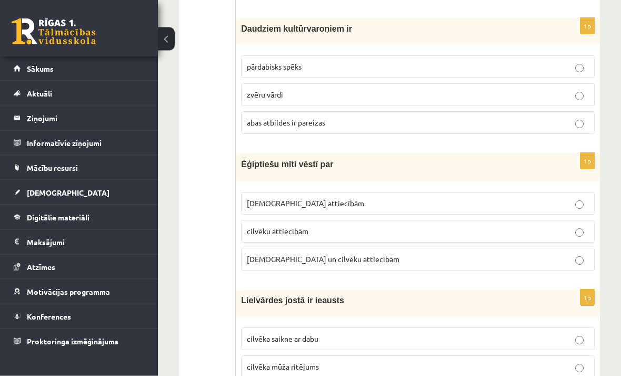
scroll to position [2473, 0]
click at [499, 253] on p "Dievu un cilvēku attiecībām" at bounding box center [418, 258] width 342 height 11
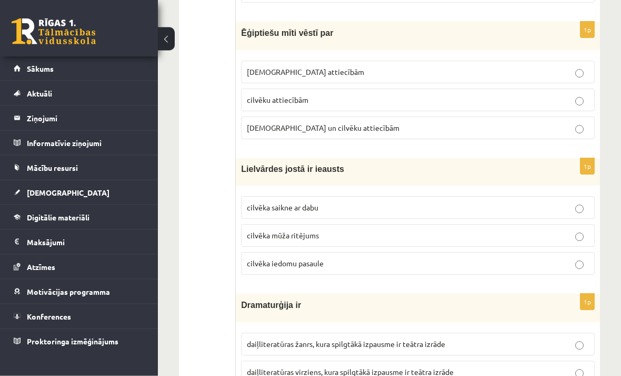
scroll to position [2605, 0]
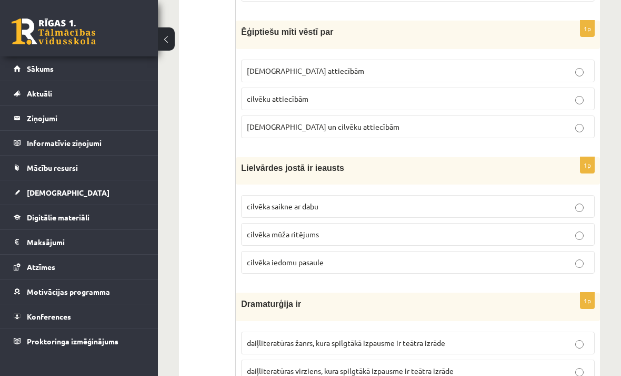
click at [457, 233] on p "cilvēka mūža ritējums" at bounding box center [418, 234] width 342 height 11
click at [496, 256] on p "cilvēka iedomu pasaule" at bounding box center [418, 261] width 342 height 11
click at [567, 223] on label "cilvēka mūža ritējums" at bounding box center [418, 234] width 354 height 23
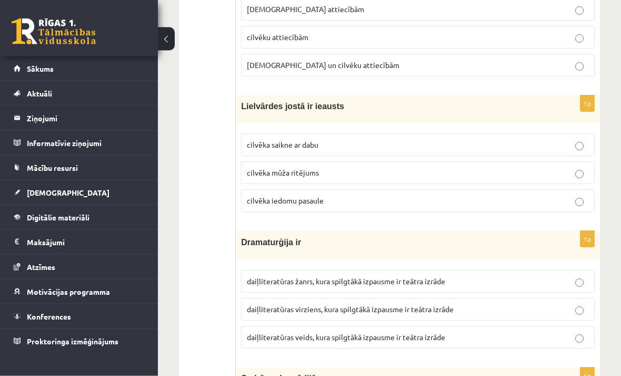
scroll to position [2667, 0]
click at [531, 275] on p "daiļliteratūras žanrs, kura spilgtākā izpausme ir teātra izrāde" at bounding box center [418, 280] width 342 height 11
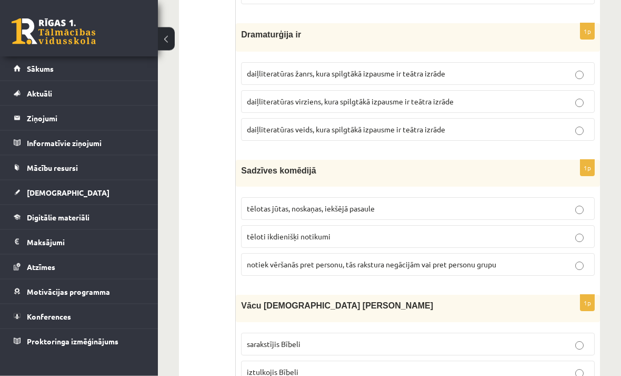
scroll to position [2874, 0]
click at [541, 232] on p "tēloti ikdienišķi notikumi" at bounding box center [418, 236] width 342 height 11
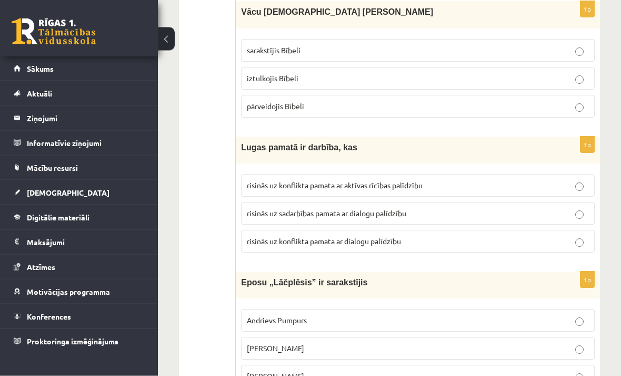
scroll to position [3168, 0]
click at [539, 242] on label "risinās uz konflikta pamata ar dialogu palīdzību" at bounding box center [418, 241] width 354 height 23
click at [552, 208] on p "risinās uz sadarbības pamata ar dialogu palīdzību" at bounding box center [418, 213] width 342 height 11
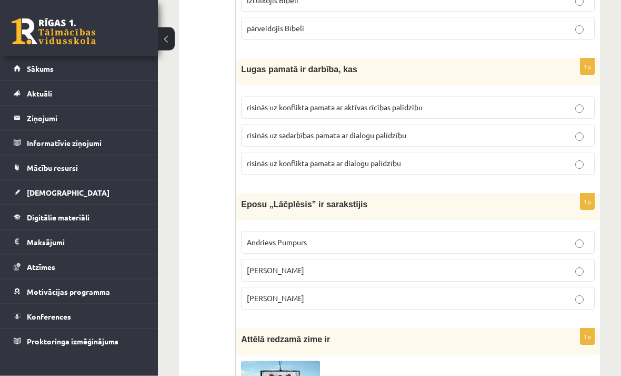
scroll to position [3246, 0]
click at [570, 161] on p "risinās uz konflikta pamata ar dialogu palīdzību" at bounding box center [418, 162] width 342 height 11
click at [589, 126] on label "risinās uz sadarbības pamata ar dialogu palīdzību" at bounding box center [418, 135] width 354 height 23
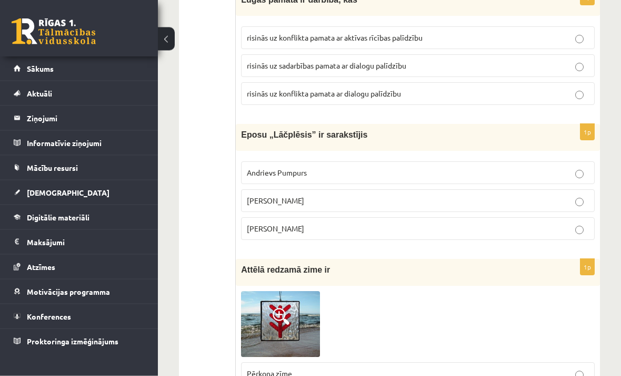
scroll to position [3315, 0]
click at [507, 201] on label "Andrejs Pumpurs" at bounding box center [418, 200] width 354 height 23
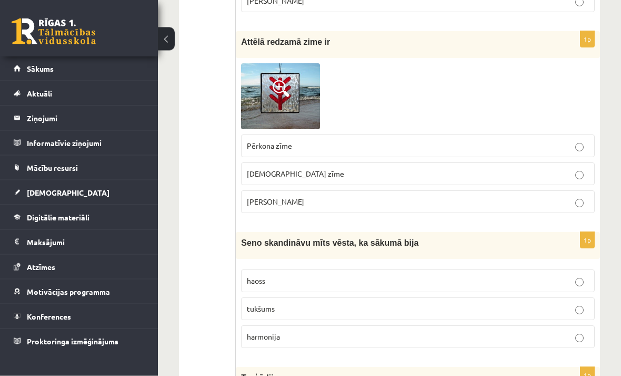
scroll to position [3543, 0]
click at [523, 303] on p "tukšums" at bounding box center [418, 308] width 342 height 11
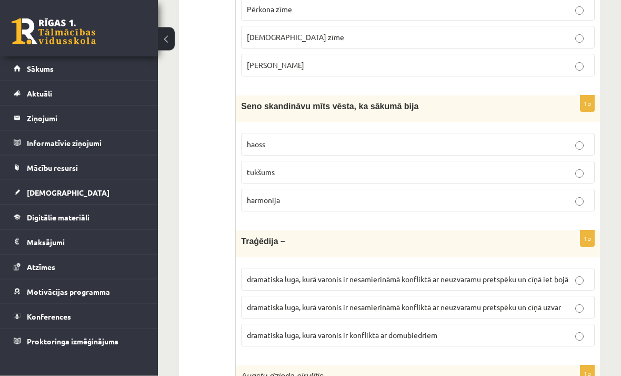
scroll to position [3681, 0]
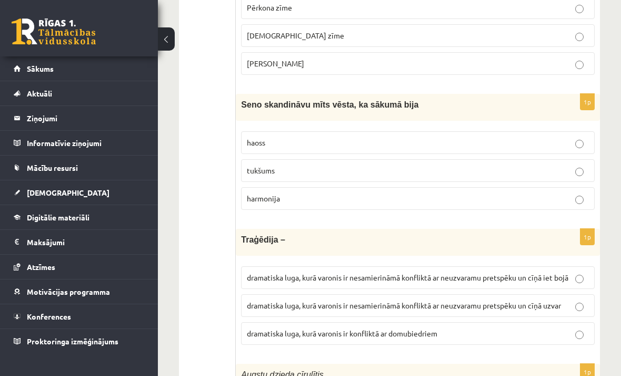
click at [545, 272] on span "dramatiska luga, kurā varonis ir nesamierināmā konfliktā ar neuzvaramu pretspēk…" at bounding box center [408, 276] width 322 height 9
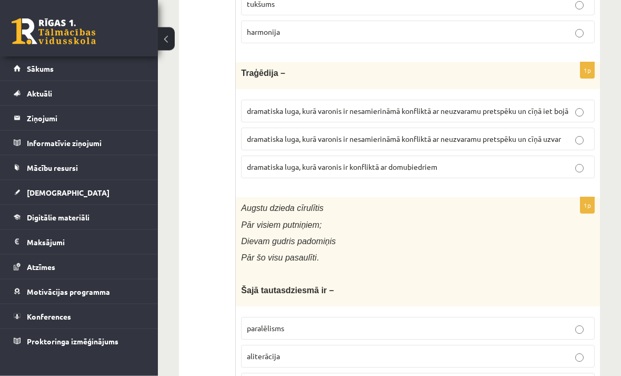
scroll to position [3847, 0]
click at [510, 322] on p "paralēlisms" at bounding box center [418, 327] width 342 height 11
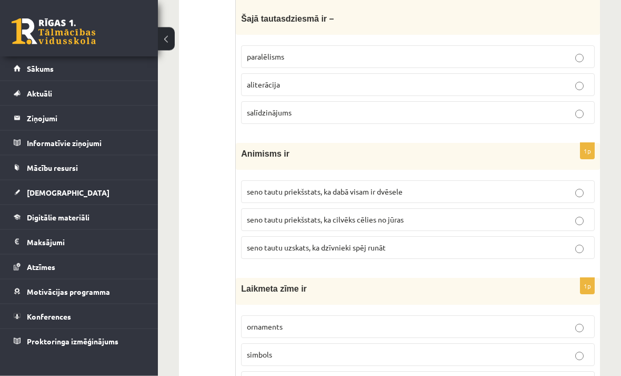
scroll to position [4132, 0]
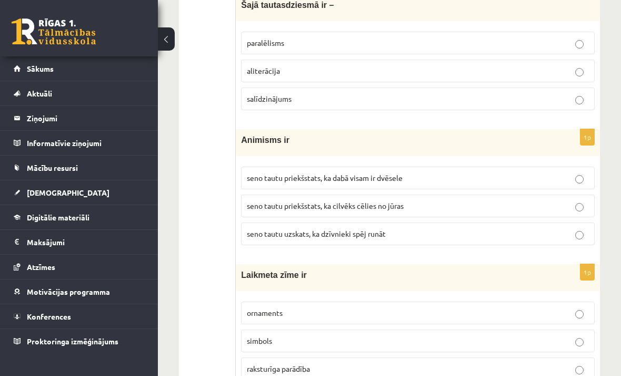
click at [555, 172] on p "seno tautu priekšstats, ka dabā visam ir dvēsele" at bounding box center [418, 177] width 342 height 11
click at [487, 335] on p "simbols" at bounding box center [418, 340] width 342 height 11
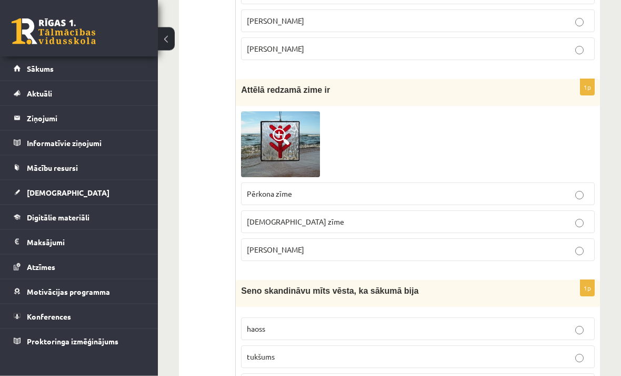
scroll to position [3495, 0]
click at [571, 245] on p "Laimas slotiņa" at bounding box center [418, 249] width 342 height 11
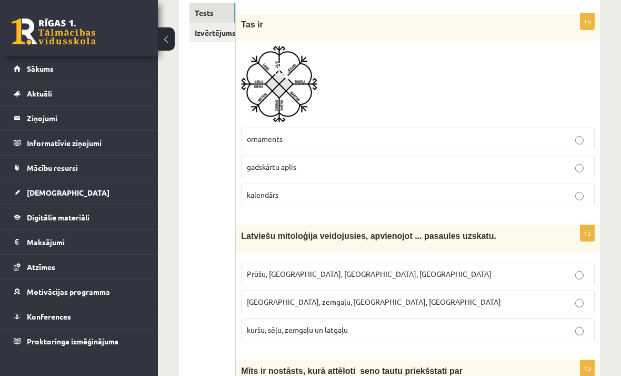
scroll to position [0, 0]
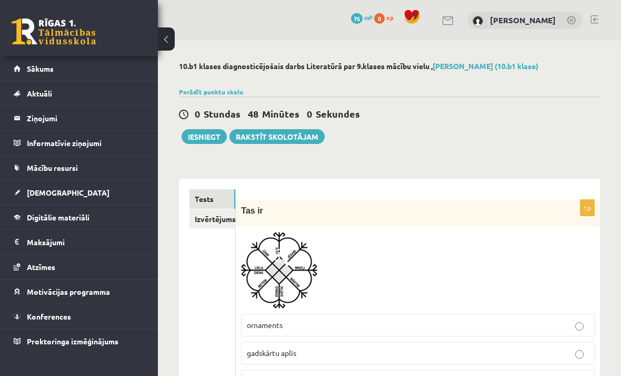
click at [223, 214] on link "Izvērtējums!" at bounding box center [213, 218] width 46 height 19
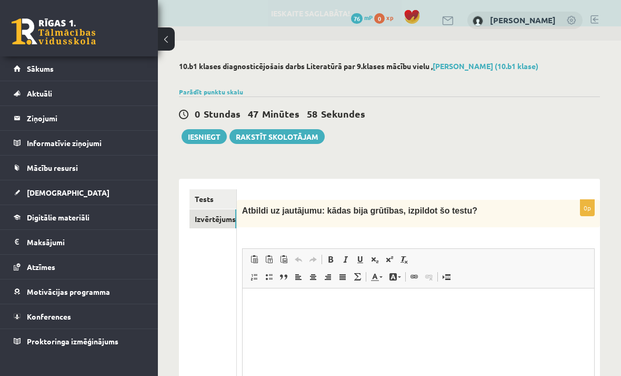
click at [511, 269] on span "Paste Keyboard shortcut Command+V Paste as plain text Keyboard shortcut Command…" at bounding box center [418, 260] width 343 height 17
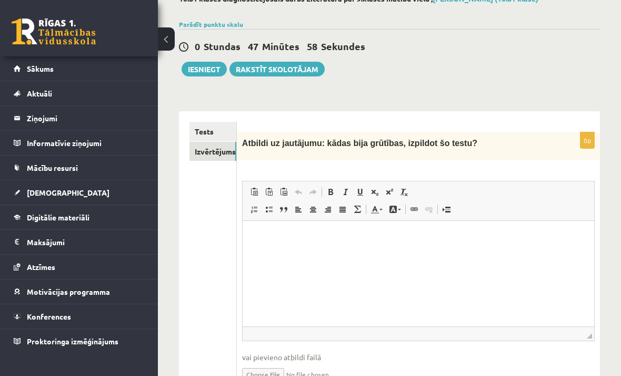
scroll to position [90, 0]
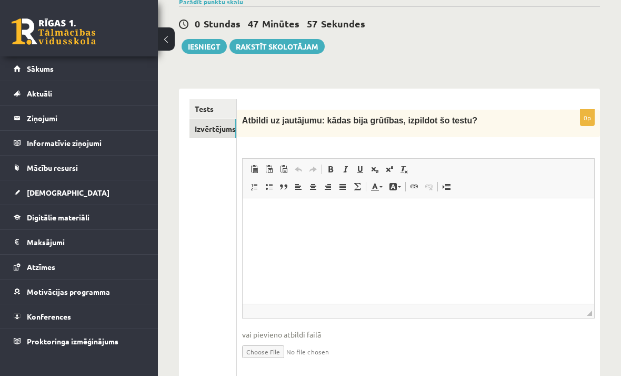
click at [484, 230] on html at bounding box center [418, 214] width 352 height 32
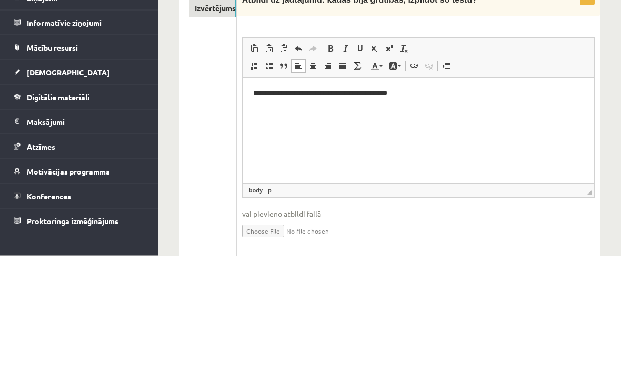
click at [598, 130] on div "0p Atbildi uz jautājumu: kādas bija grūtības, izpildot šo testu? Rich Text Edit…" at bounding box center [418, 244] width 363 height 268
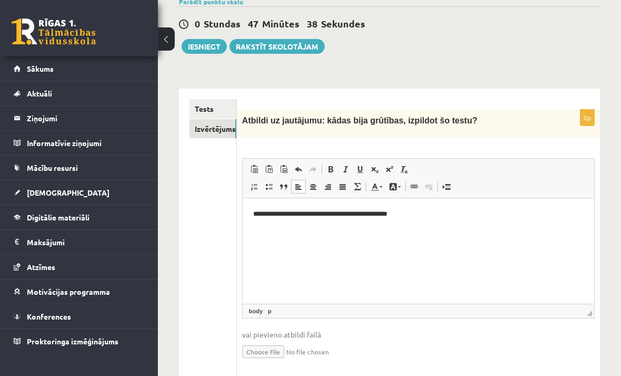
click at [199, 50] on button "Iesniegt" at bounding box center [204, 46] width 45 height 15
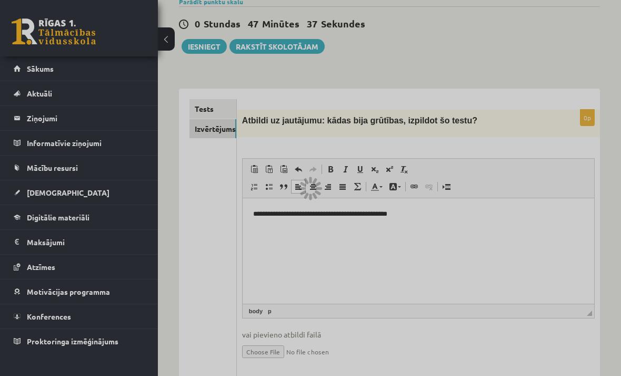
scroll to position [124, 0]
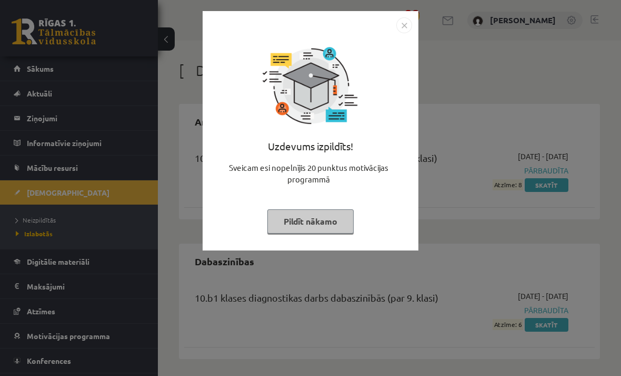
click at [340, 217] on button "Pildīt nākamo" at bounding box center [311, 221] width 86 height 24
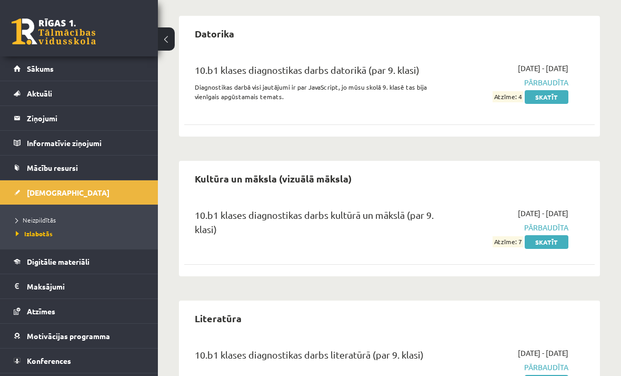
scroll to position [394, 0]
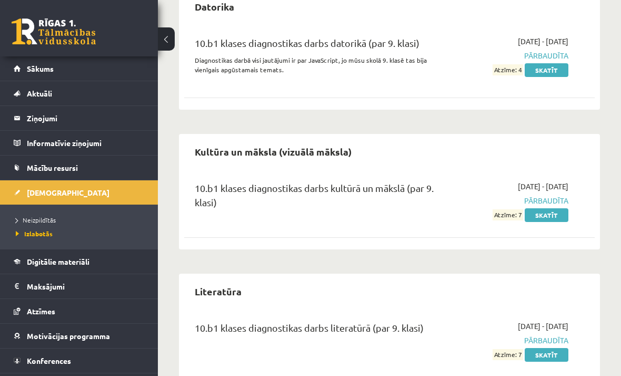
click at [17, 190] on link "[DEMOGRAPHIC_DATA]" at bounding box center [79, 192] width 131 height 24
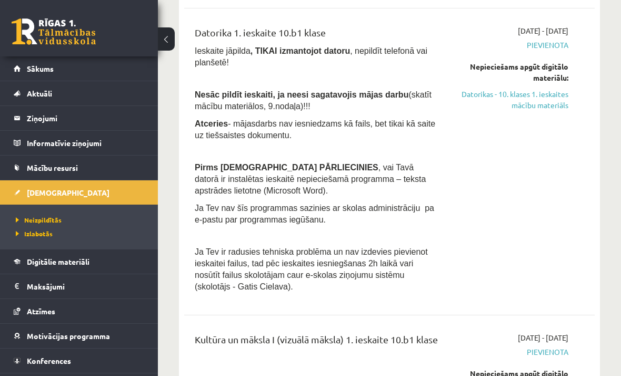
click at [33, 215] on span "Neizpildītās" at bounding box center [39, 219] width 46 height 8
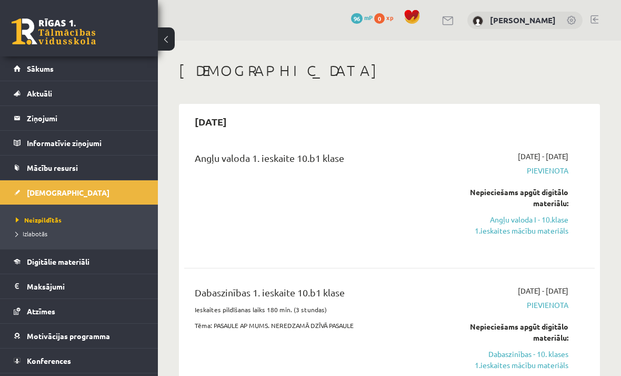
click at [37, 68] on span "Sākums" at bounding box center [40, 68] width 27 height 9
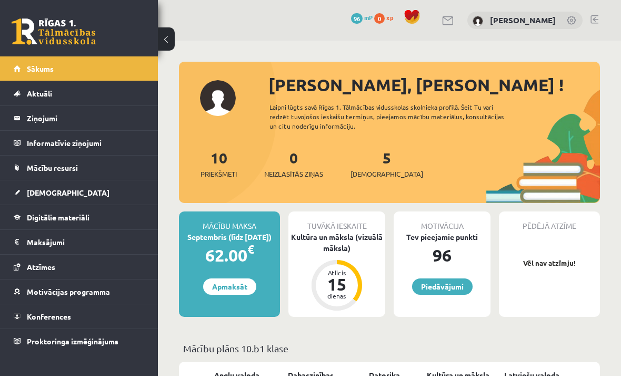
click at [456, 288] on link "Piedāvājumi" at bounding box center [442, 286] width 61 height 16
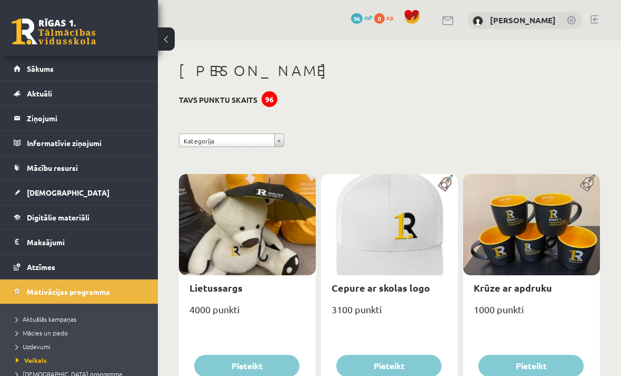
click at [31, 72] on span "Sākums" at bounding box center [40, 68] width 27 height 9
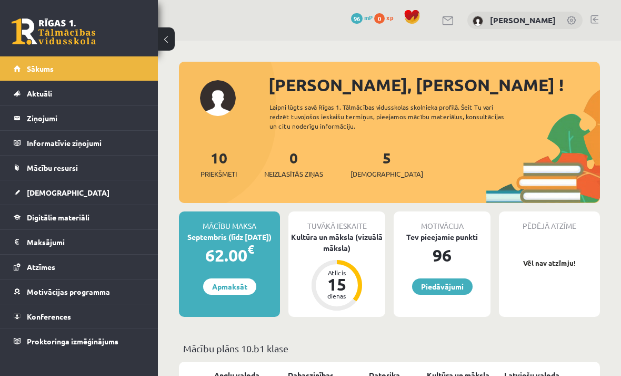
click at [218, 100] on div "Sveika, Nikola ! Laipni lūgts savā Rīgas 1. Tālmācības vidusskolas skolnieka pr…" at bounding box center [389, 137] width 421 height 131
click at [31, 170] on span "Mācību resursi" at bounding box center [52, 167] width 51 height 9
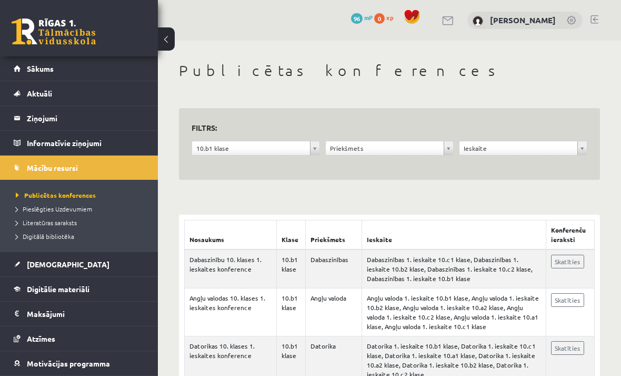
click at [31, 142] on legend "Informatīvie ziņojumi 0" at bounding box center [86, 143] width 118 height 24
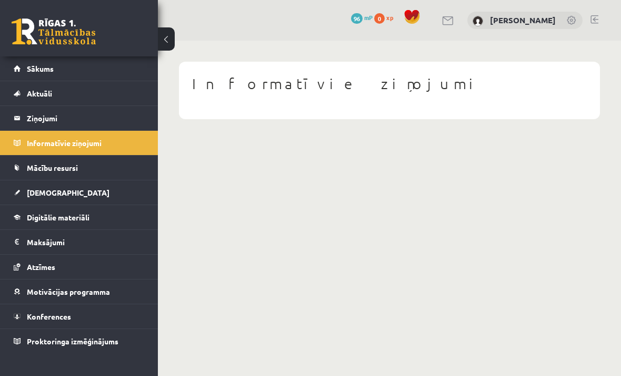
click at [27, 265] on span "Atzīmes" at bounding box center [41, 266] width 28 height 9
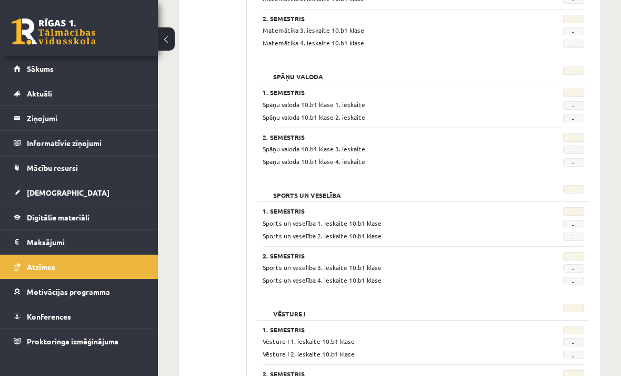
scroll to position [970, 0]
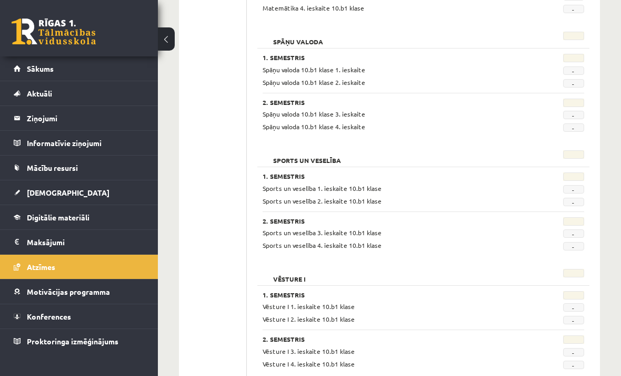
click at [36, 323] on link "Konferences" at bounding box center [79, 316] width 131 height 24
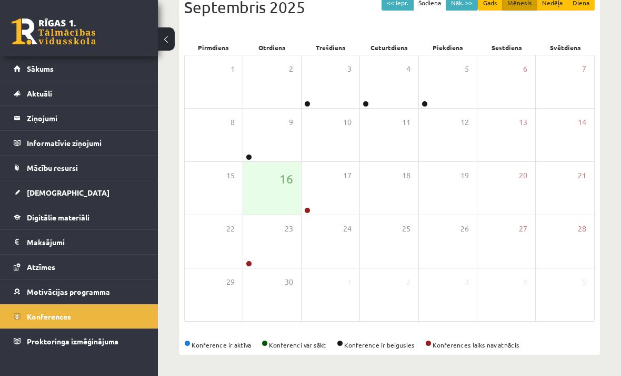
scroll to position [94, 0]
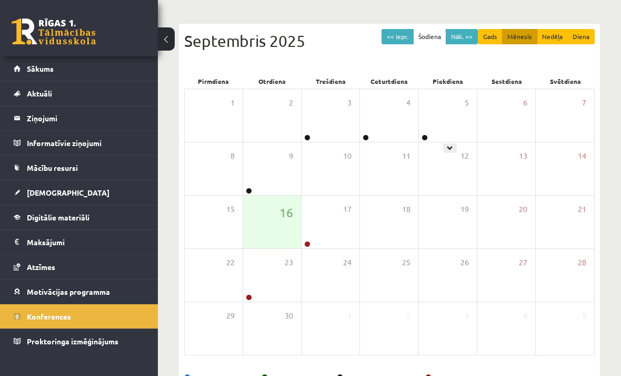
click at [453, 124] on div "5" at bounding box center [448, 115] width 58 height 53
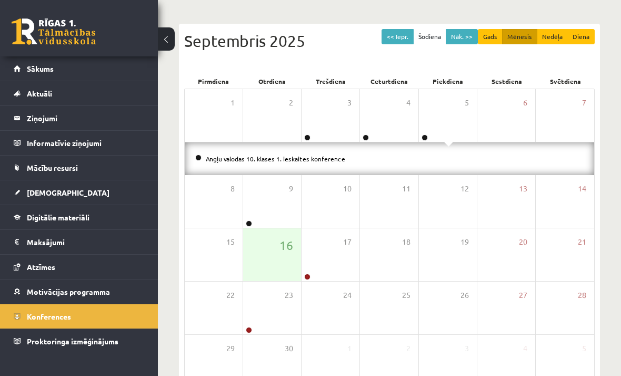
click at [459, 128] on div "5" at bounding box center [448, 115] width 58 height 53
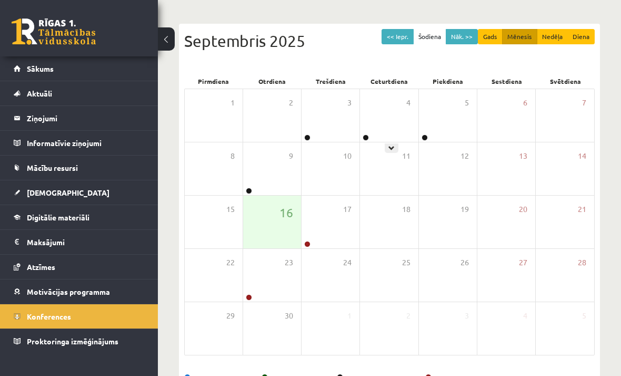
click at [409, 121] on div "4" at bounding box center [389, 115] width 58 height 53
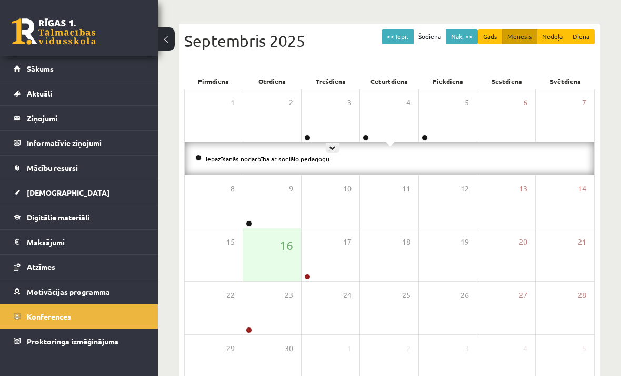
click at [333, 117] on div "3" at bounding box center [331, 115] width 58 height 53
click at [285, 229] on div "16" at bounding box center [272, 254] width 58 height 53
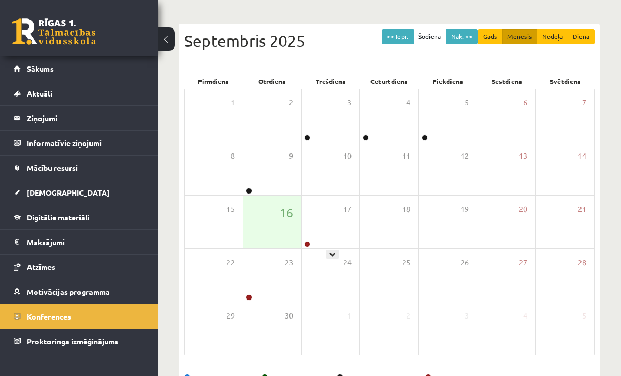
click at [348, 212] on span "17" at bounding box center [347, 209] width 8 height 12
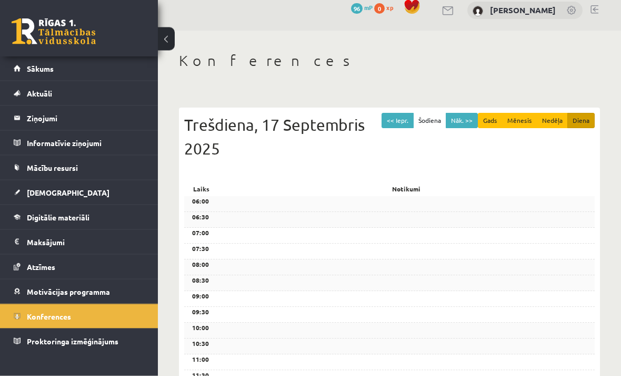
scroll to position [0, 0]
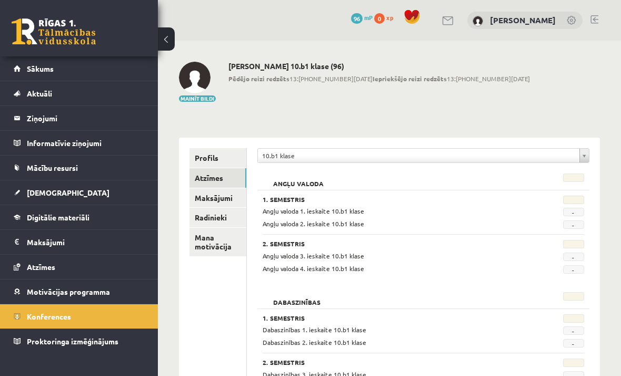
click at [26, 163] on link "Mācību resursi" at bounding box center [79, 167] width 131 height 24
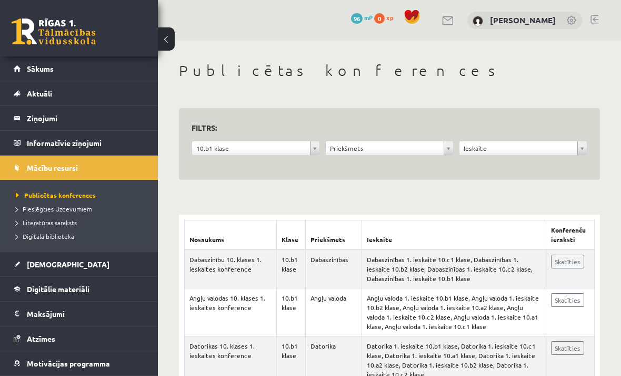
click at [36, 268] on span "[DEMOGRAPHIC_DATA]" at bounding box center [68, 263] width 83 height 9
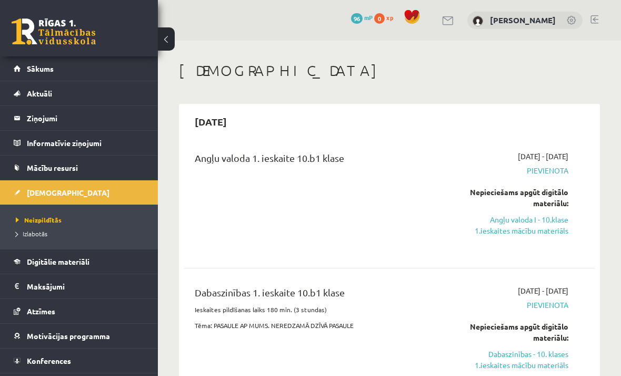
click at [33, 63] on link "Sākums" at bounding box center [79, 68] width 131 height 24
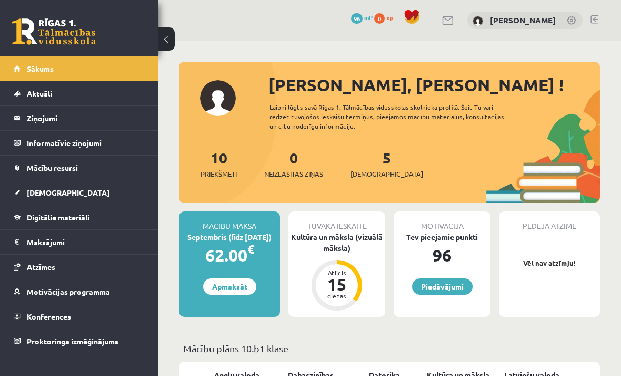
click at [554, 23] on link "[PERSON_NAME]" at bounding box center [523, 20] width 66 height 11
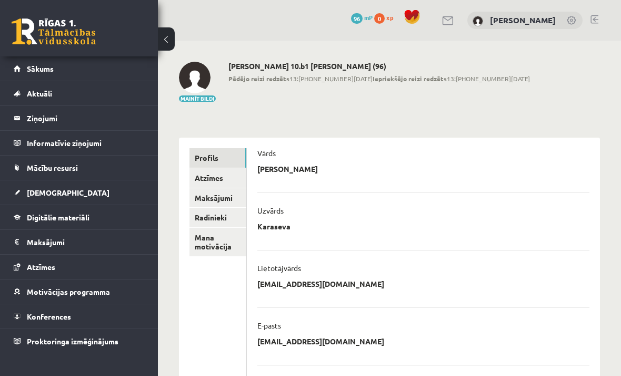
click at [202, 238] on link "Mana motivācija" at bounding box center [218, 242] width 57 height 28
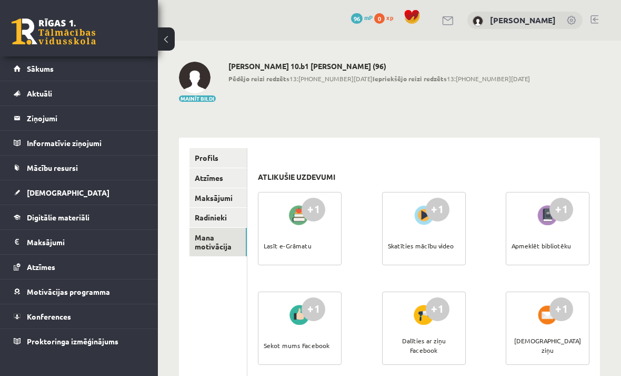
click at [204, 152] on link "Profils" at bounding box center [218, 157] width 57 height 19
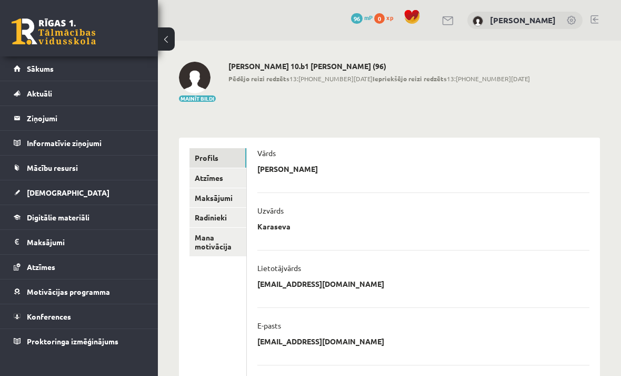
click at [188, 91] on img at bounding box center [195, 78] width 32 height 32
